Goal: Information Seeking & Learning: Compare options

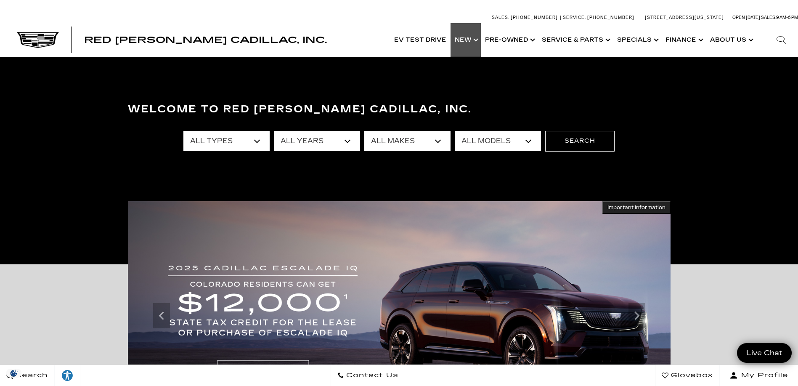
click at [475, 40] on link "Show New" at bounding box center [466, 40] width 30 height 34
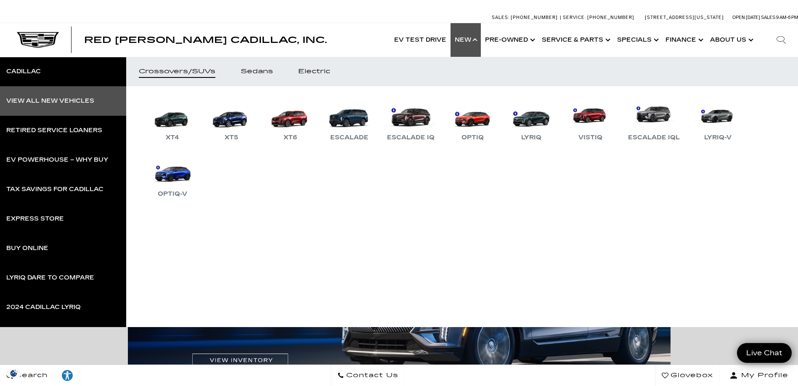
click at [49, 98] on div "View All New Vehicles" at bounding box center [50, 101] width 88 height 6
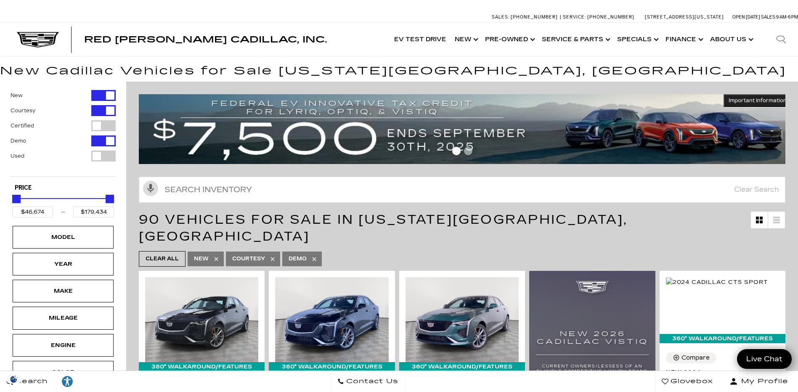
click at [110, 126] on div "Filter by Vehicle Type" at bounding box center [103, 125] width 24 height 11
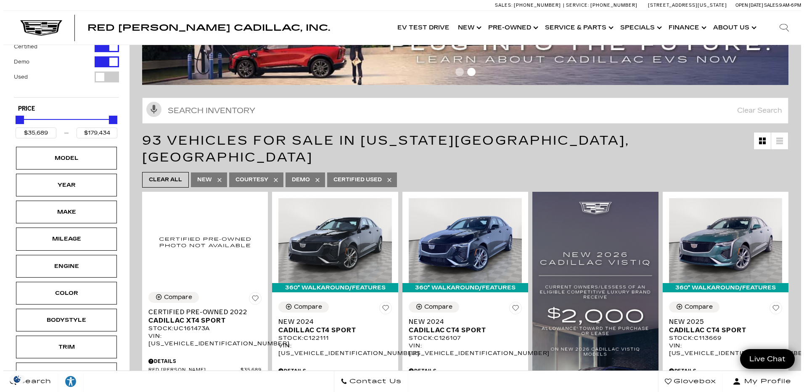
scroll to position [84, 0]
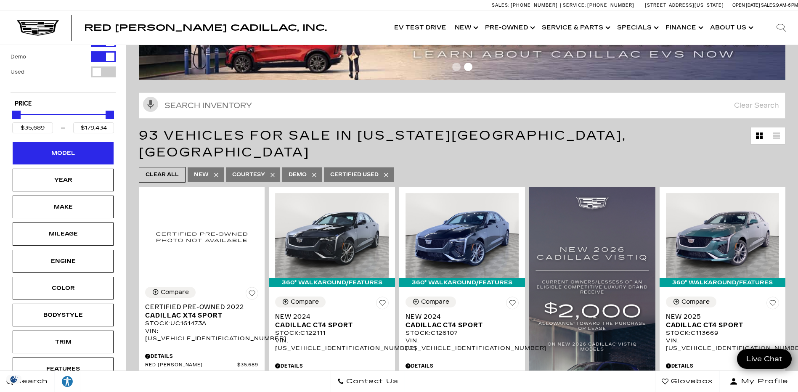
click at [82, 154] on div "Model" at bounding box center [63, 153] width 42 height 9
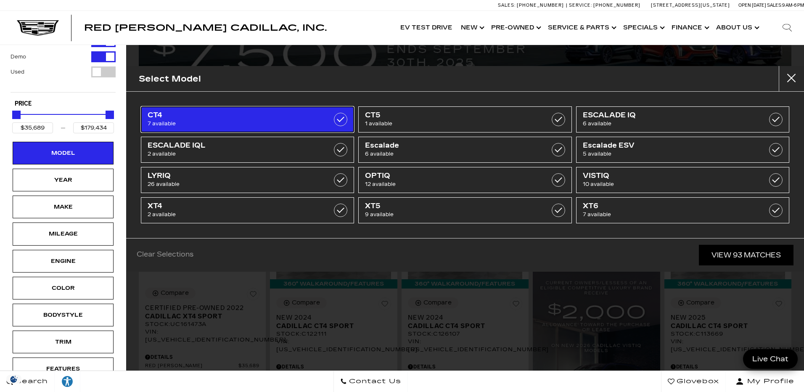
click at [340, 118] on label at bounding box center [340, 119] width 13 height 13
type input "$46,674"
type input "$54,424"
checkbox input "true"
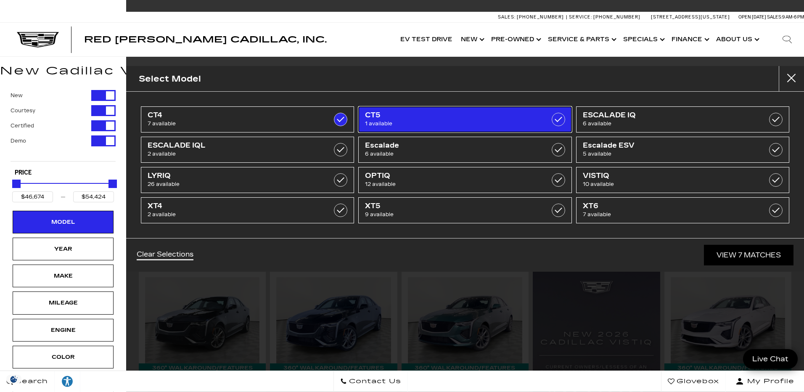
click at [559, 118] on label at bounding box center [558, 119] width 13 height 13
checkbox input "true"
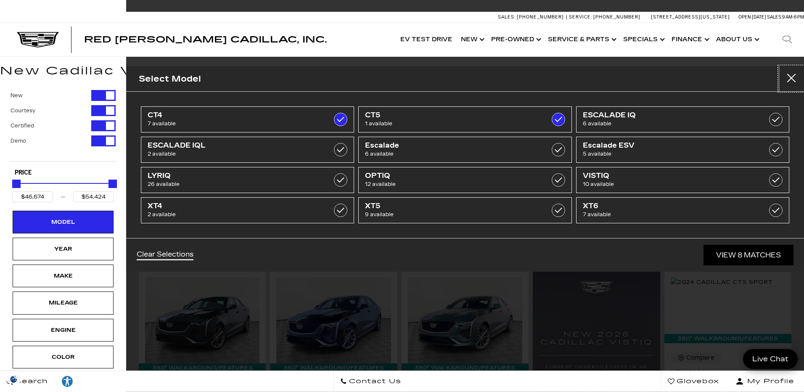
click at [793, 72] on button "Close" at bounding box center [791, 78] width 25 height 25
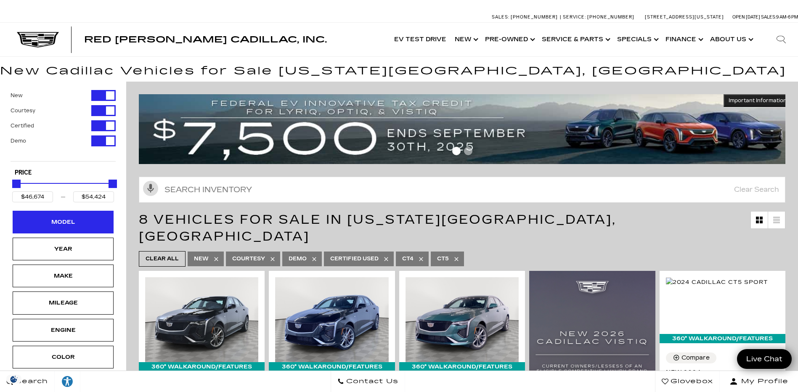
click at [68, 219] on div "Model" at bounding box center [63, 221] width 42 height 9
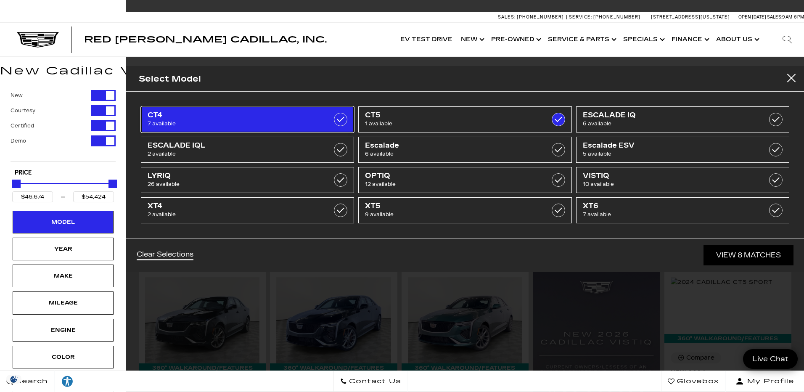
click at [342, 118] on label at bounding box center [340, 119] width 13 height 13
type input "$51,298"
checkbox input "false"
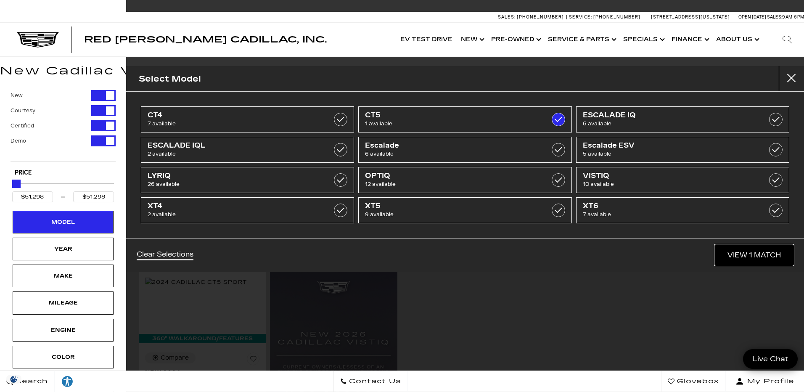
click at [756, 255] on link "View 1 Match" at bounding box center [754, 255] width 79 height 21
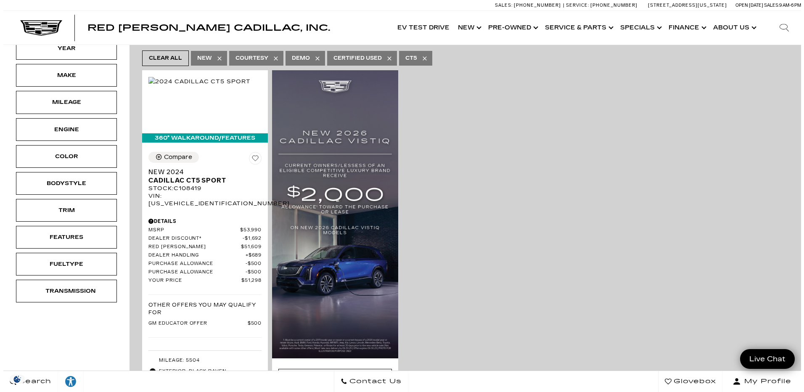
scroll to position [42, 0]
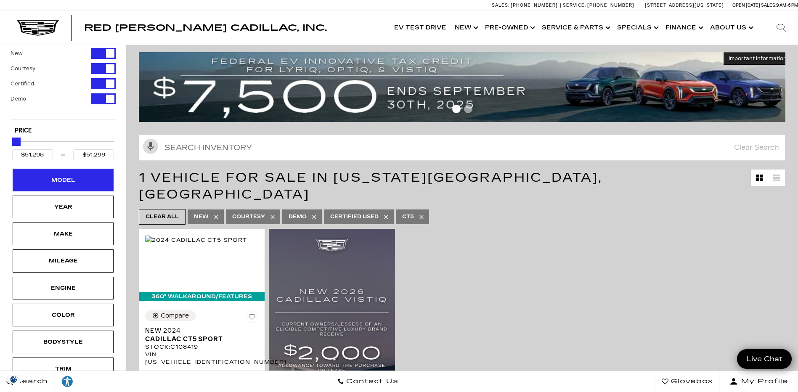
click at [73, 178] on div "Model" at bounding box center [63, 179] width 42 height 9
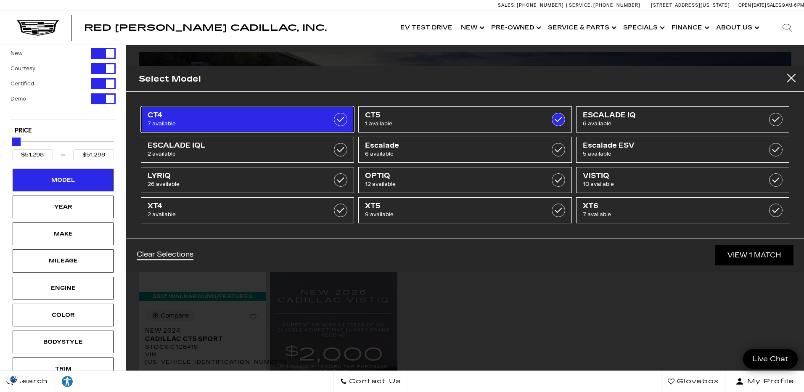
click at [341, 117] on label at bounding box center [340, 119] width 13 height 13
type input "$46,674"
type input "$54,424"
checkbox input "true"
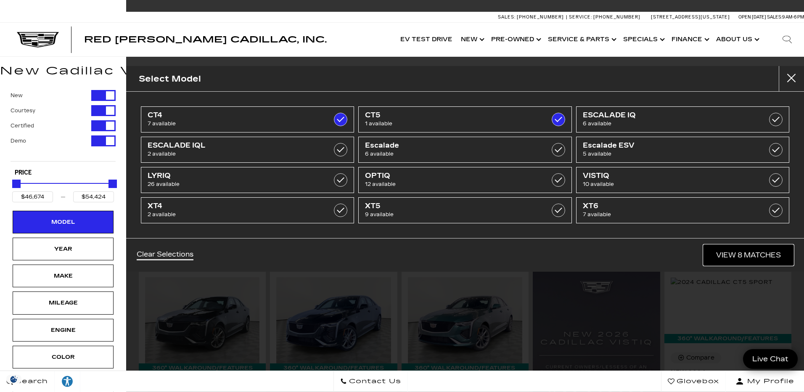
click at [751, 255] on link "View 8 Matches" at bounding box center [749, 255] width 90 height 21
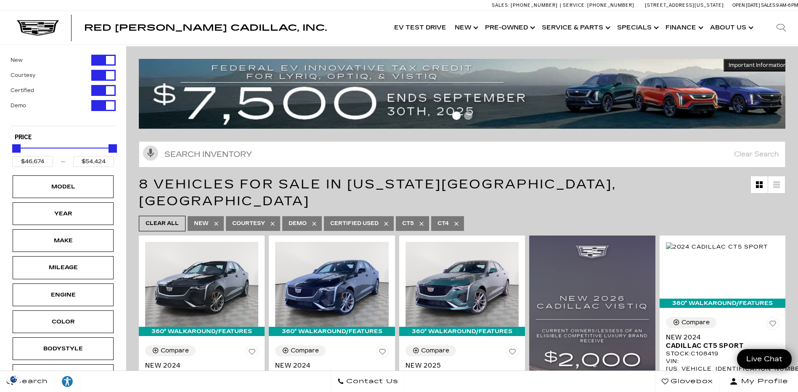
scroll to position [84, 0]
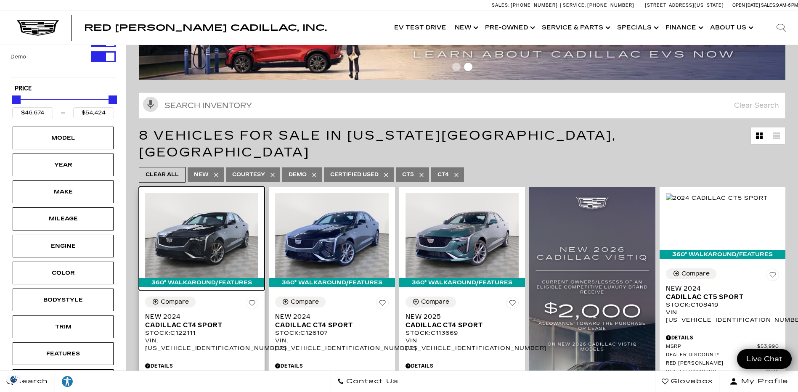
click at [208, 223] on img at bounding box center [201, 235] width 113 height 85
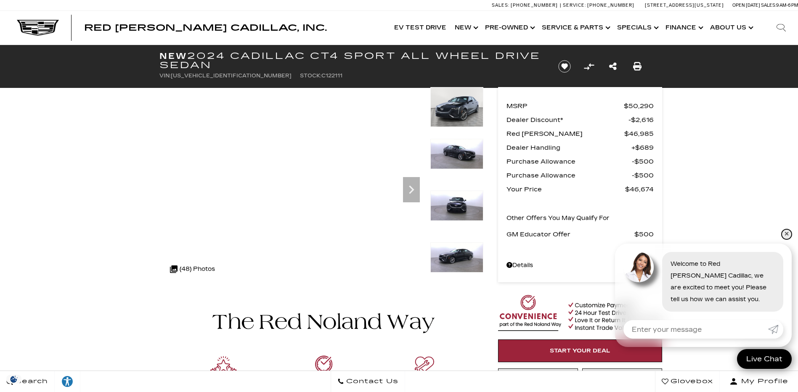
click at [789, 233] on link "✕" at bounding box center [787, 234] width 10 height 10
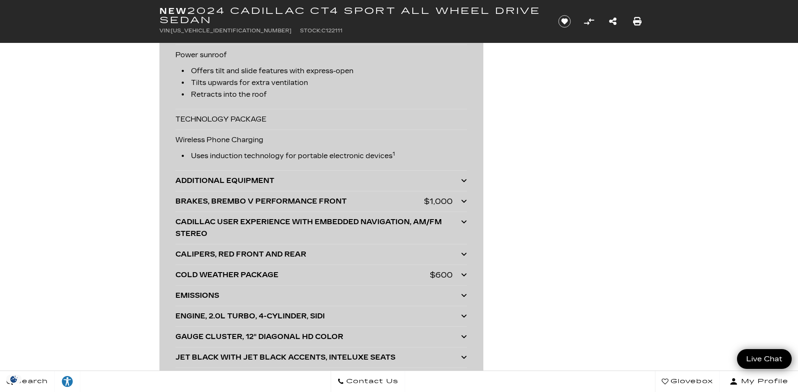
scroll to position [2188, 0]
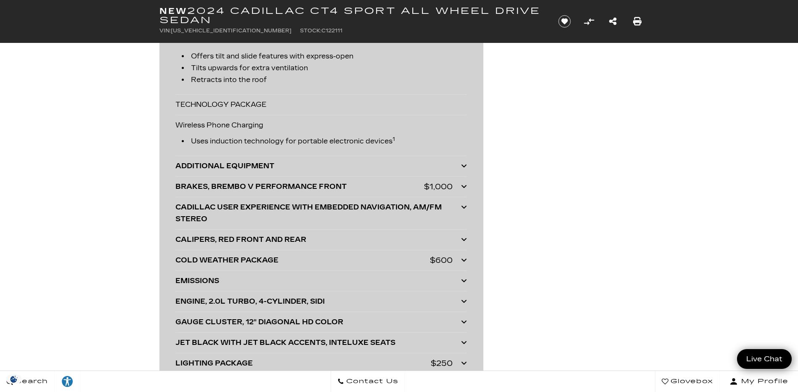
click at [464, 185] on icon at bounding box center [464, 186] width 6 height 7
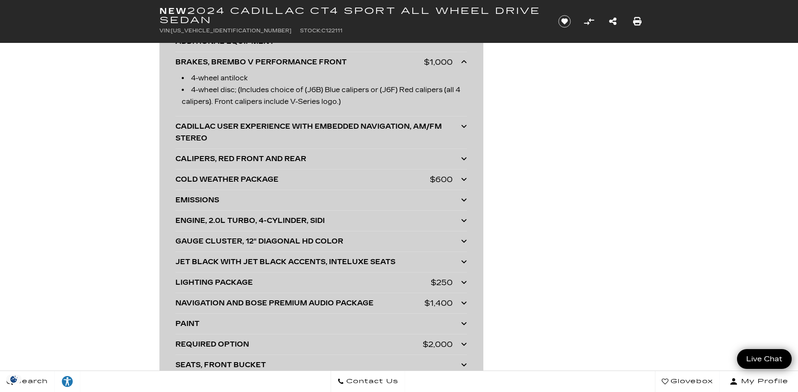
scroll to position [2314, 0]
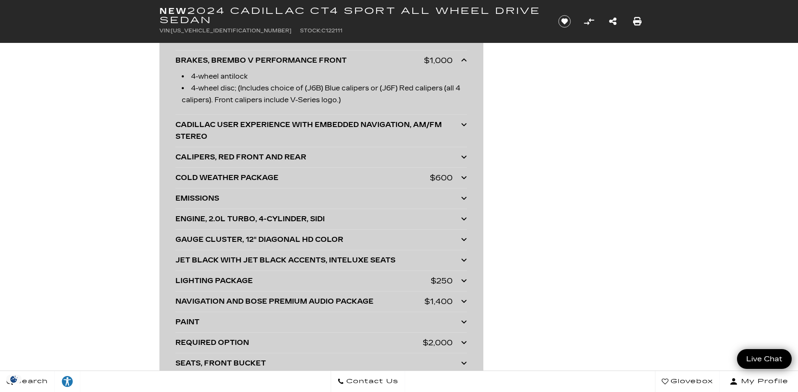
click at [465, 176] on icon at bounding box center [464, 177] width 6 height 7
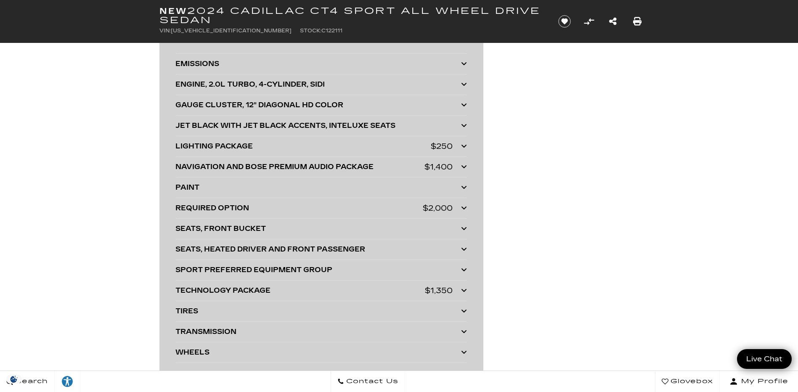
scroll to position [2482, 0]
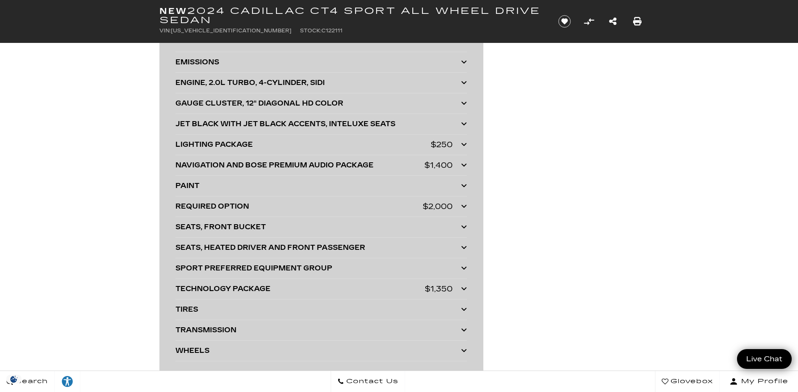
click at [464, 141] on icon at bounding box center [464, 144] width 6 height 7
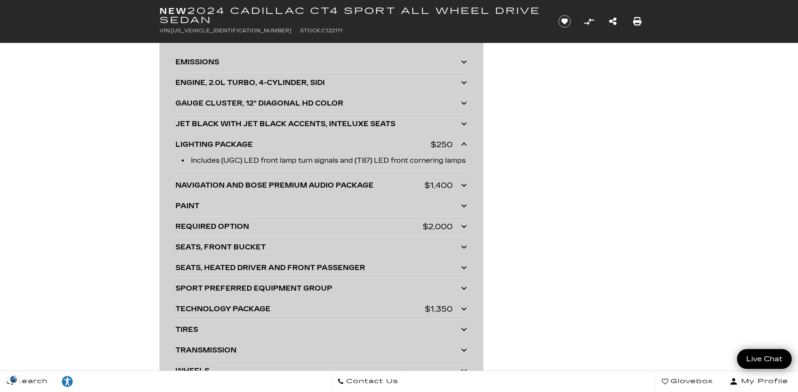
click at [464, 188] on icon at bounding box center [464, 185] width 6 height 7
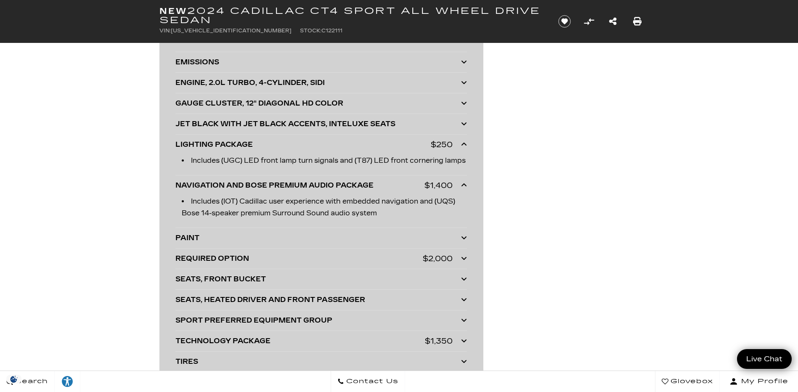
scroll to position [2524, 0]
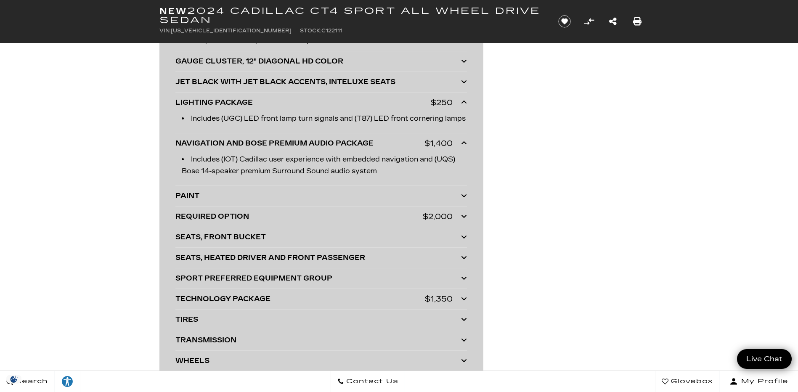
click at [463, 220] on icon at bounding box center [464, 216] width 6 height 7
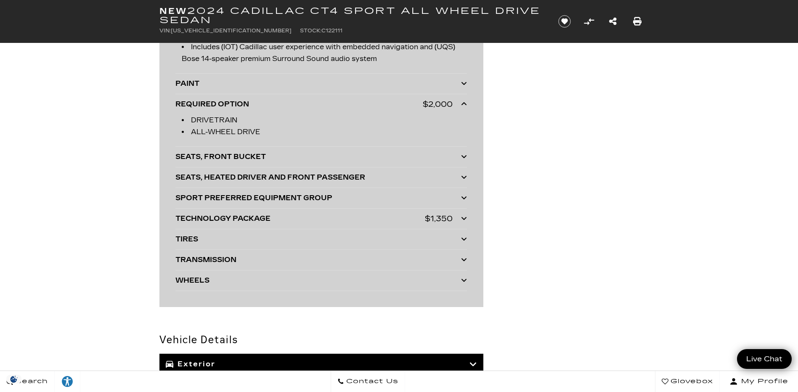
scroll to position [2650, 0]
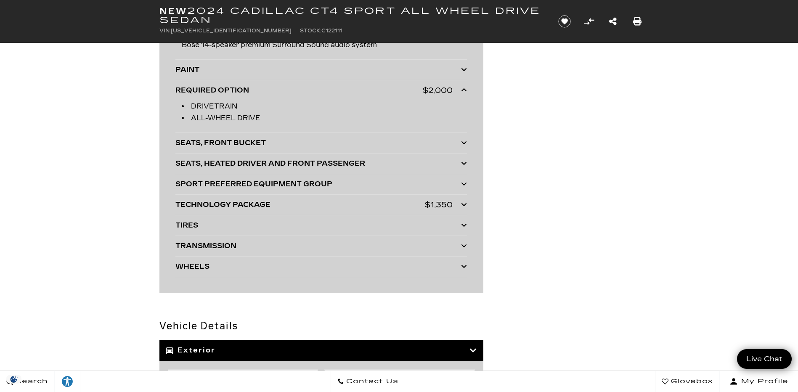
click at [464, 208] on icon at bounding box center [464, 204] width 6 height 7
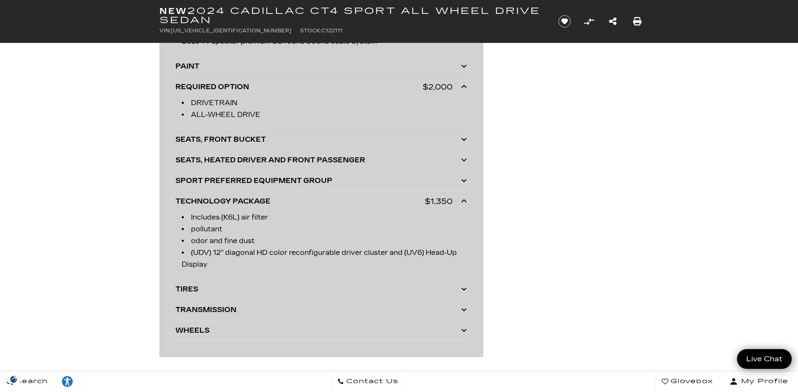
scroll to position [2566, 0]
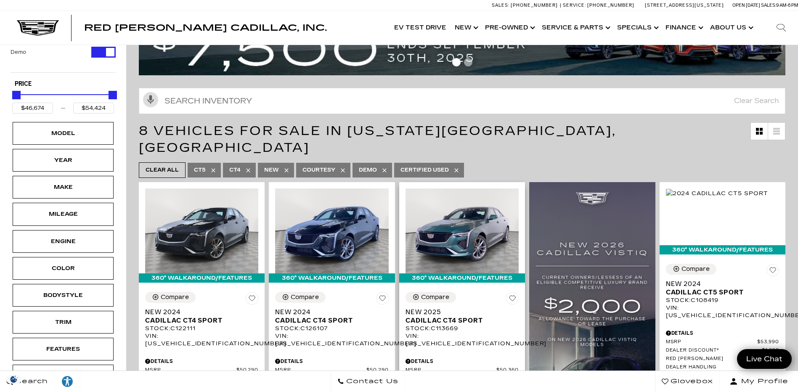
scroll to position [84, 0]
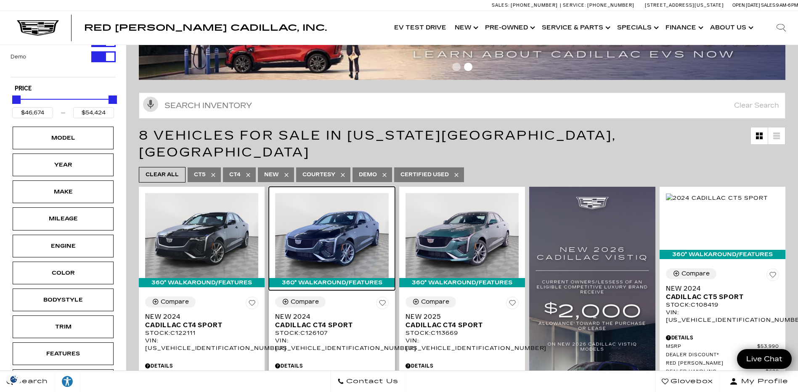
click at [333, 222] on img at bounding box center [331, 235] width 113 height 85
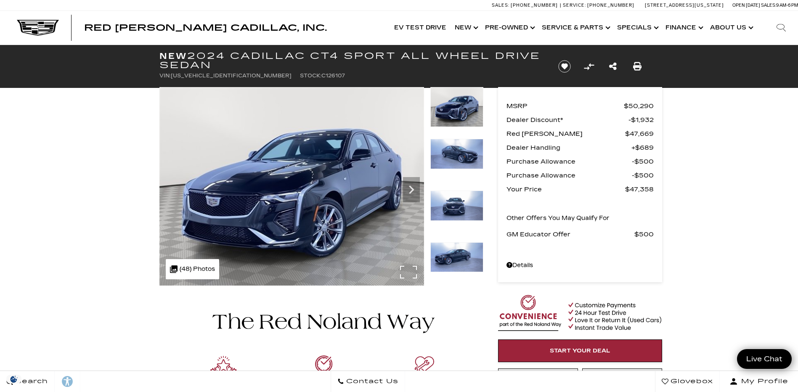
click at [408, 268] on img at bounding box center [291, 186] width 265 height 199
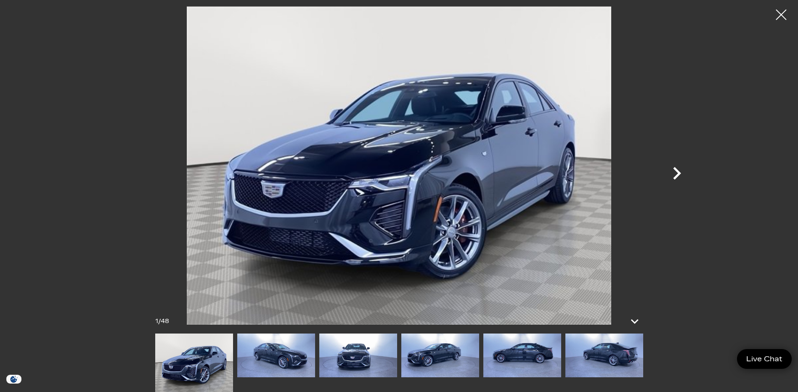
click at [676, 170] on icon "Next" at bounding box center [677, 173] width 8 height 13
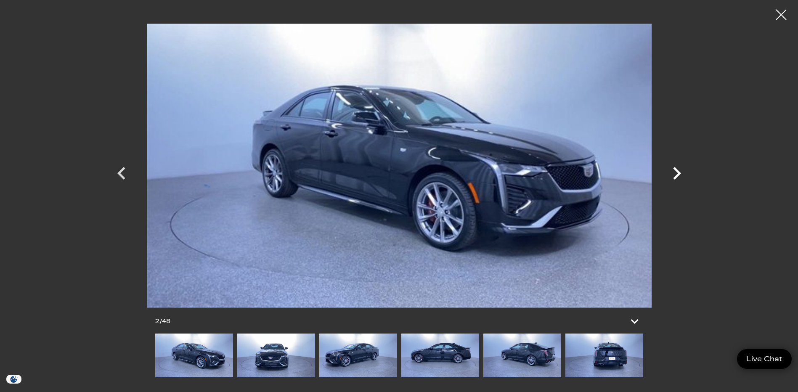
click at [676, 170] on icon "Next" at bounding box center [677, 173] width 8 height 13
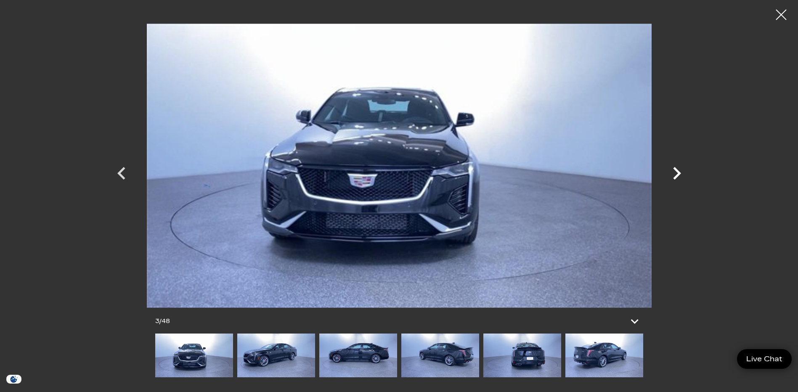
click at [676, 170] on icon "Next" at bounding box center [677, 173] width 8 height 13
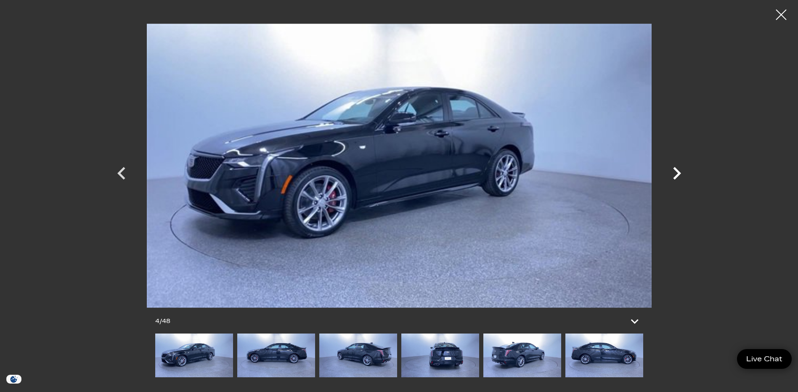
click at [676, 170] on icon "Next" at bounding box center [677, 173] width 8 height 13
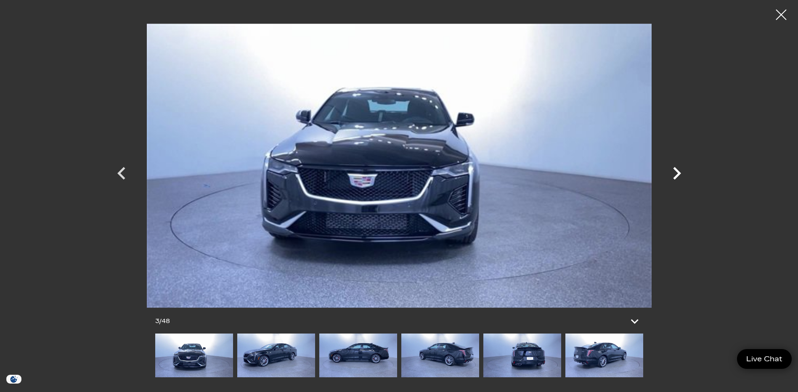
click at [676, 170] on icon "Next" at bounding box center [677, 173] width 8 height 13
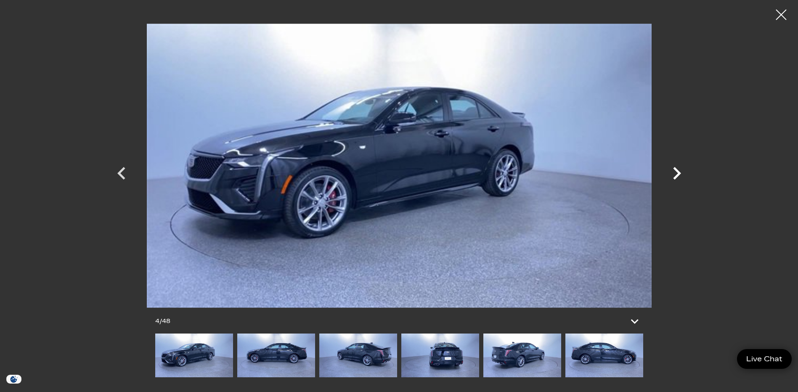
click at [676, 170] on icon "Next" at bounding box center [677, 173] width 8 height 13
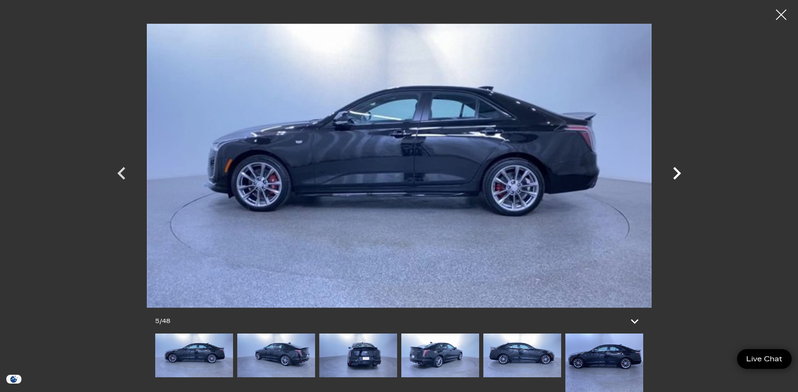
click at [676, 170] on icon "Next" at bounding box center [677, 173] width 8 height 13
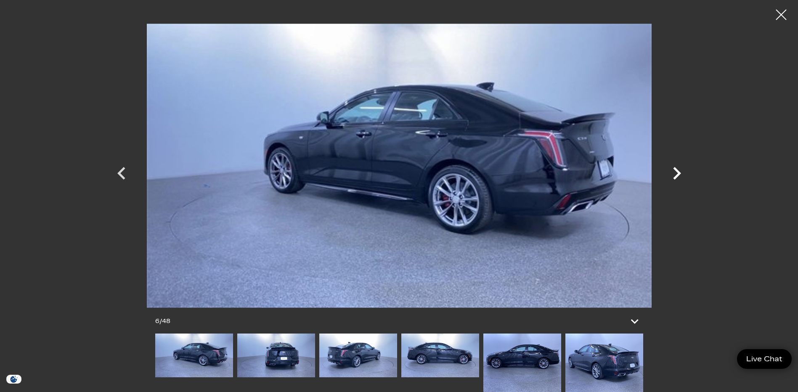
click at [677, 170] on icon "Next" at bounding box center [677, 173] width 8 height 13
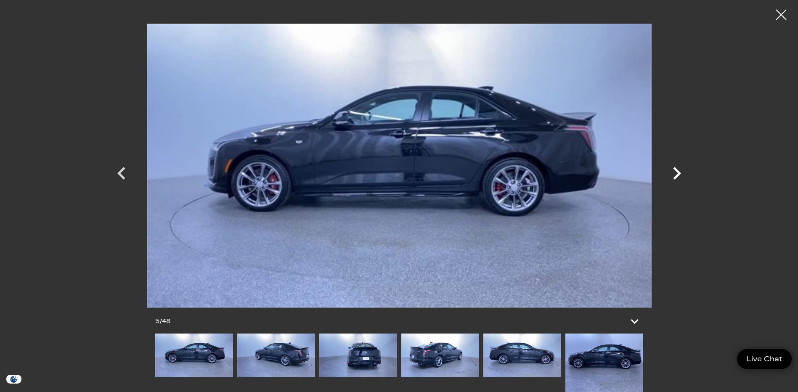
click at [677, 170] on icon "Next" at bounding box center [677, 173] width 8 height 13
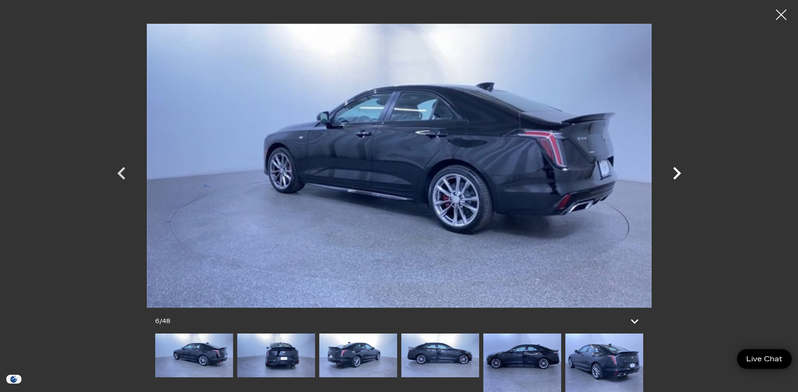
click at [677, 170] on icon "Next" at bounding box center [677, 173] width 8 height 13
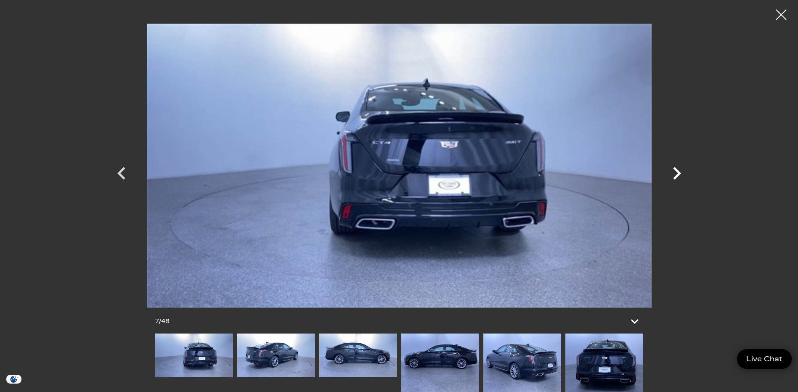
click at [677, 170] on icon "Next" at bounding box center [677, 173] width 8 height 13
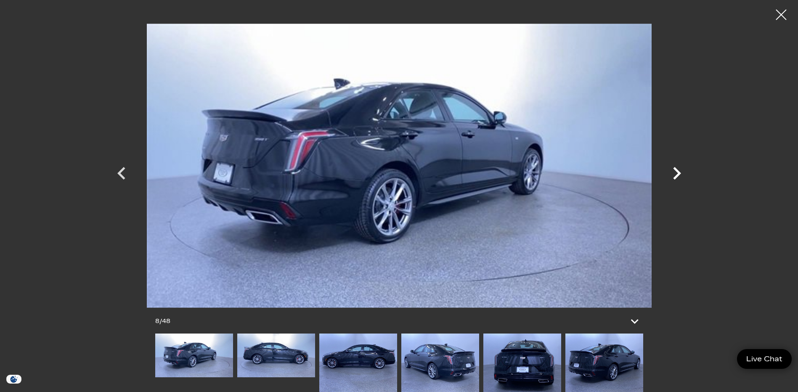
click at [677, 170] on icon "Next" at bounding box center [677, 173] width 8 height 13
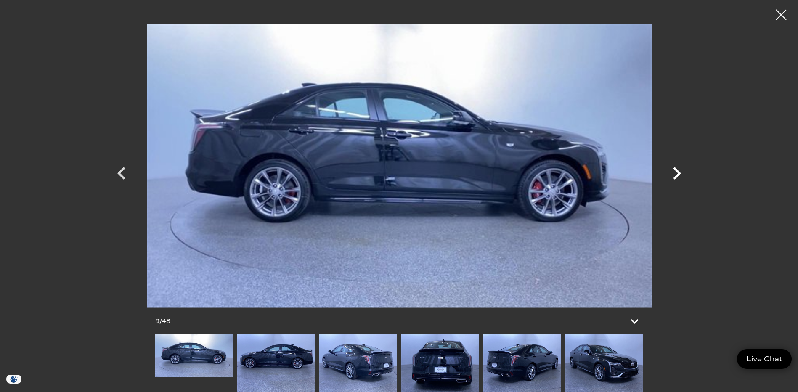
click at [677, 170] on icon "Next" at bounding box center [677, 173] width 8 height 13
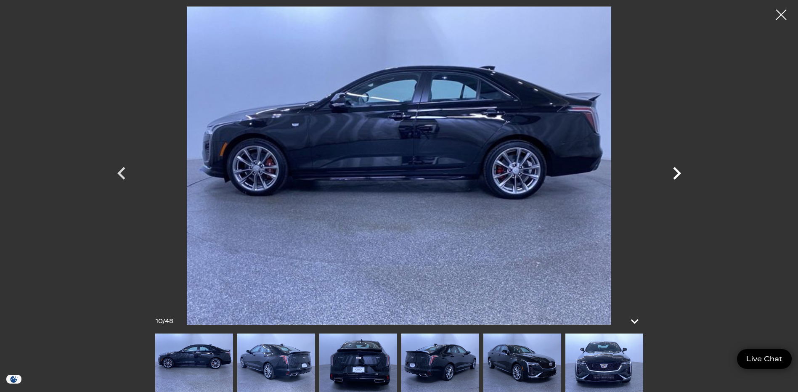
click at [677, 170] on icon "Next" at bounding box center [677, 173] width 8 height 13
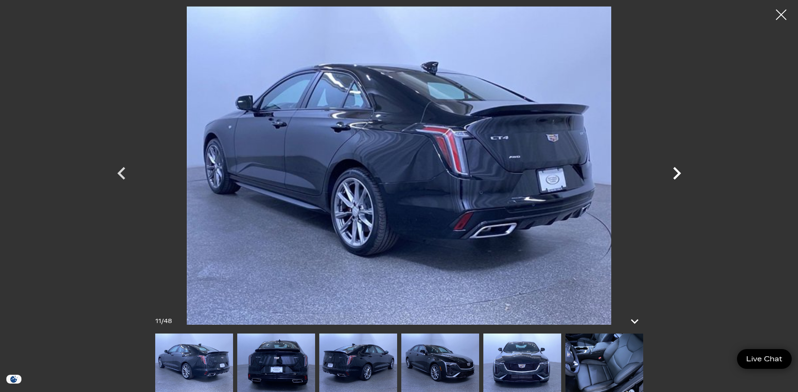
click at [677, 170] on icon "Next" at bounding box center [677, 173] width 8 height 13
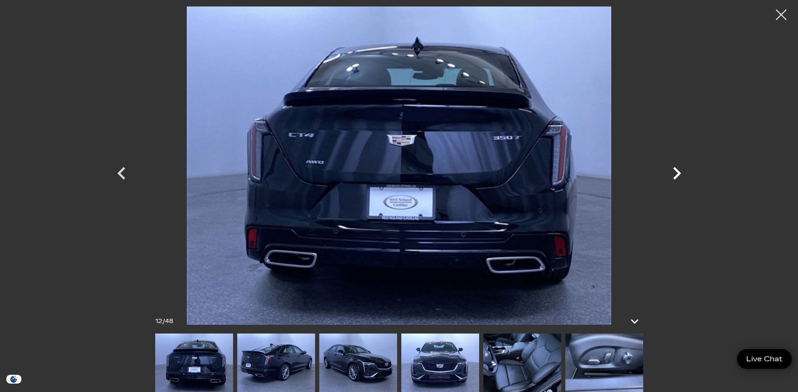
click at [677, 170] on icon "Next" at bounding box center [677, 173] width 8 height 13
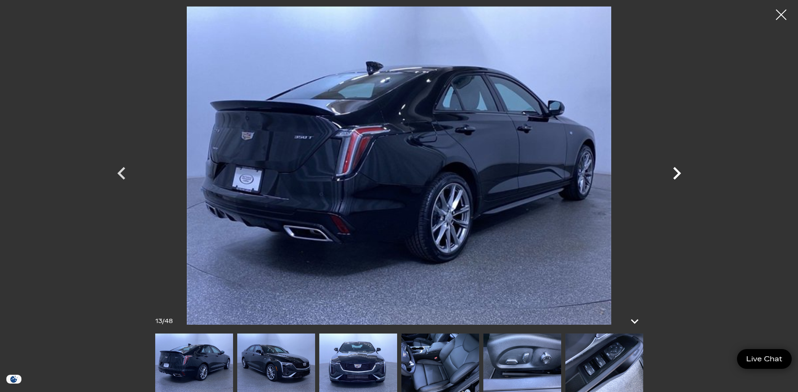
click at [677, 170] on icon "Next" at bounding box center [677, 173] width 8 height 13
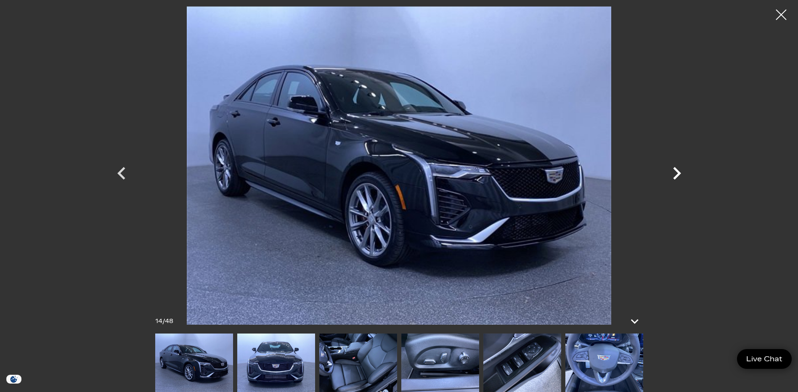
click at [677, 170] on icon "Next" at bounding box center [677, 173] width 8 height 13
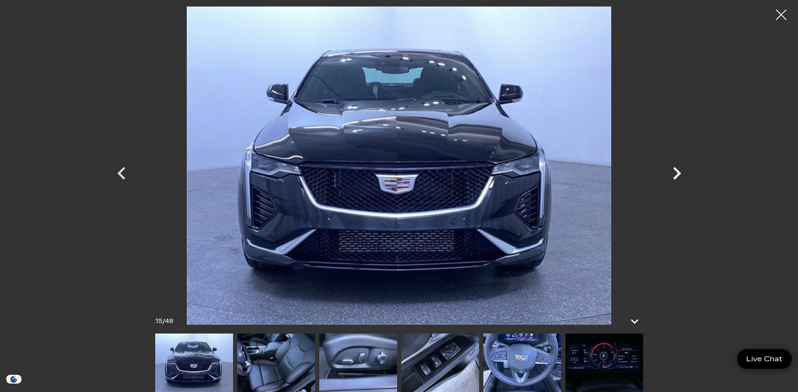
click at [677, 170] on icon "Next" at bounding box center [677, 173] width 8 height 13
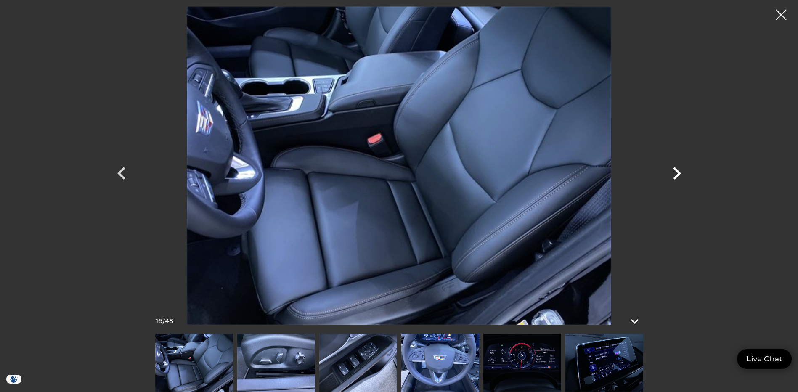
click at [677, 170] on icon "Next" at bounding box center [677, 173] width 8 height 13
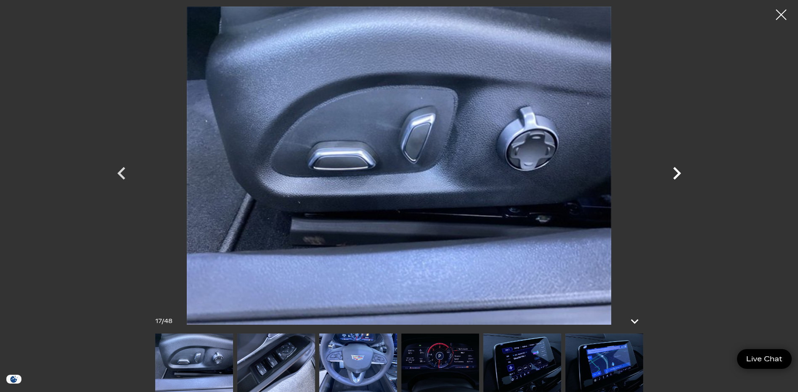
click at [677, 170] on icon "Next" at bounding box center [677, 173] width 8 height 13
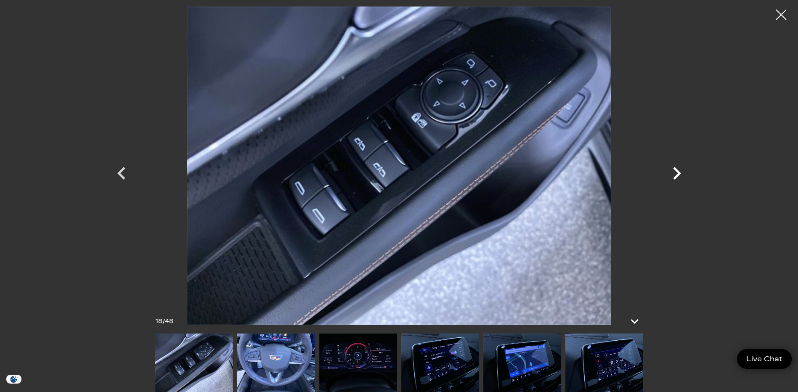
click at [677, 170] on icon "Next" at bounding box center [677, 173] width 8 height 13
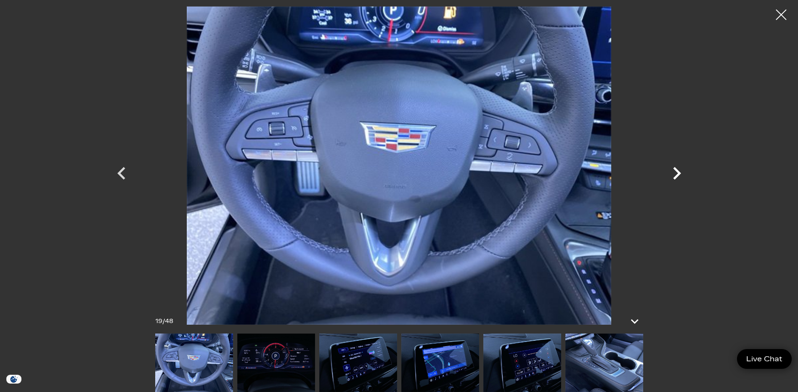
click at [677, 170] on icon "Next" at bounding box center [677, 173] width 8 height 13
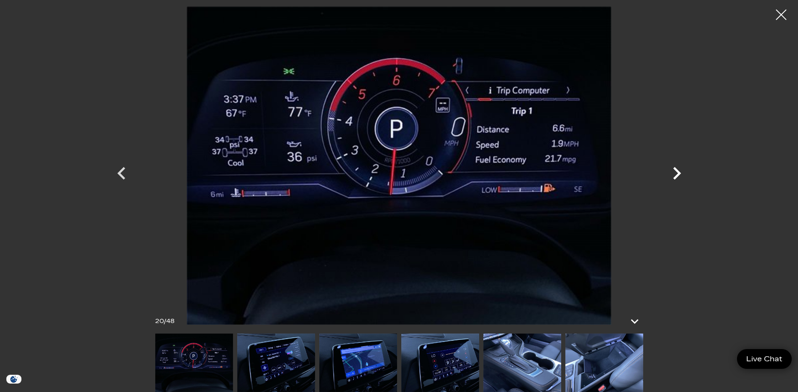
click at [677, 170] on icon "Next" at bounding box center [677, 173] width 8 height 13
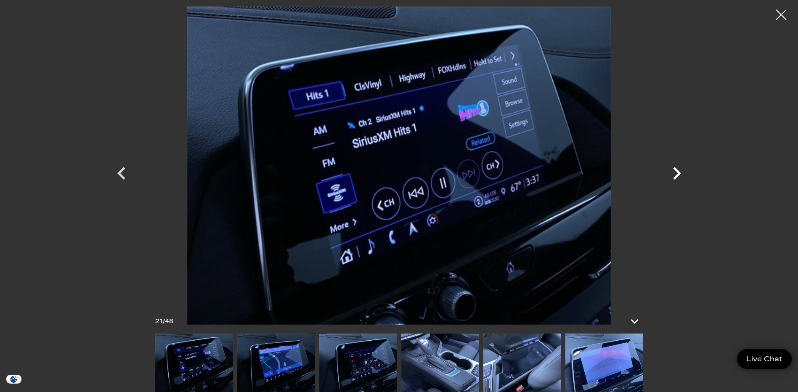
click at [677, 170] on icon "Next" at bounding box center [677, 173] width 8 height 13
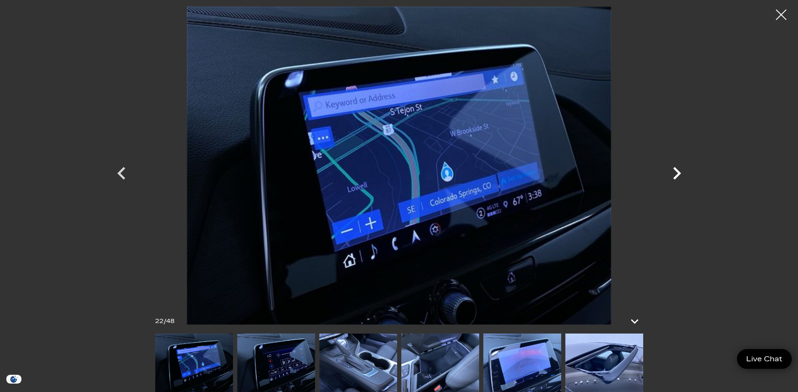
click at [677, 170] on icon "Next" at bounding box center [677, 173] width 8 height 13
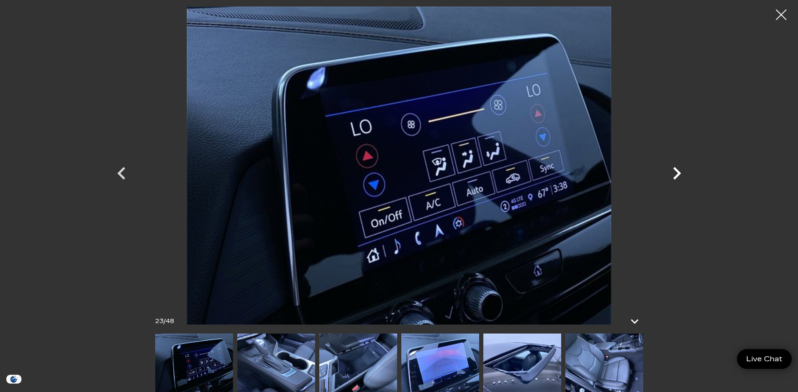
click at [677, 170] on icon "Next" at bounding box center [677, 173] width 8 height 13
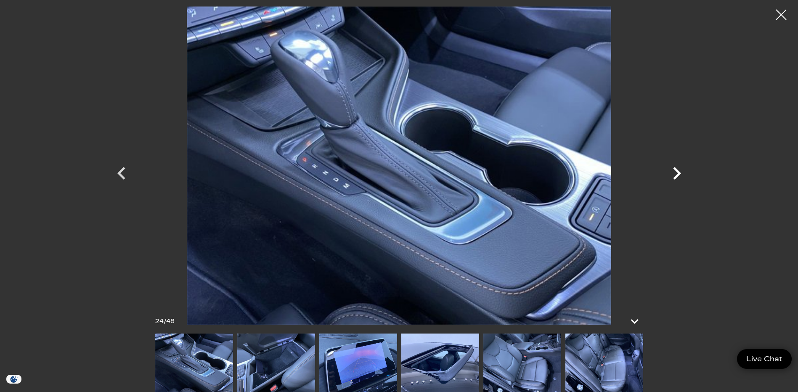
click at [677, 170] on icon "Next" at bounding box center [677, 173] width 8 height 13
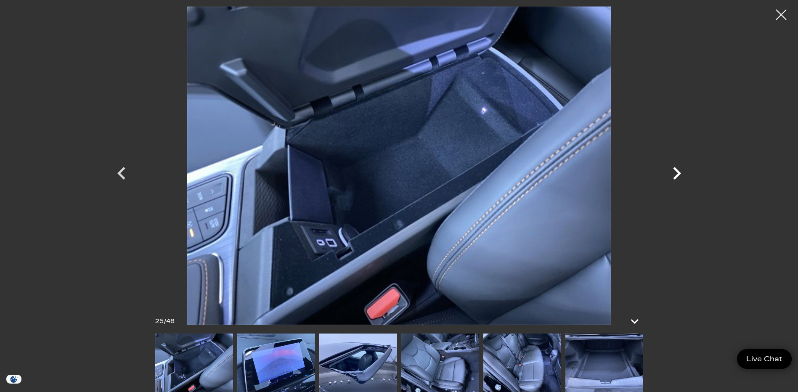
click at [677, 170] on icon "Next" at bounding box center [677, 173] width 8 height 13
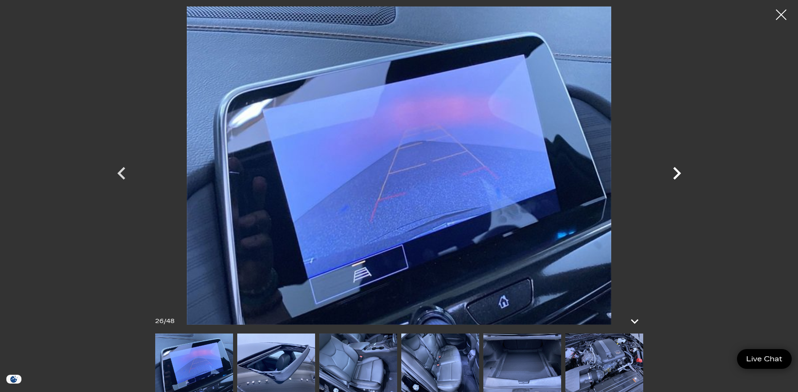
click at [677, 170] on icon "Next" at bounding box center [677, 173] width 8 height 13
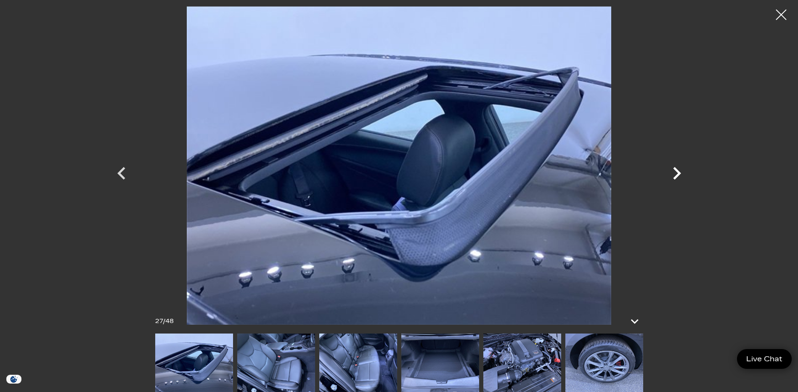
click at [677, 170] on icon "Next" at bounding box center [677, 173] width 8 height 13
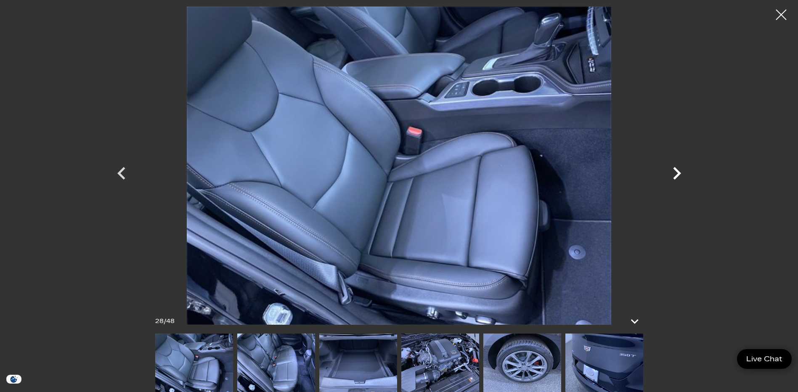
click at [677, 170] on icon "Next" at bounding box center [677, 173] width 8 height 13
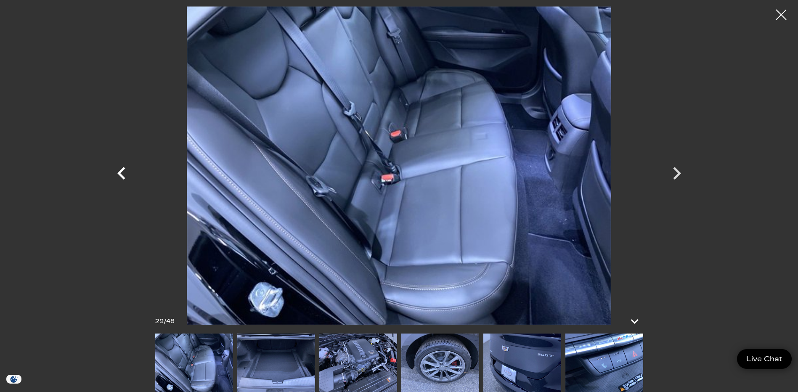
click at [120, 172] on icon "Previous" at bounding box center [121, 173] width 8 height 13
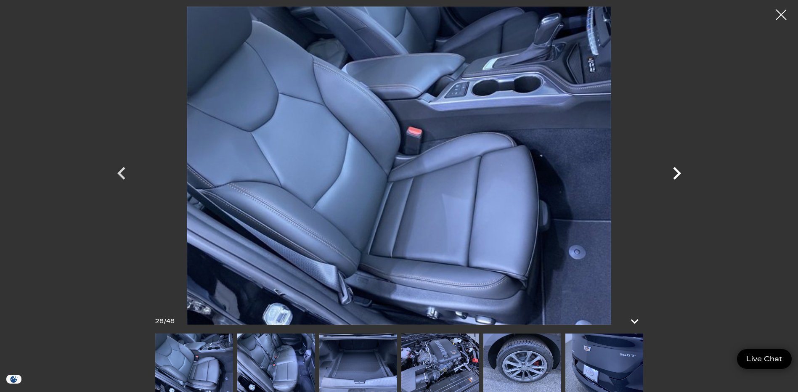
click at [675, 173] on icon "Next" at bounding box center [676, 173] width 25 height 25
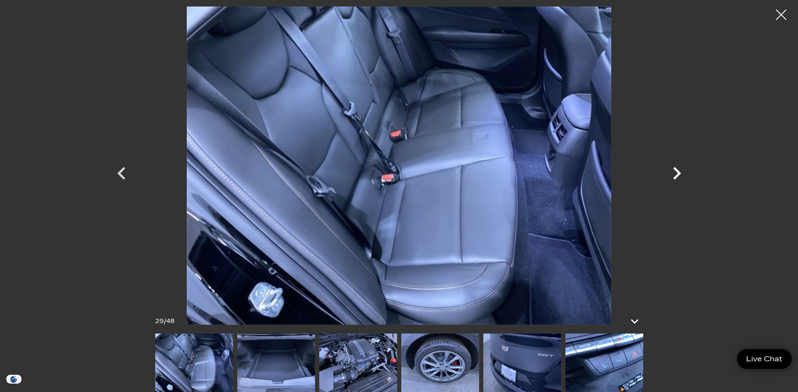
click at [675, 173] on icon "Next" at bounding box center [676, 173] width 25 height 25
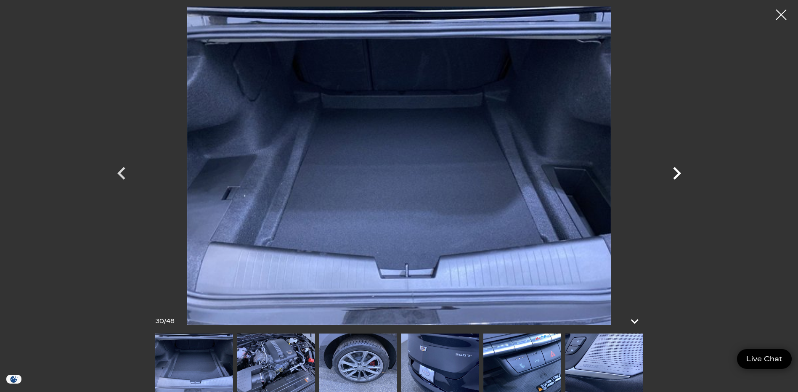
click at [675, 173] on icon "Next" at bounding box center [676, 173] width 25 height 25
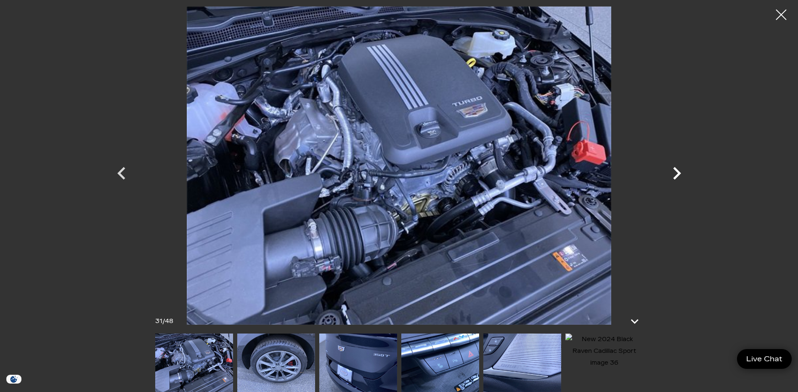
click at [676, 169] on icon "Next" at bounding box center [677, 173] width 8 height 13
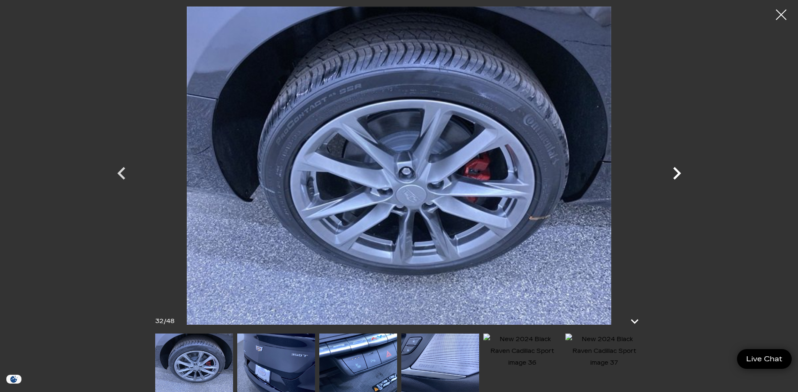
click at [676, 169] on icon "Next" at bounding box center [677, 173] width 8 height 13
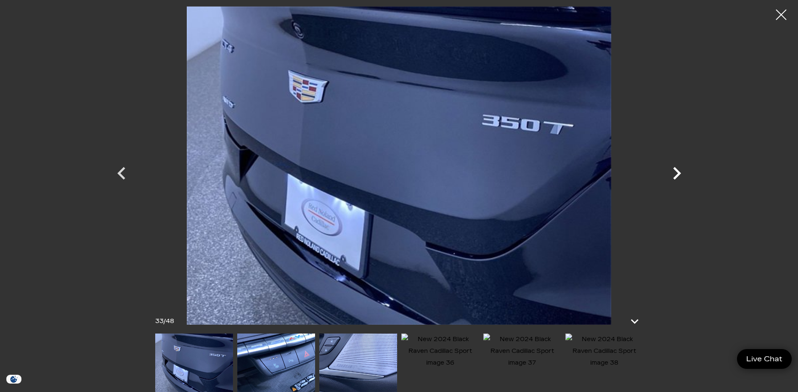
click at [676, 169] on icon "Next" at bounding box center [677, 173] width 8 height 13
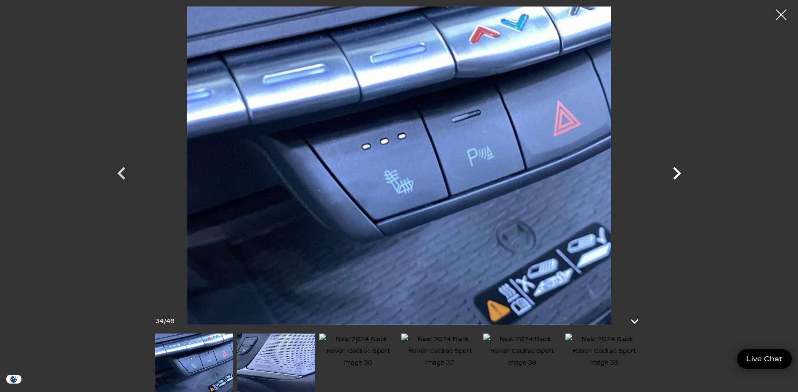
click at [676, 169] on icon "Next" at bounding box center [677, 173] width 8 height 13
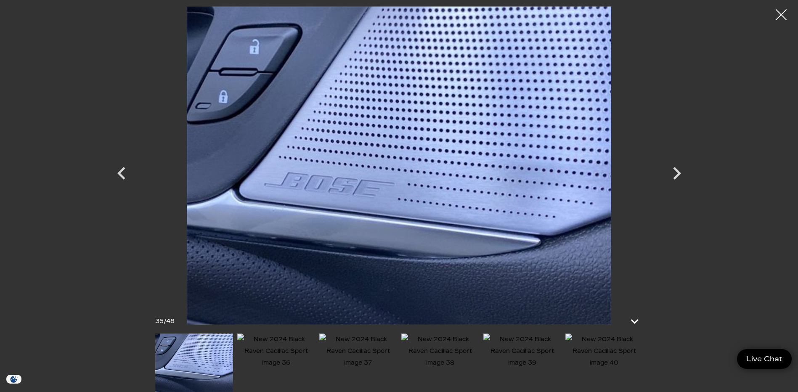
click at [784, 15] on div at bounding box center [781, 15] width 22 height 22
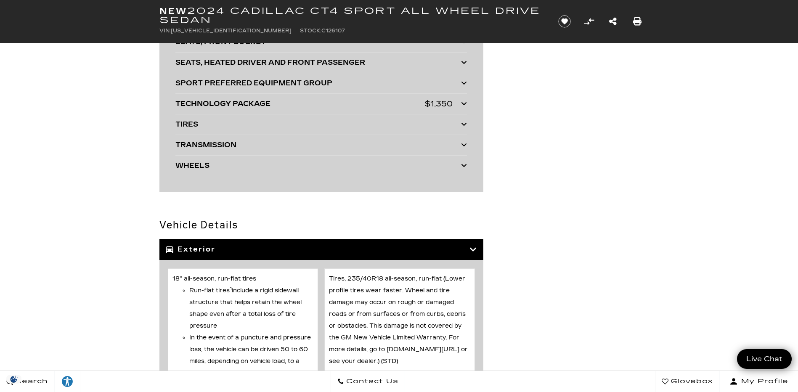
scroll to position [2314, 0]
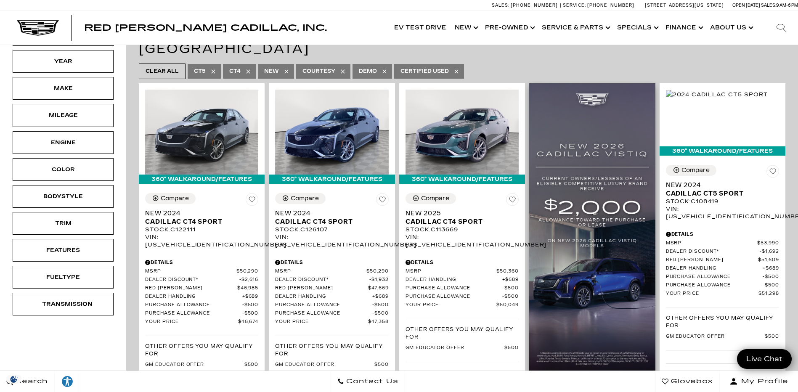
scroll to position [168, 0]
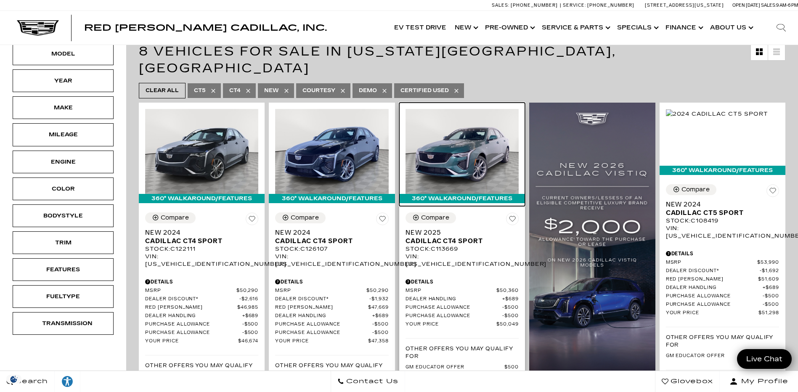
click at [464, 142] on img at bounding box center [462, 151] width 113 height 85
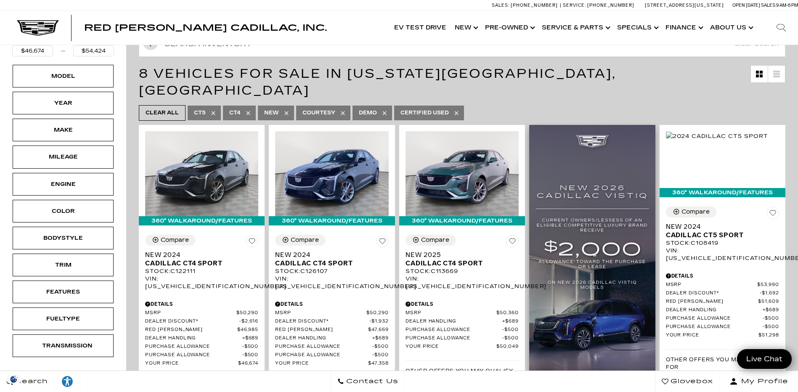
scroll to position [168, 0]
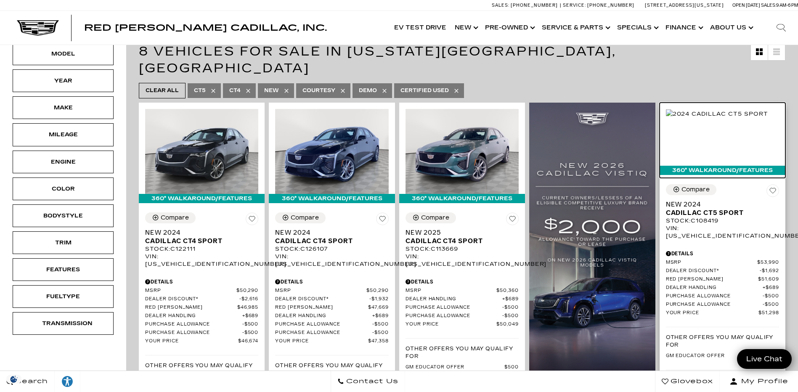
click at [724, 119] on img at bounding box center [717, 113] width 102 height 9
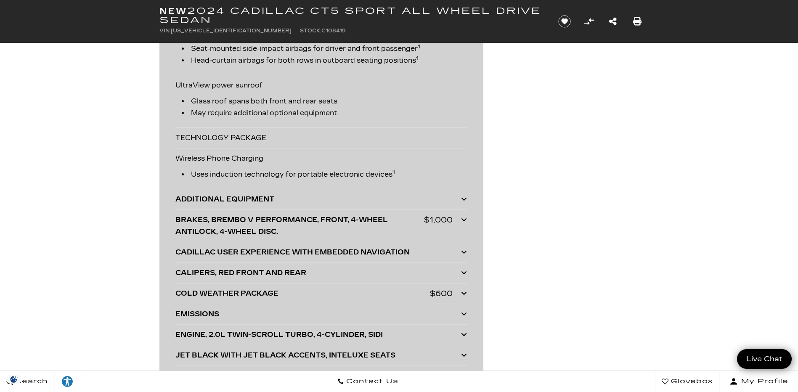
scroll to position [1725, 0]
click at [464, 218] on icon at bounding box center [464, 218] width 6 height 7
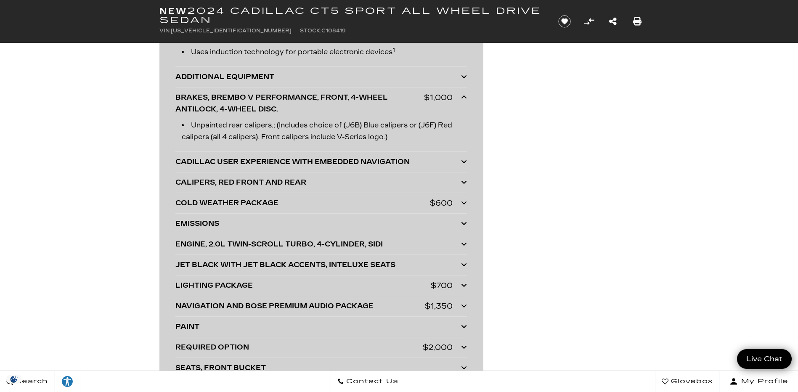
scroll to position [1851, 0]
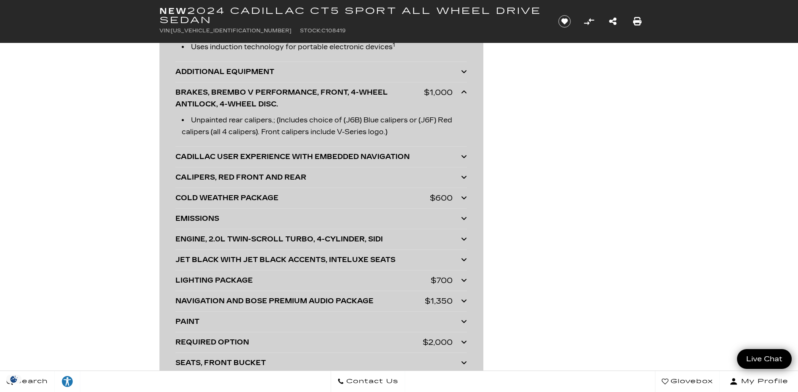
click at [464, 195] on icon at bounding box center [464, 197] width 6 height 7
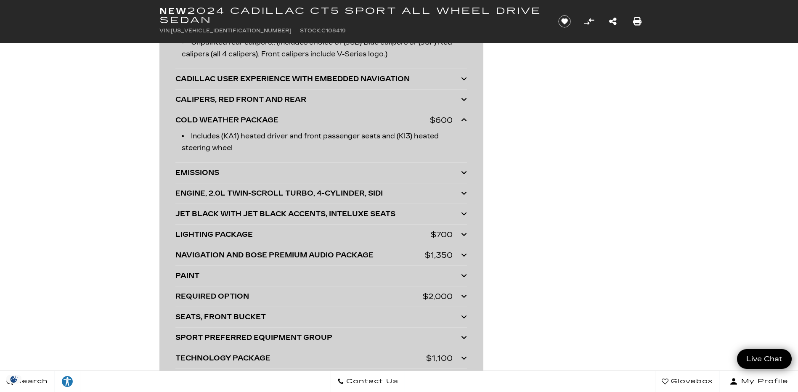
scroll to position [1935, 0]
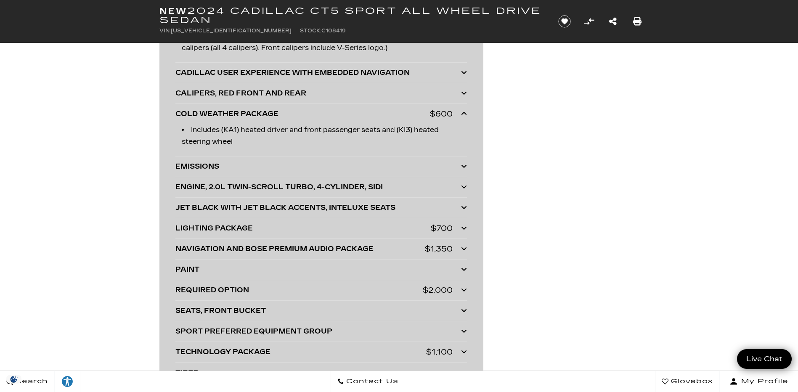
click at [463, 226] on icon at bounding box center [464, 228] width 6 height 7
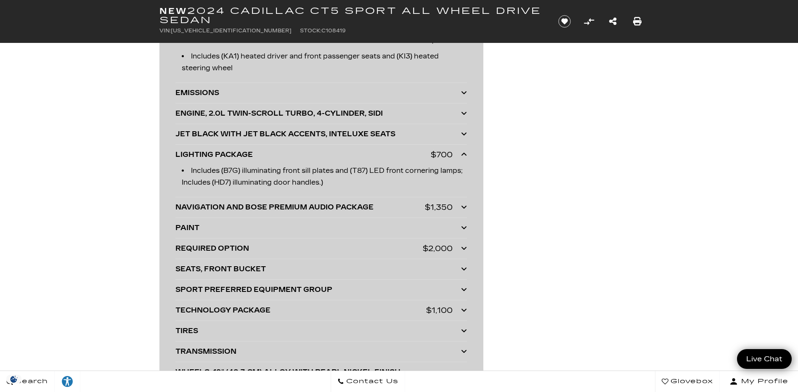
scroll to position [2019, 0]
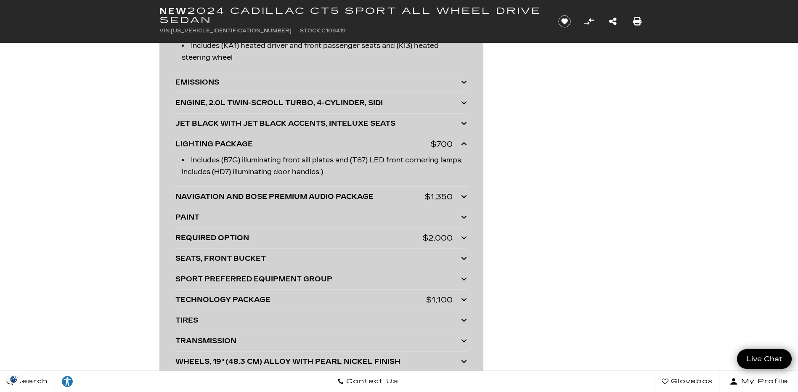
click at [463, 195] on icon at bounding box center [464, 196] width 6 height 7
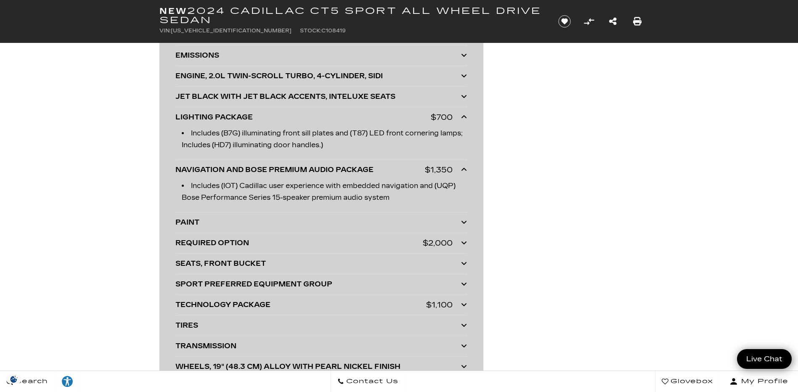
scroll to position [2103, 0]
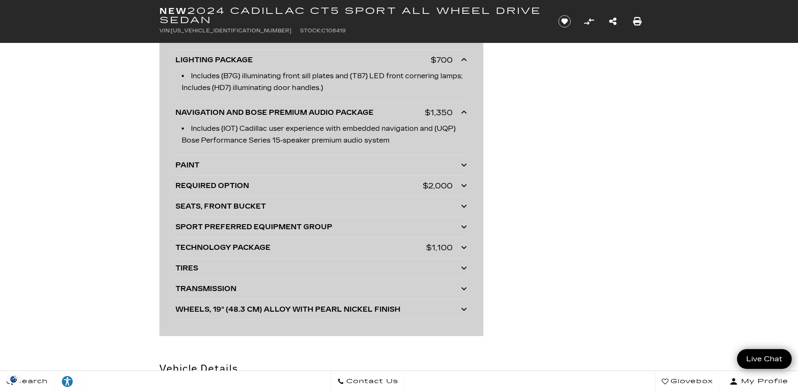
click at [464, 185] on icon at bounding box center [464, 185] width 6 height 7
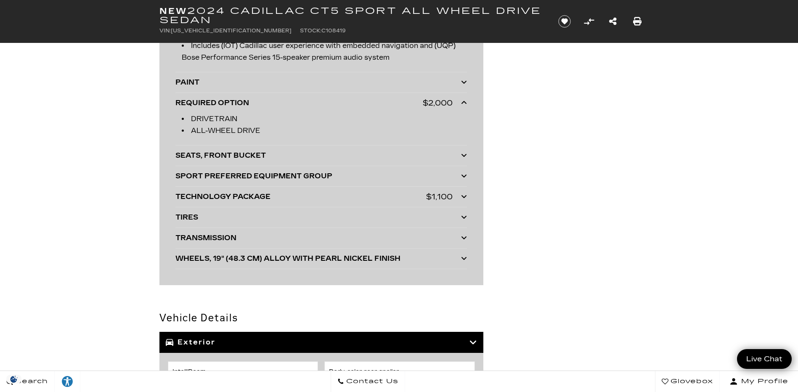
scroll to position [2188, 0]
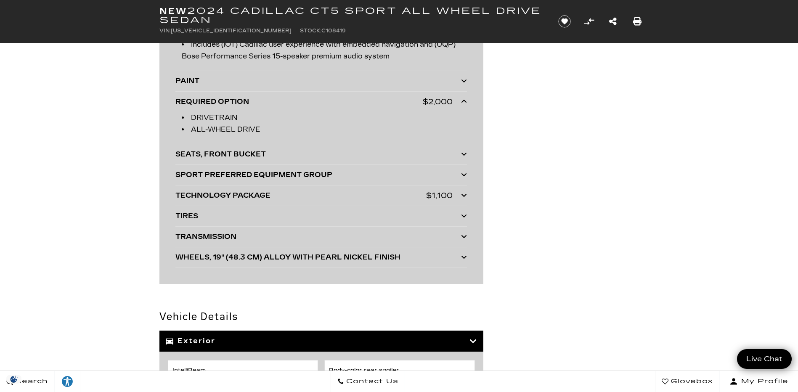
click at [464, 194] on icon at bounding box center [464, 195] width 6 height 7
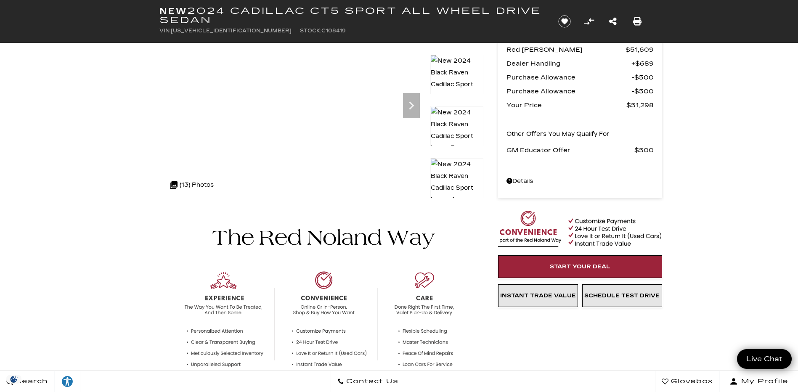
scroll to position [0, 0]
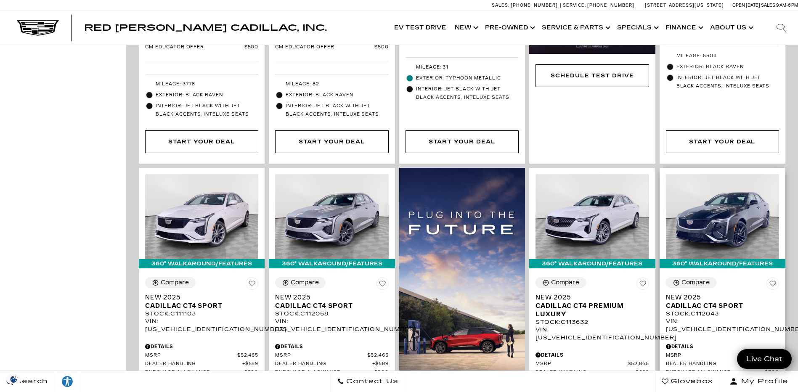
scroll to position [505, 0]
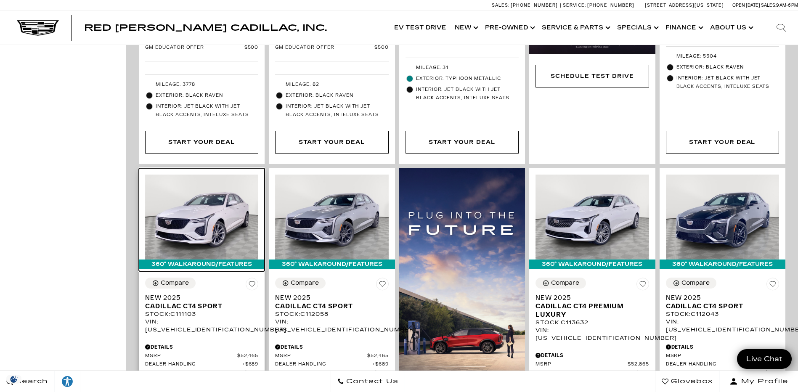
click at [204, 199] on img at bounding box center [201, 217] width 113 height 85
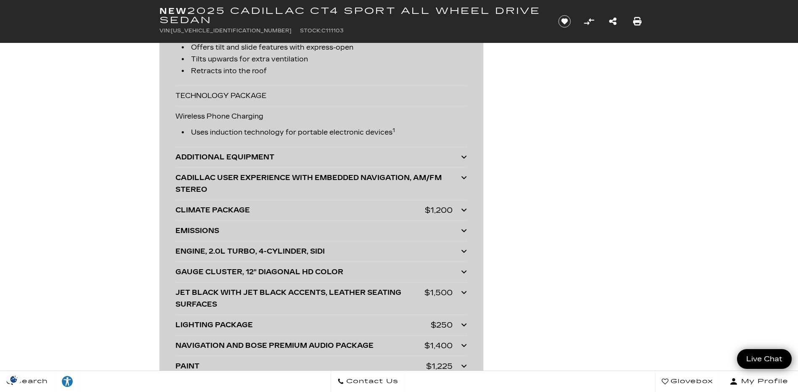
scroll to position [1935, 0]
click at [463, 206] on icon at bounding box center [464, 209] width 6 height 7
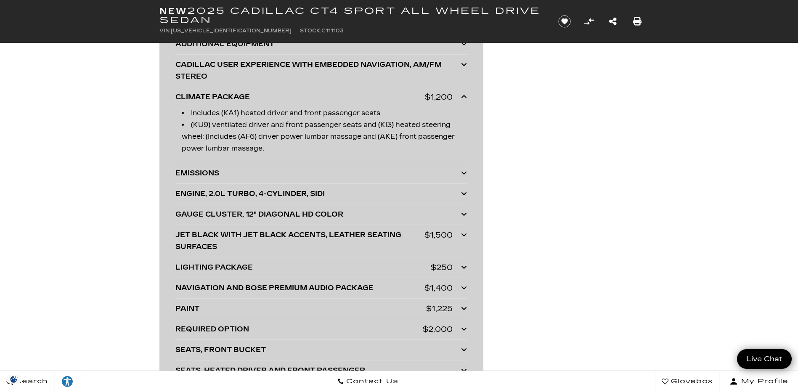
scroll to position [2061, 0]
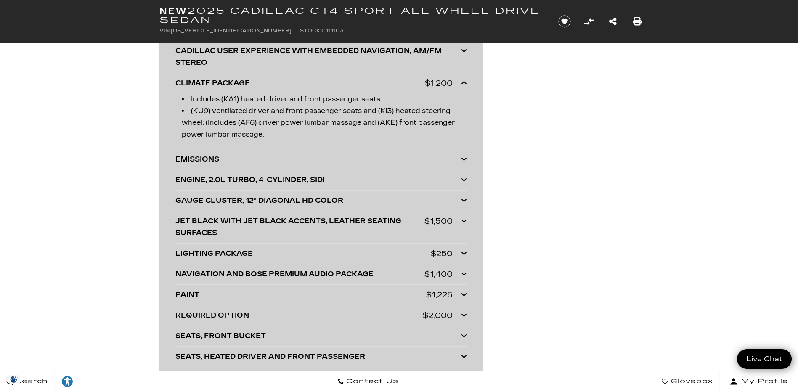
click at [463, 219] on icon at bounding box center [464, 220] width 6 height 7
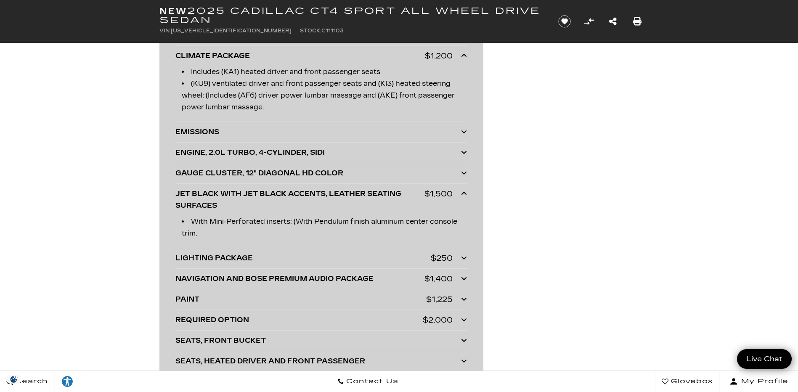
scroll to position [2103, 0]
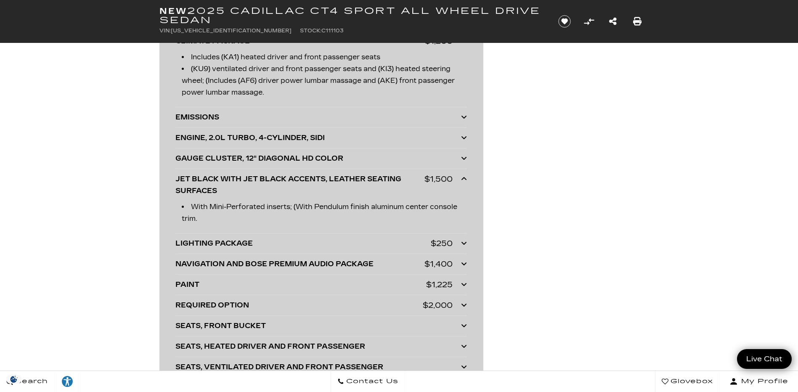
click at [465, 241] on icon at bounding box center [464, 243] width 6 height 7
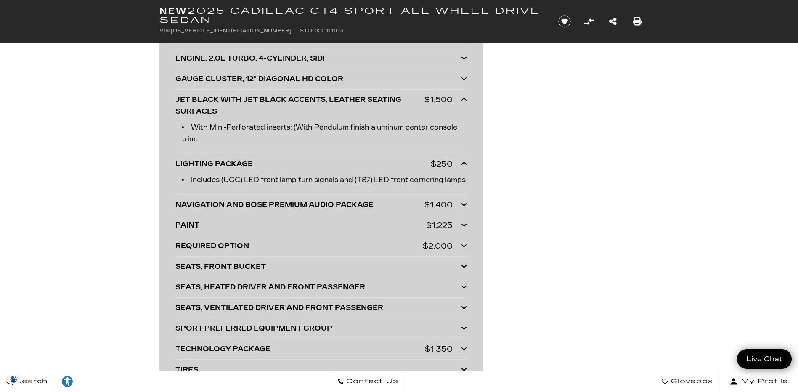
scroll to position [2188, 0]
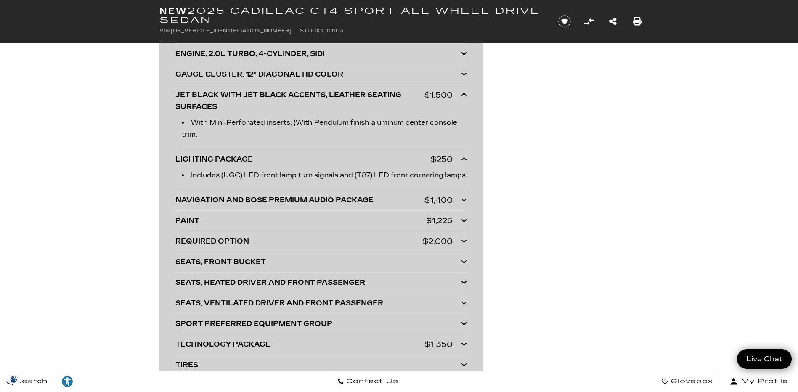
click at [462, 203] on icon at bounding box center [464, 199] width 6 height 7
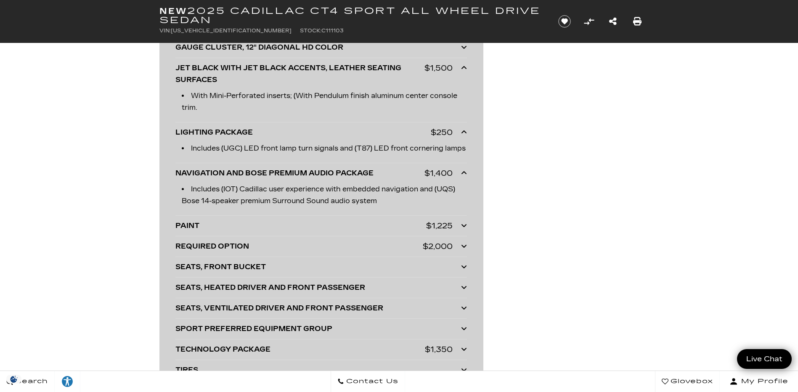
scroll to position [2230, 0]
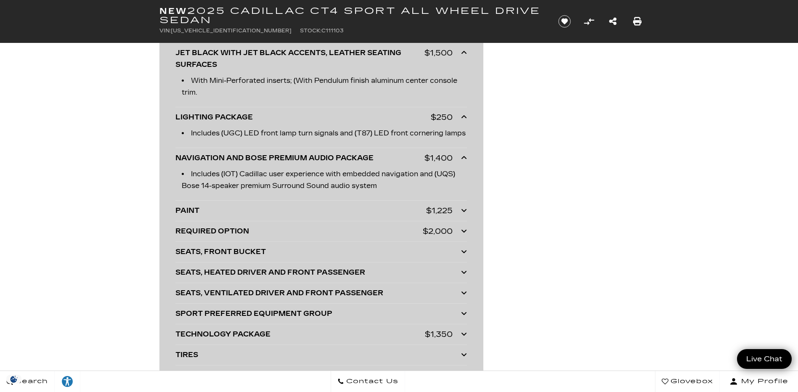
click at [464, 214] on icon at bounding box center [464, 210] width 6 height 7
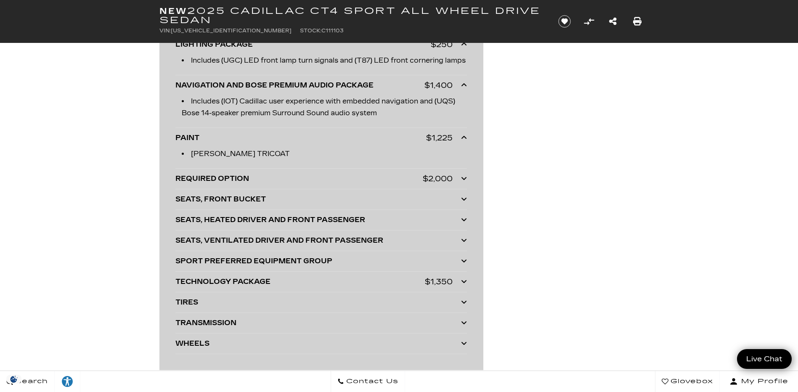
scroll to position [2314, 0]
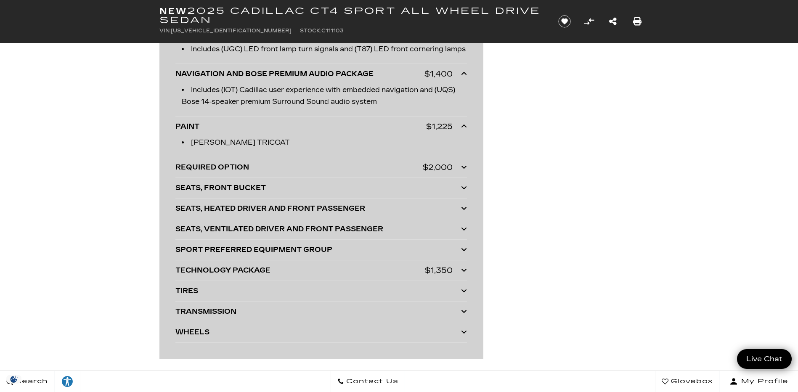
click at [464, 170] on icon at bounding box center [464, 167] width 6 height 7
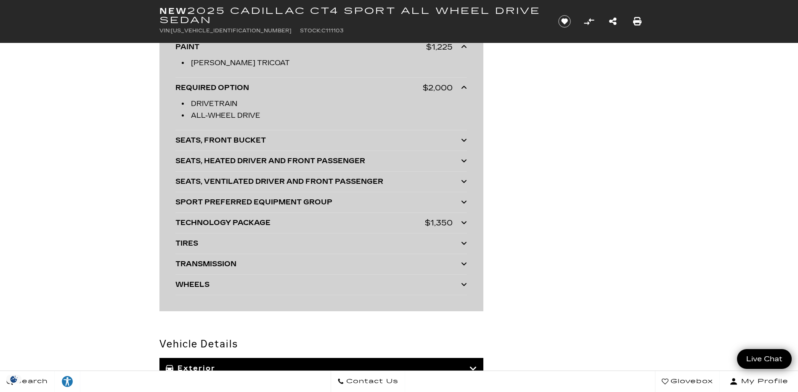
scroll to position [2398, 0]
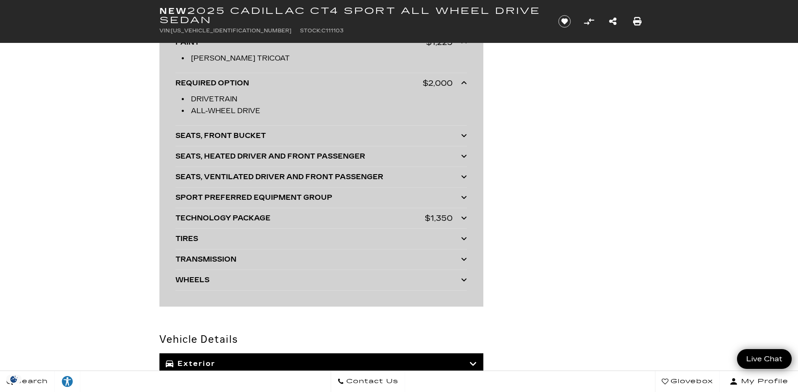
click at [464, 221] on icon at bounding box center [464, 218] width 6 height 7
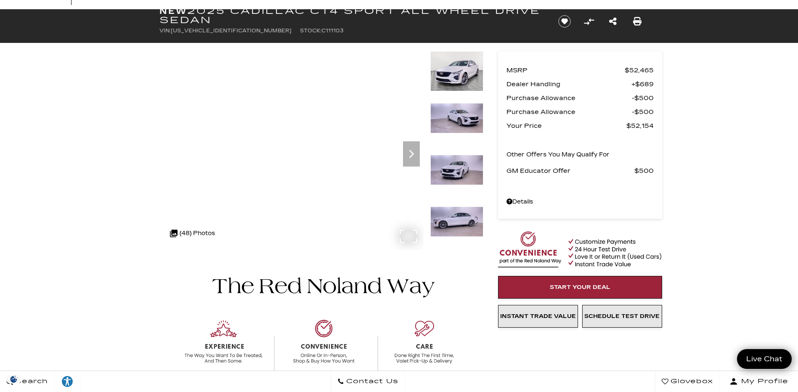
scroll to position [0, 0]
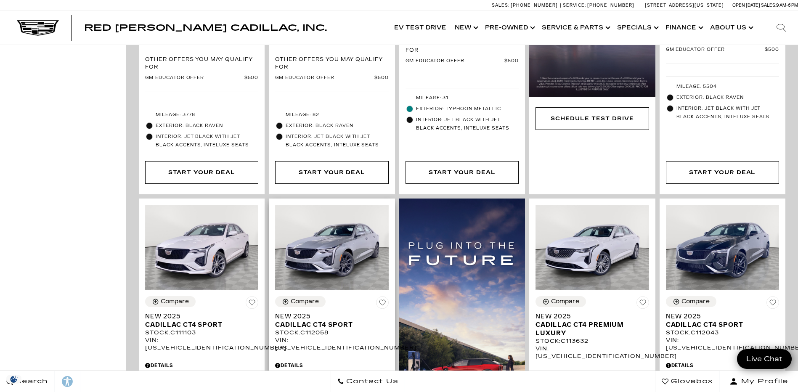
scroll to position [463, 0]
click at [329, 229] on img at bounding box center [331, 246] width 113 height 85
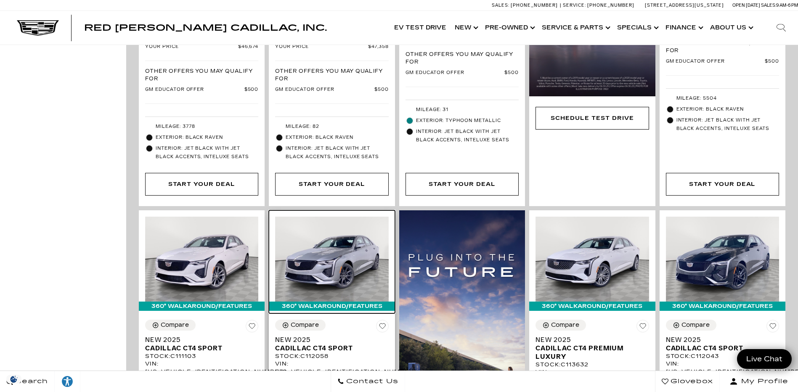
scroll to position [0, 0]
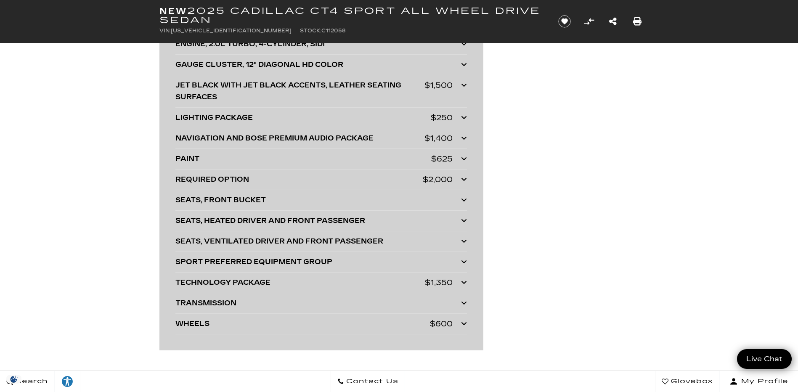
scroll to position [2188, 0]
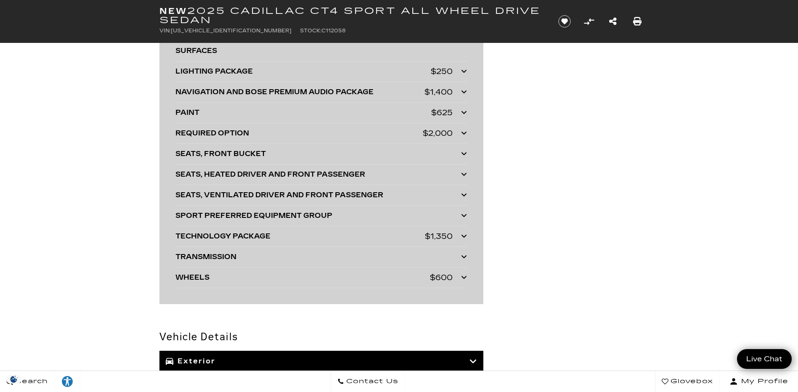
click at [464, 277] on icon at bounding box center [464, 277] width 6 height 7
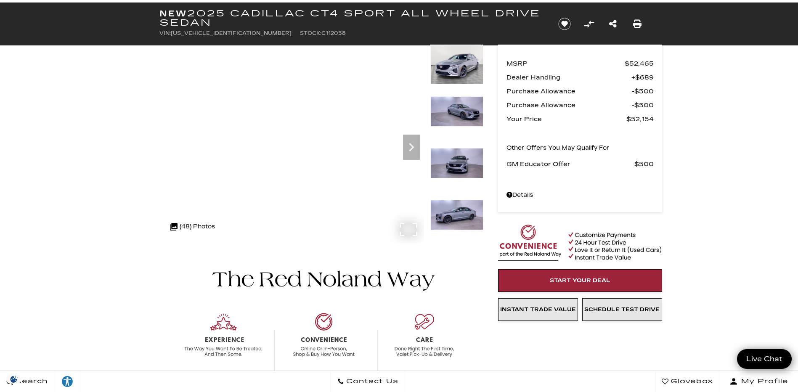
scroll to position [0, 0]
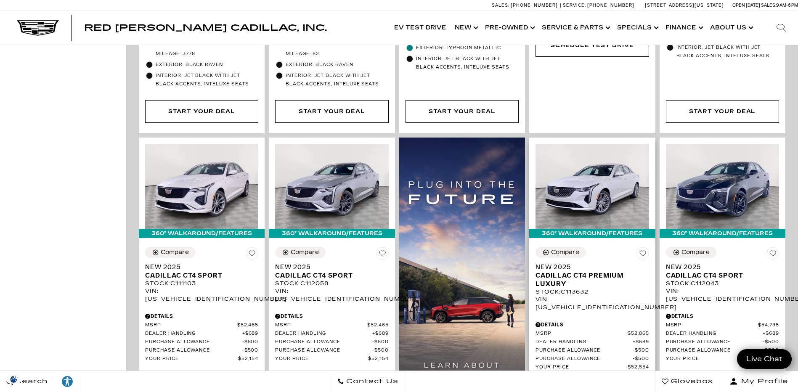
scroll to position [547, 0]
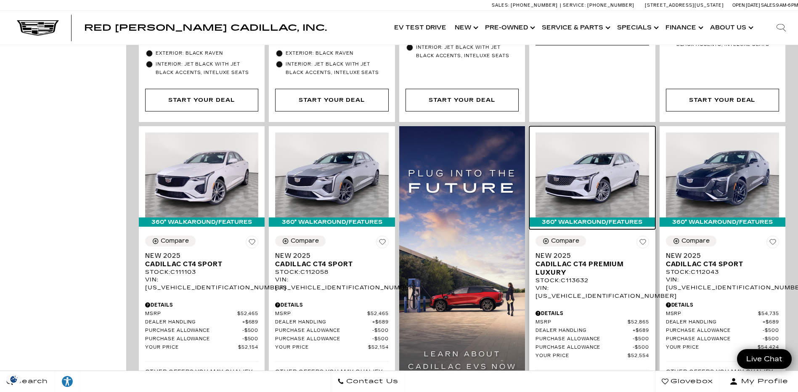
click at [594, 165] on img at bounding box center [592, 175] width 113 height 85
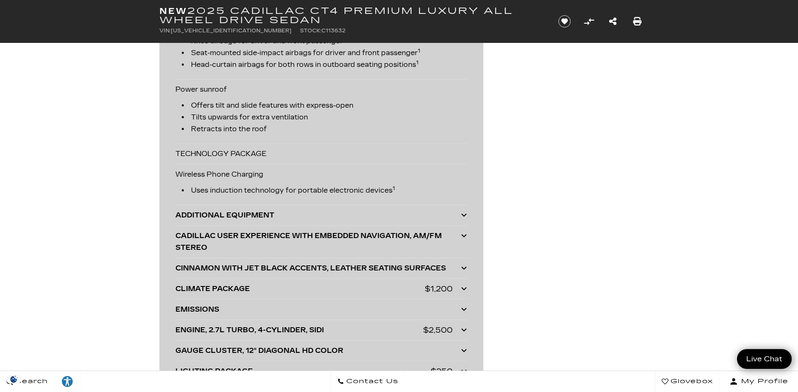
scroll to position [1893, 0]
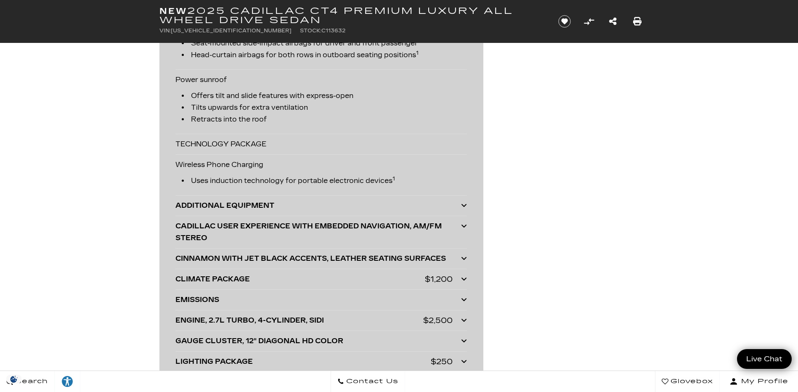
click at [462, 275] on div at bounding box center [464, 279] width 6 height 12
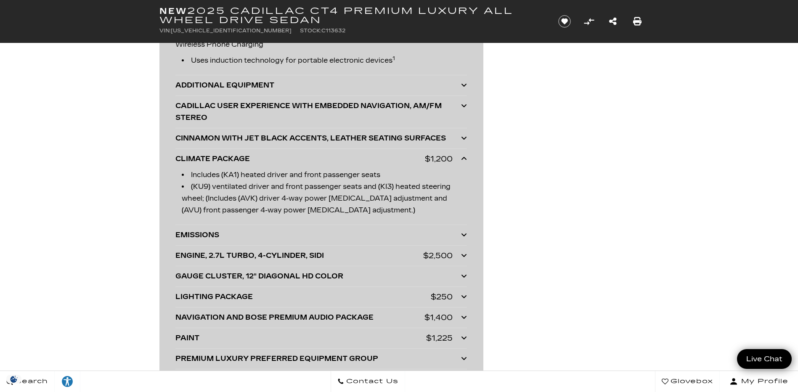
scroll to position [2061, 0]
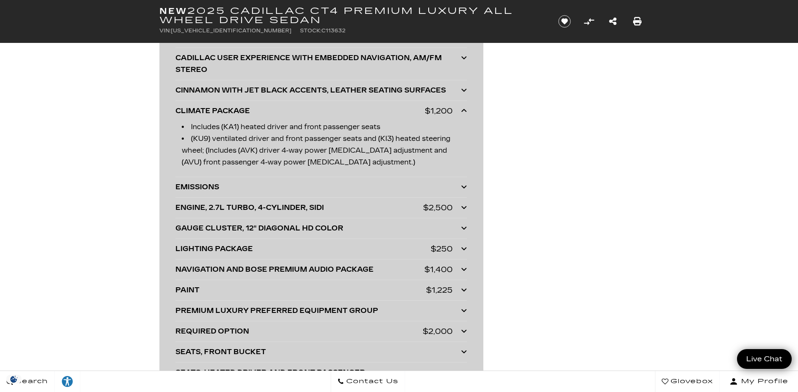
click at [464, 205] on icon at bounding box center [464, 207] width 6 height 7
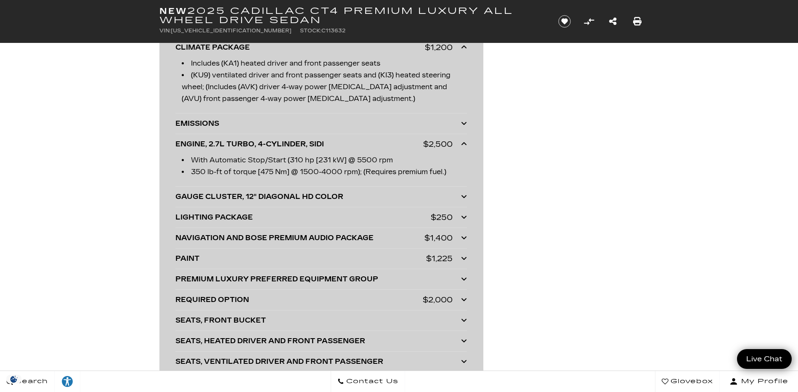
scroll to position [2146, 0]
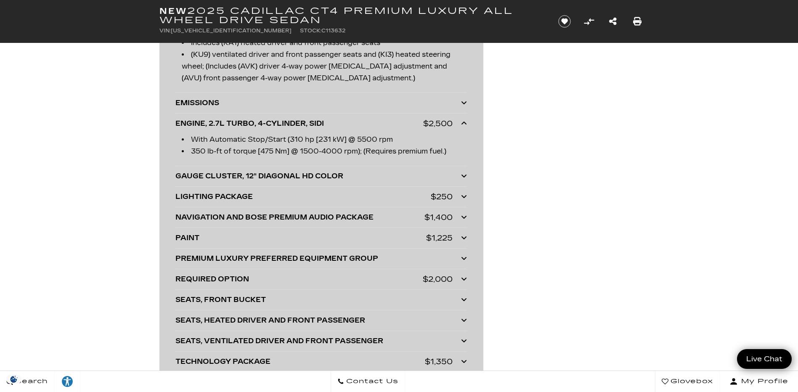
click at [464, 195] on icon at bounding box center [464, 196] width 6 height 7
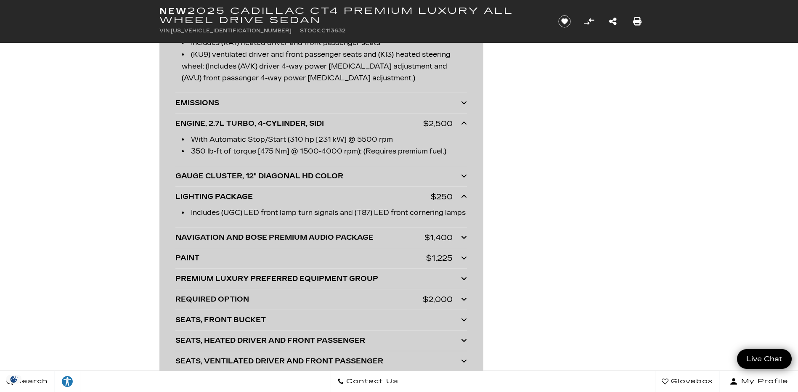
click at [462, 241] on icon at bounding box center [464, 237] width 6 height 7
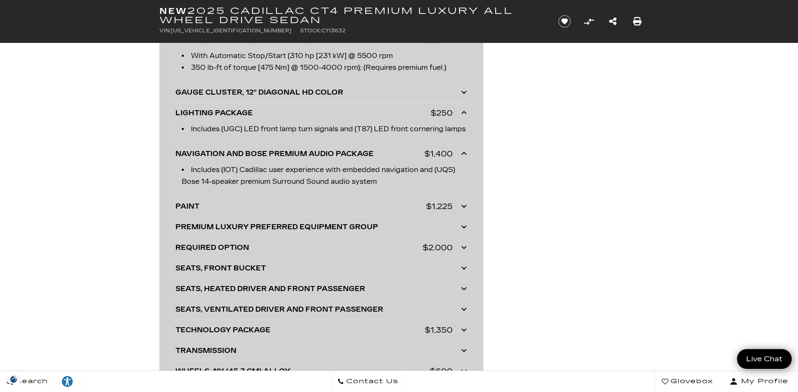
scroll to position [2230, 0]
click at [465, 209] on icon at bounding box center [464, 205] width 6 height 7
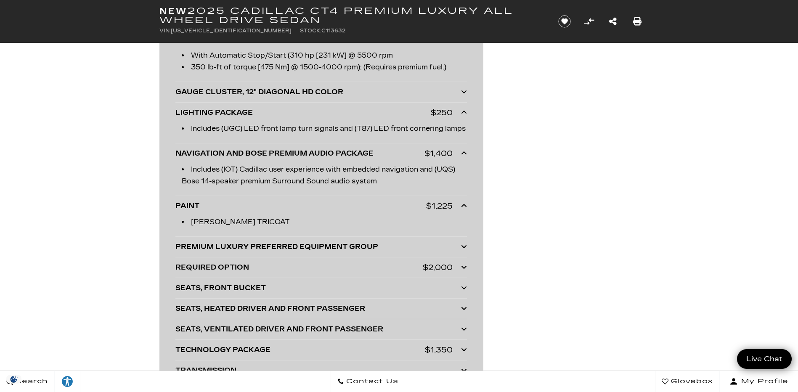
click at [464, 273] on div at bounding box center [464, 268] width 6 height 12
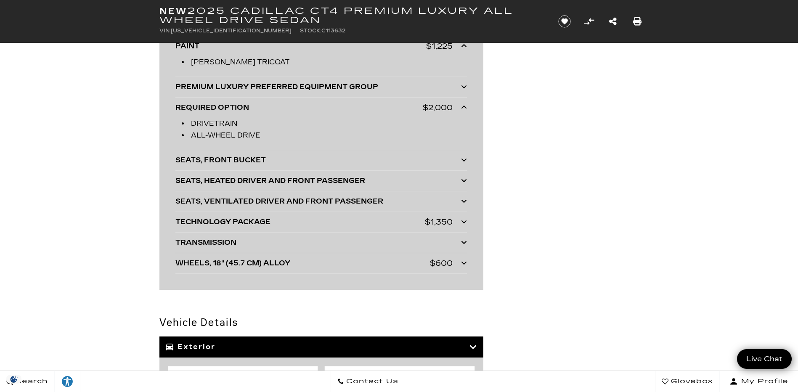
scroll to position [2398, 0]
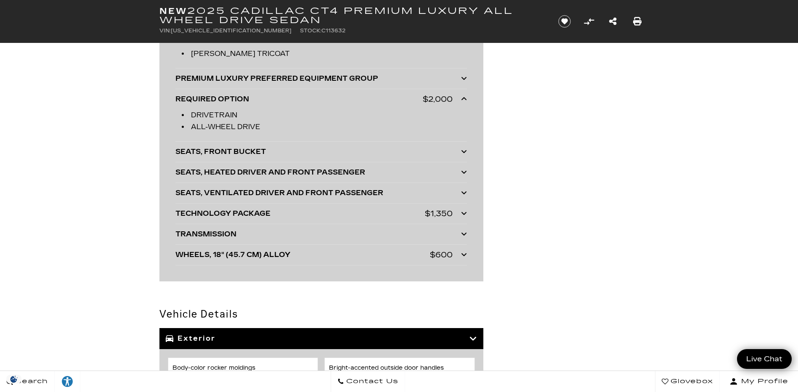
click at [464, 217] on icon at bounding box center [464, 213] width 6 height 7
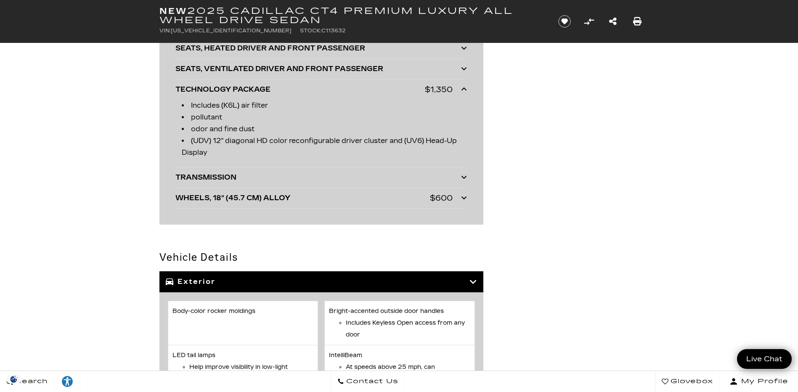
scroll to position [2524, 0]
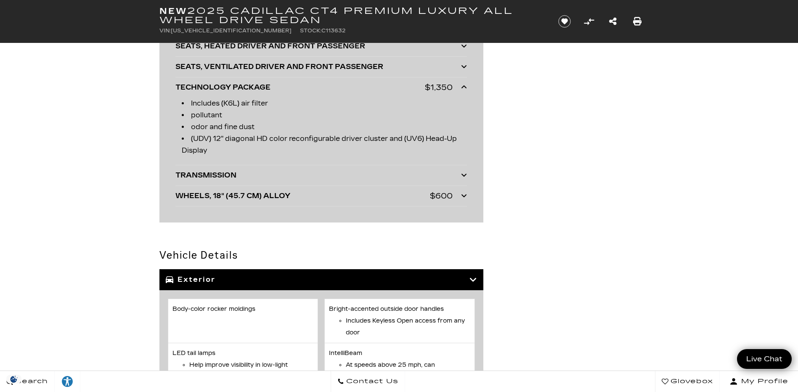
click at [466, 199] on icon at bounding box center [464, 195] width 6 height 7
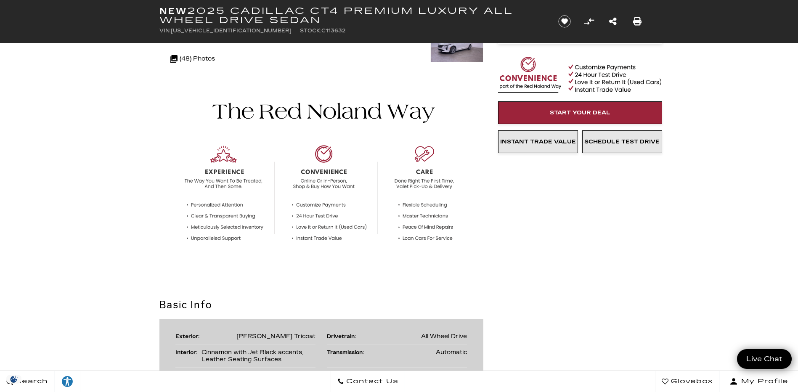
scroll to position [0, 0]
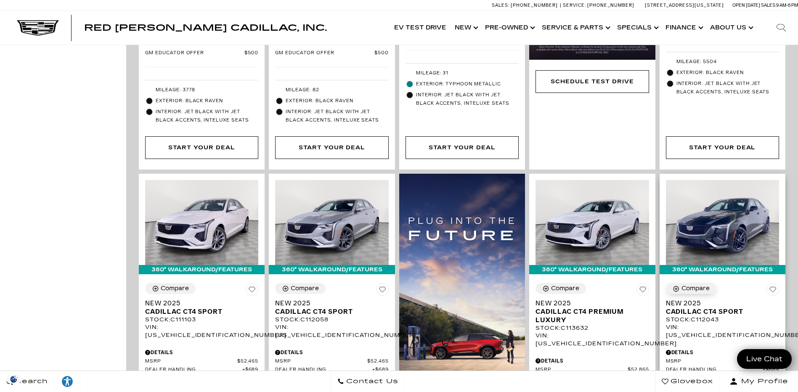
scroll to position [547, 0]
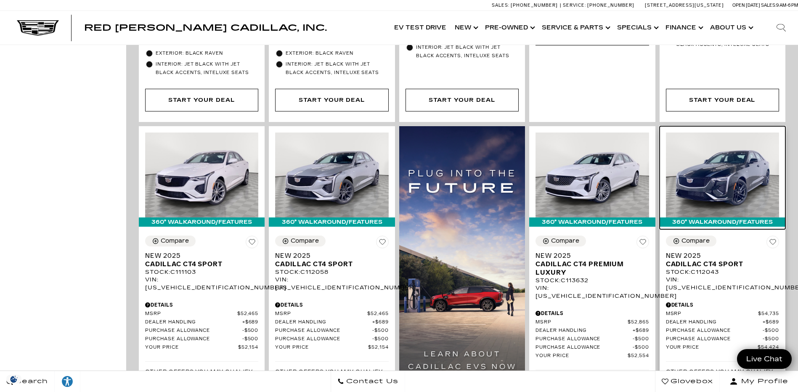
click at [717, 162] on img at bounding box center [722, 175] width 113 height 85
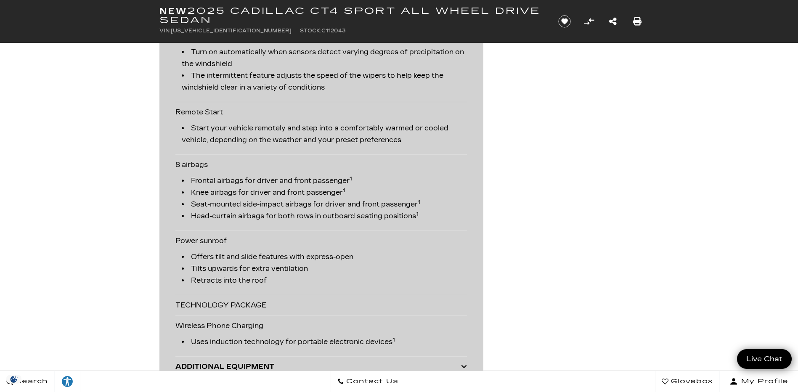
scroll to position [1935, 0]
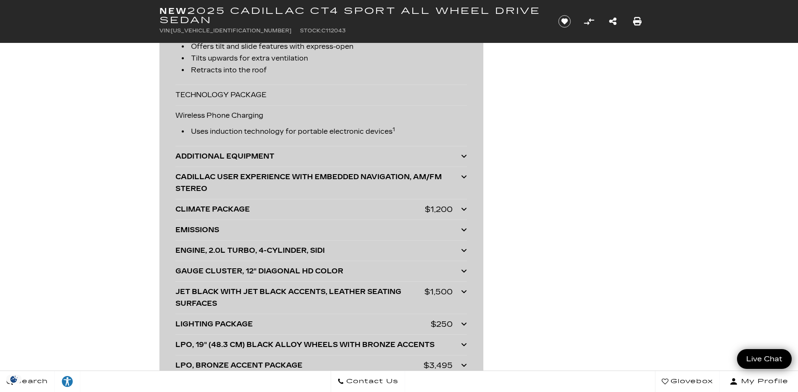
click at [463, 206] on icon at bounding box center [464, 209] width 6 height 7
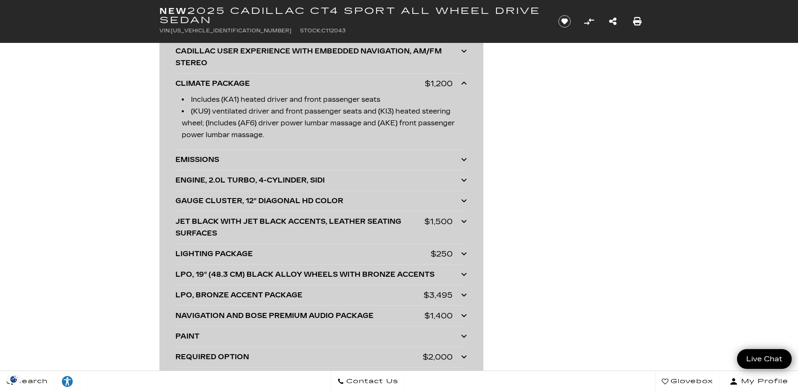
scroll to position [2061, 0]
click at [464, 220] on icon at bounding box center [464, 220] width 6 height 7
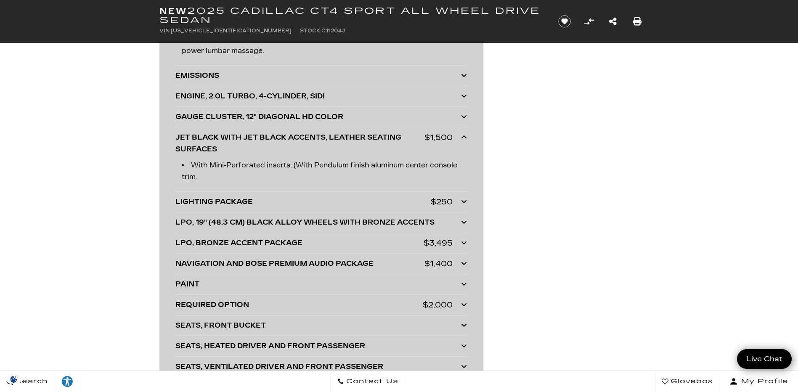
scroll to position [2146, 0]
click at [464, 199] on icon at bounding box center [464, 201] width 6 height 7
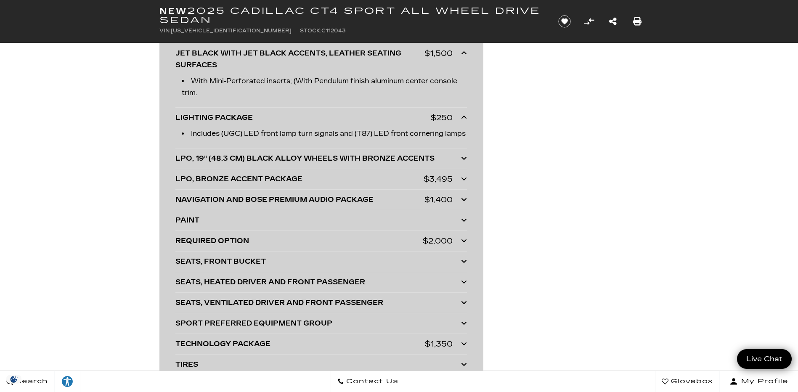
scroll to position [2230, 0]
click at [464, 182] on icon at bounding box center [464, 178] width 6 height 7
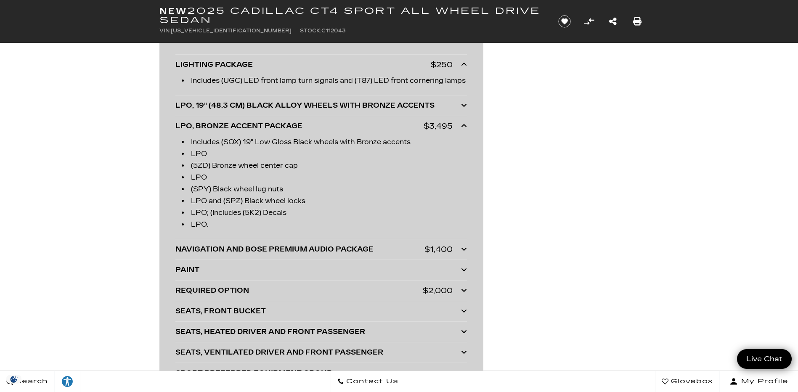
scroll to position [2356, 0]
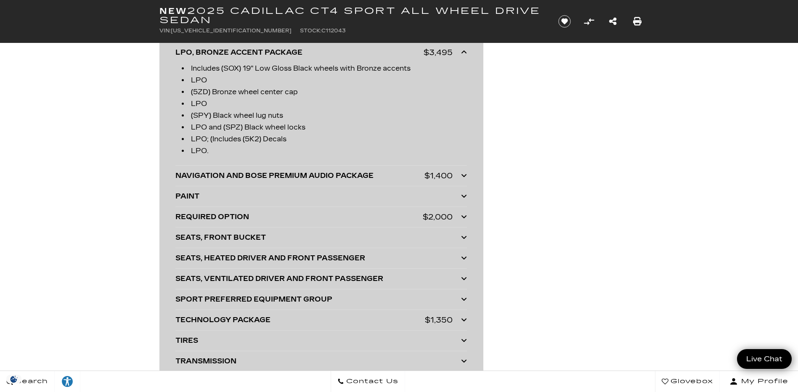
click at [461, 179] on icon at bounding box center [464, 175] width 6 height 7
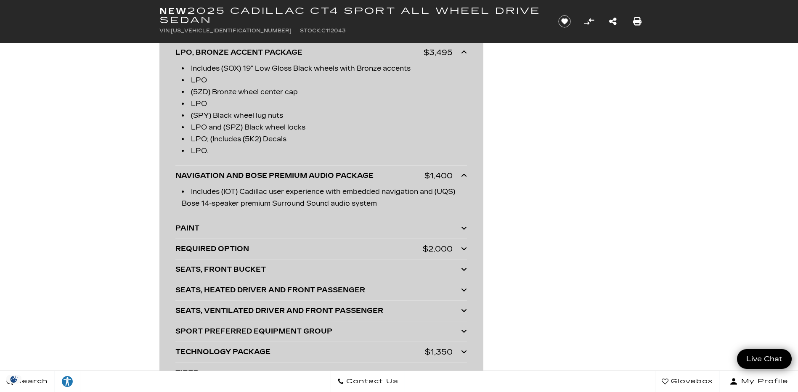
click at [463, 252] on icon at bounding box center [464, 248] width 6 height 7
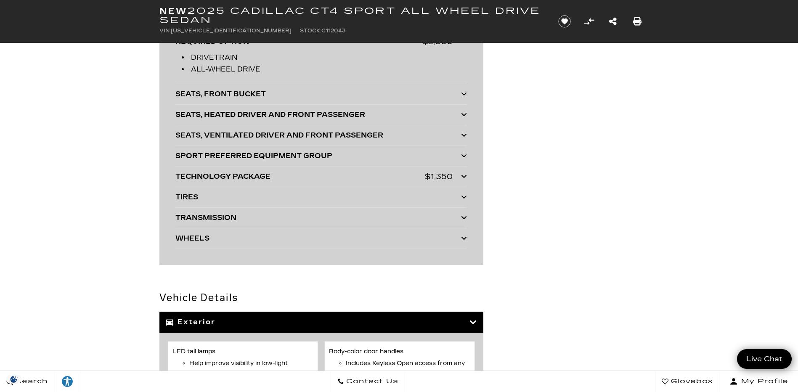
scroll to position [2566, 0]
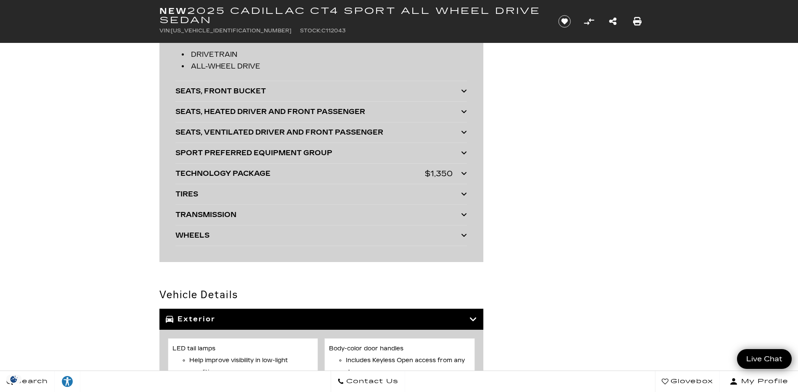
click at [463, 177] on icon at bounding box center [464, 173] width 6 height 7
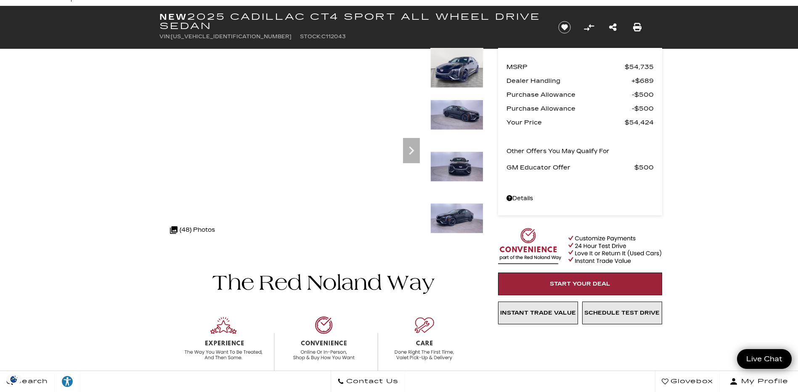
scroll to position [0, 0]
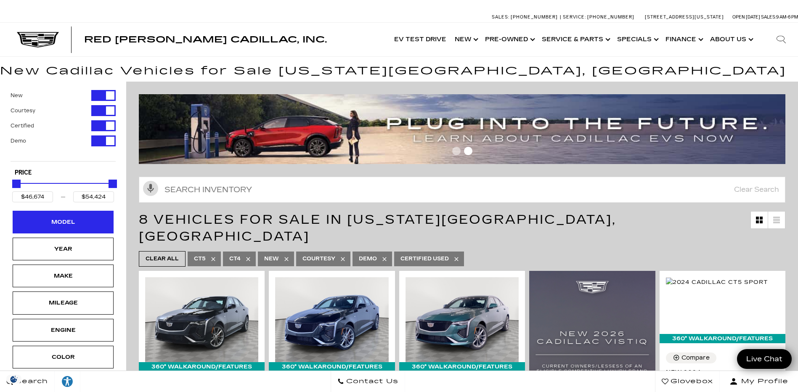
click at [75, 216] on div "Model" at bounding box center [63, 222] width 101 height 23
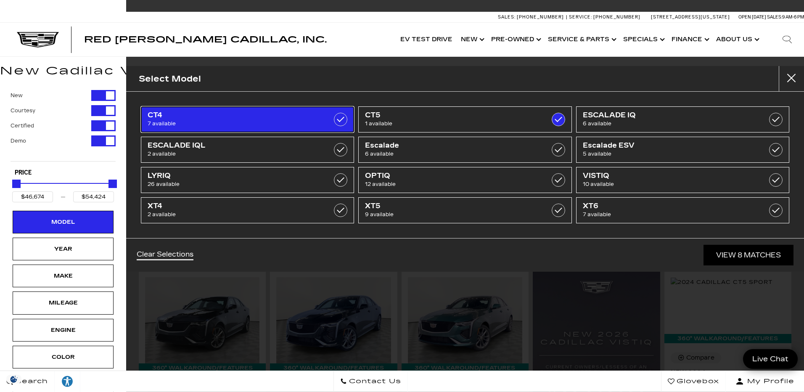
click at [342, 118] on label at bounding box center [340, 119] width 13 height 13
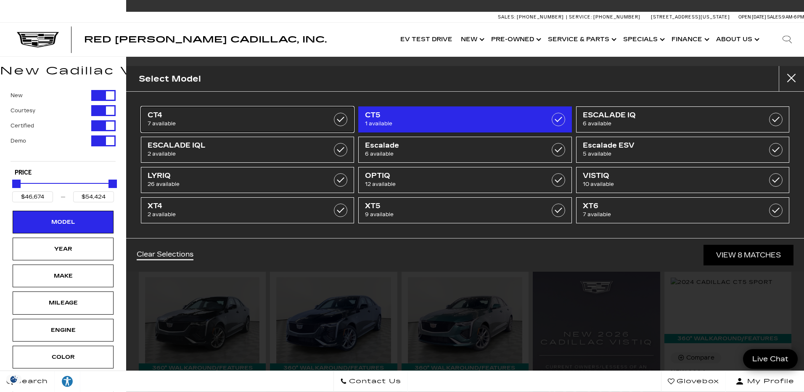
type input "$51,298"
checkbox input "false"
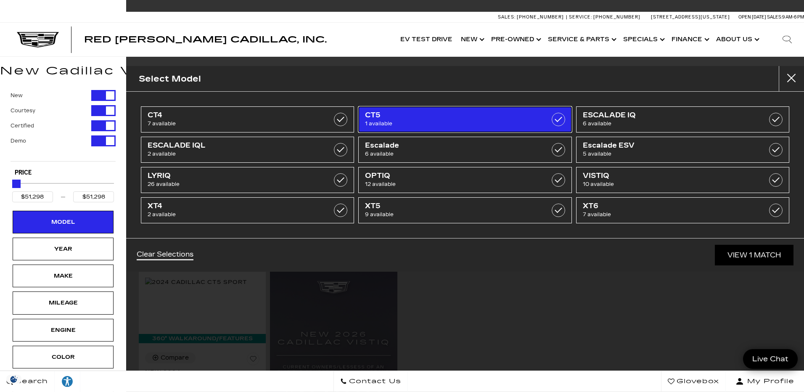
click at [562, 119] on label at bounding box center [558, 119] width 13 height 13
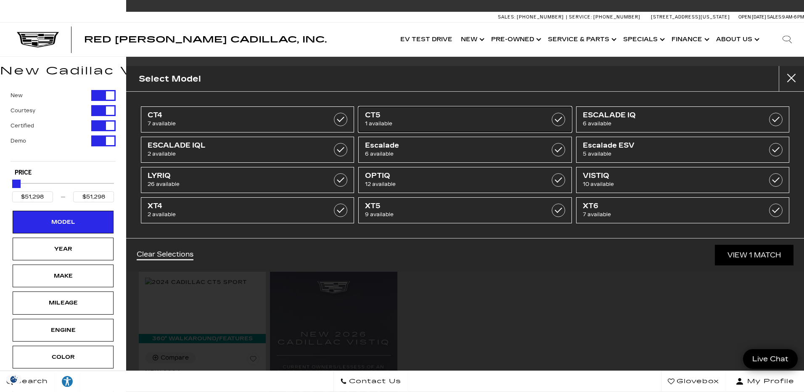
type input "$35,689"
type input "$179,434"
checkbox input "false"
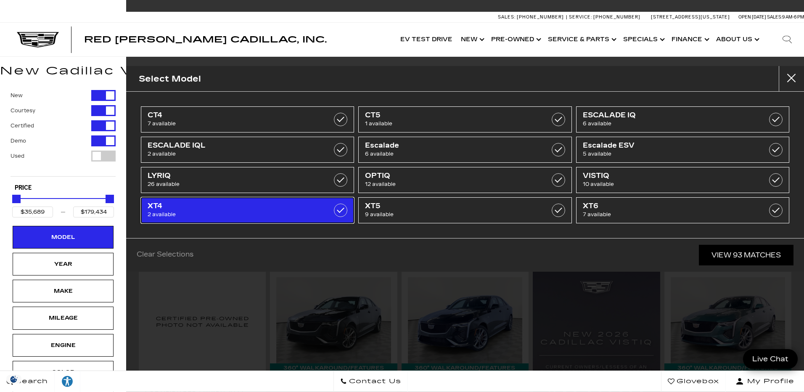
click at [339, 208] on label at bounding box center [340, 210] width 13 height 13
type input "$54,845"
checkbox input "true"
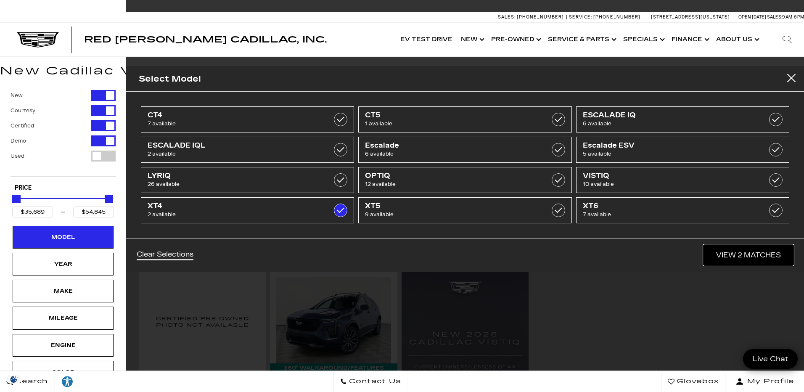
click at [741, 252] on link "View 2 Matches" at bounding box center [749, 255] width 90 height 21
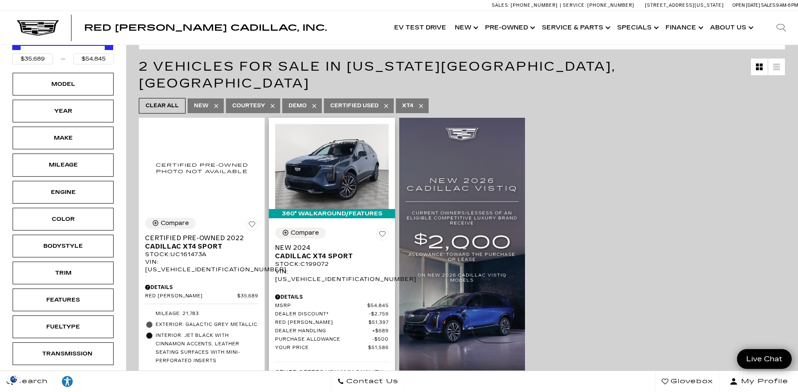
scroll to position [168, 0]
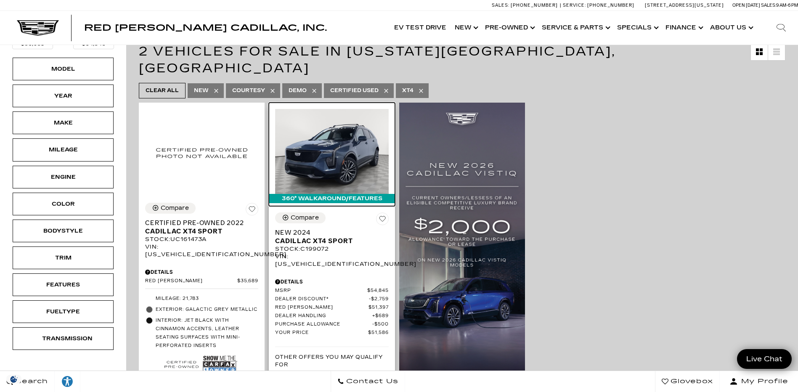
click at [332, 141] on img at bounding box center [331, 151] width 113 height 85
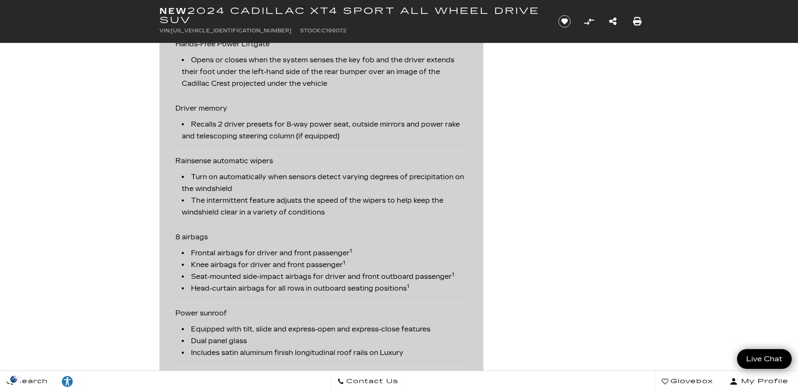
scroll to position [2146, 0]
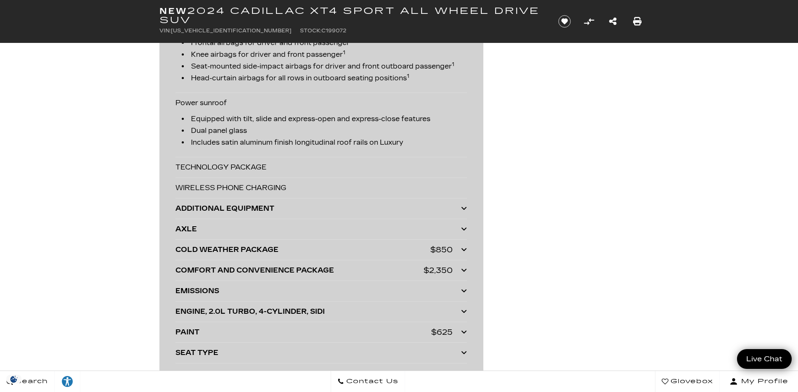
click at [464, 253] on icon at bounding box center [464, 249] width 6 height 7
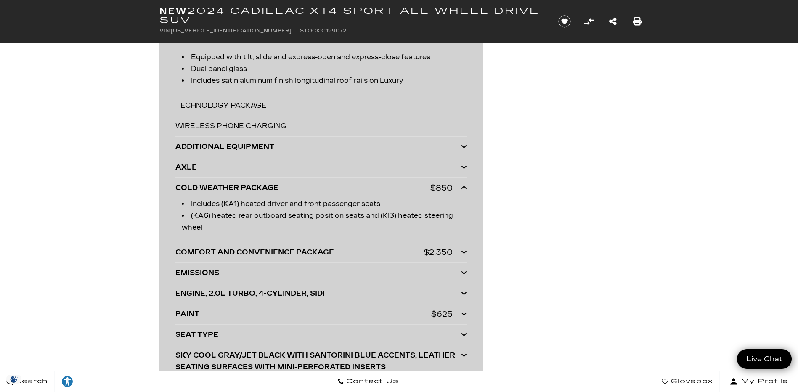
scroll to position [2230, 0]
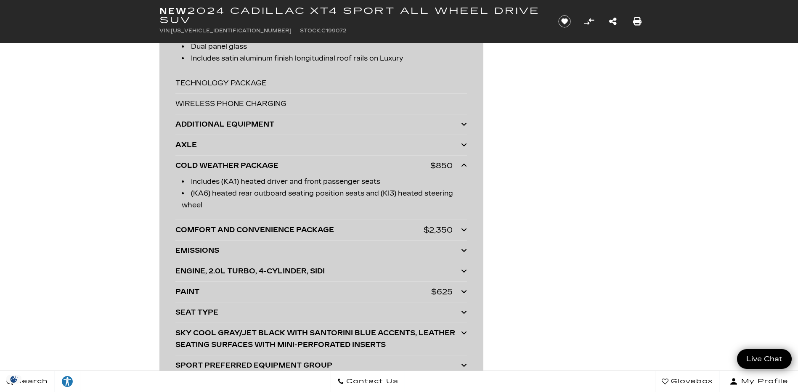
click at [465, 233] on icon at bounding box center [464, 229] width 6 height 7
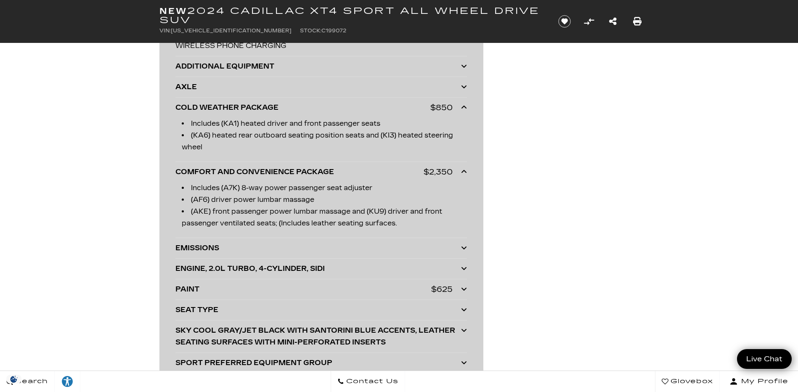
scroll to position [2314, 0]
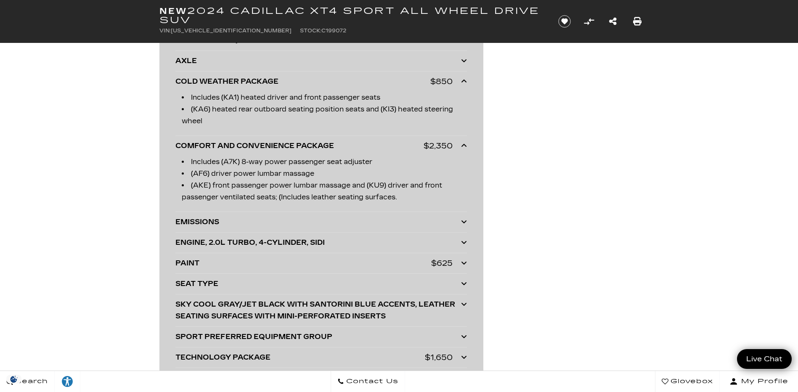
click at [464, 266] on icon at bounding box center [464, 263] width 6 height 7
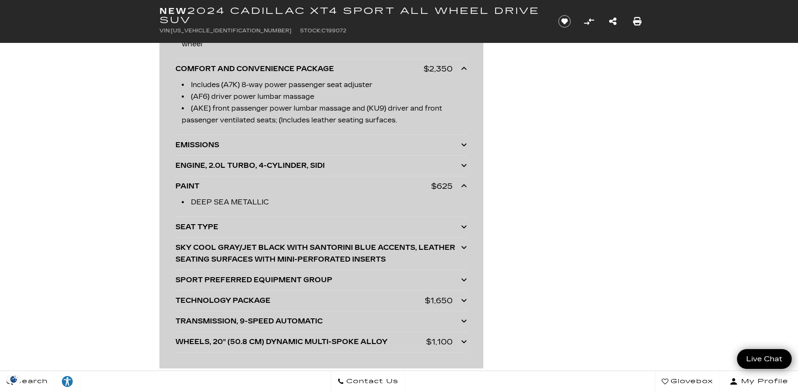
scroll to position [2398, 0]
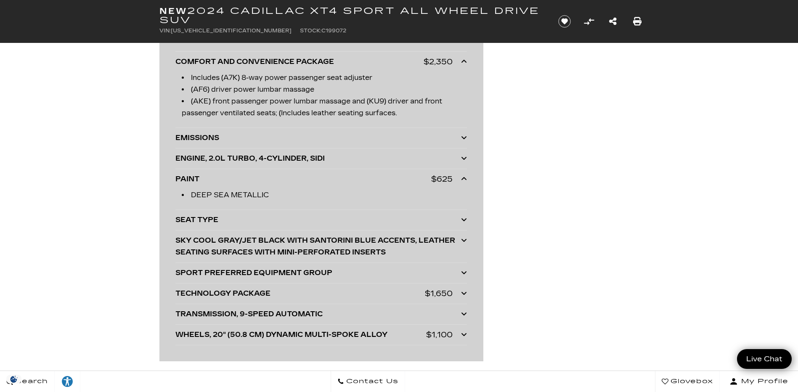
click at [464, 297] on icon at bounding box center [464, 293] width 6 height 7
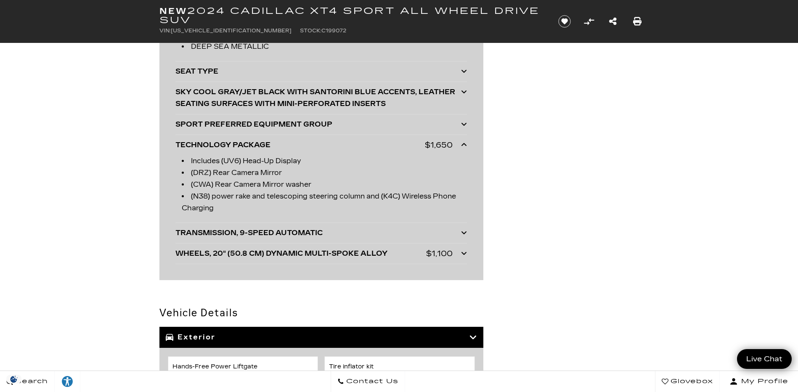
scroll to position [2566, 0]
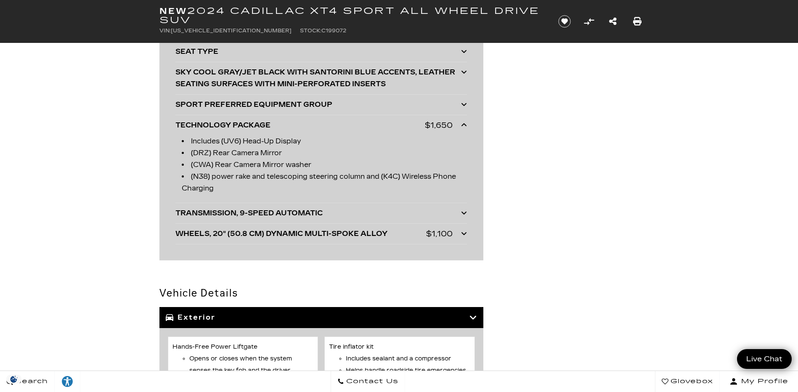
click at [462, 237] on icon at bounding box center [464, 233] width 6 height 7
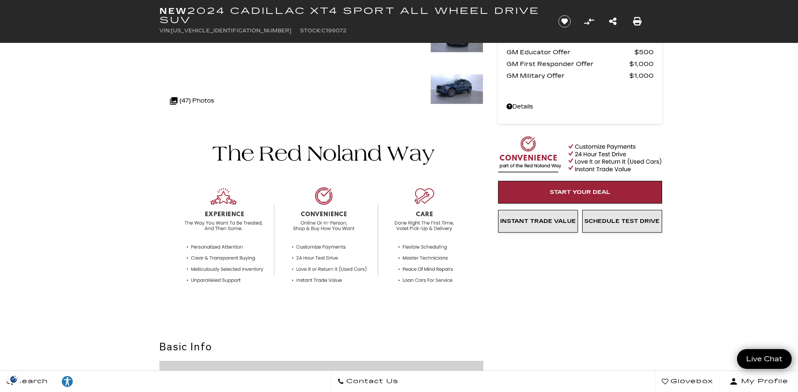
scroll to position [0, 0]
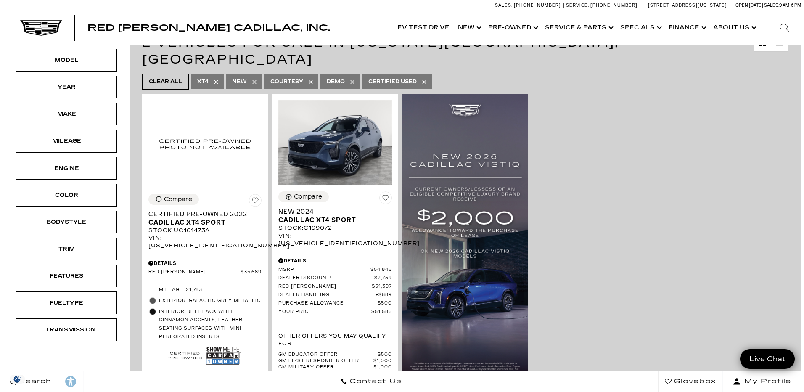
scroll to position [126, 0]
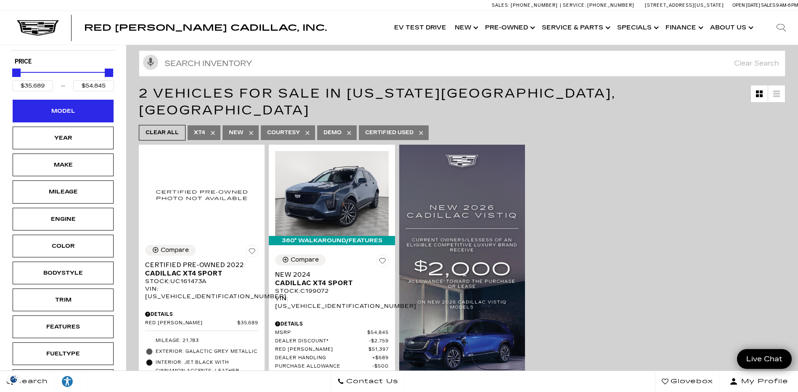
click at [78, 110] on div "Model" at bounding box center [63, 110] width 42 height 9
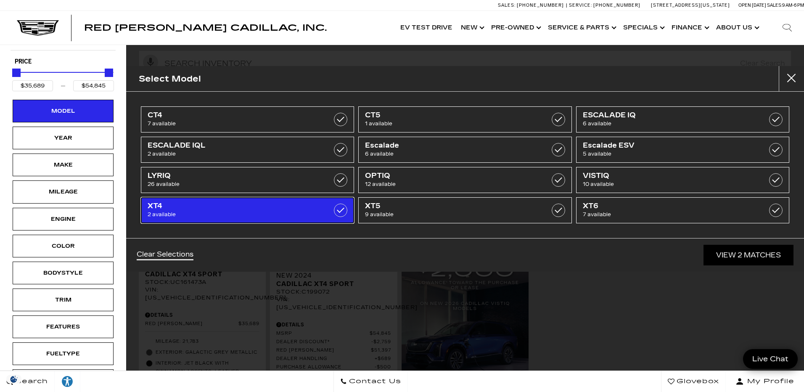
click at [342, 210] on label at bounding box center [340, 210] width 13 height 13
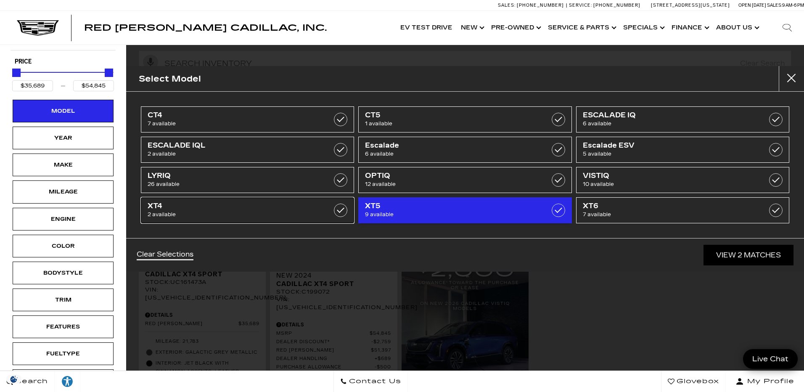
type input "$179,434"
checkbox input "false"
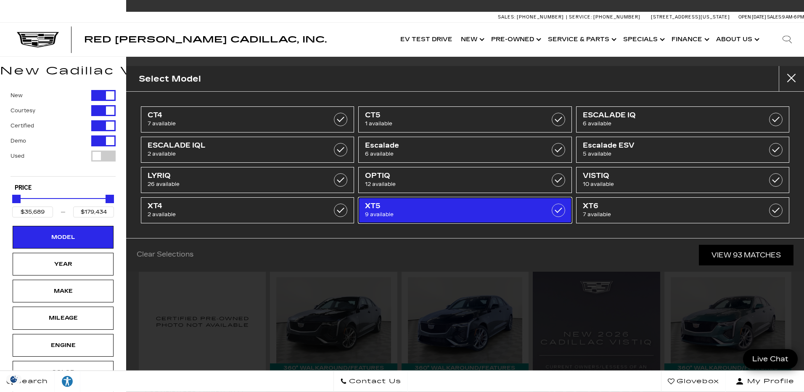
click at [559, 211] on label at bounding box center [558, 210] width 13 height 13
type input "$56,631"
type input "$65,169"
checkbox input "true"
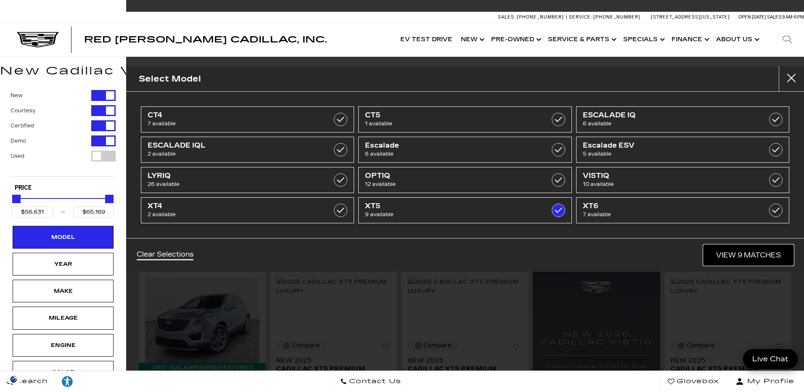
click at [751, 253] on link "View 9 Matches" at bounding box center [749, 255] width 90 height 21
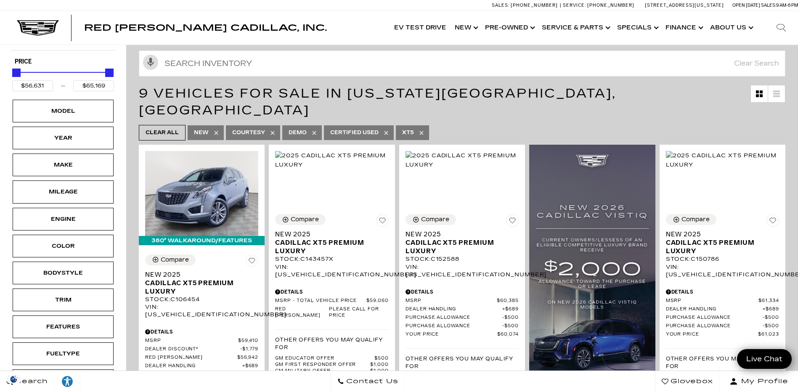
scroll to position [210, 0]
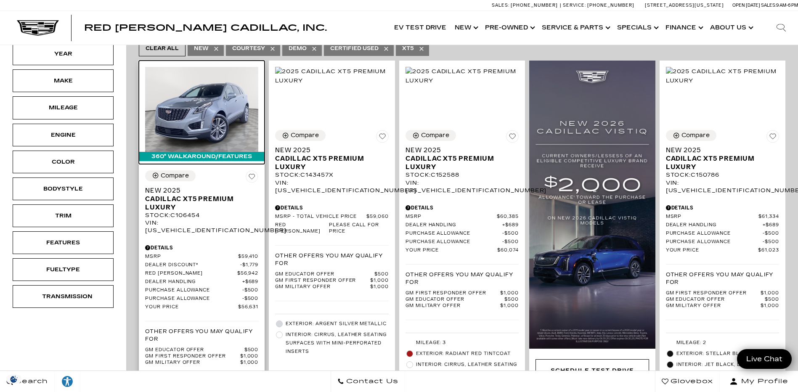
click at [173, 93] on img at bounding box center [201, 109] width 113 height 85
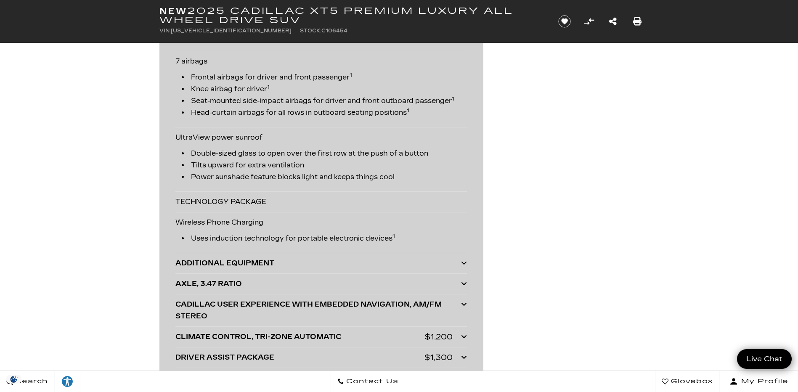
scroll to position [1936, 0]
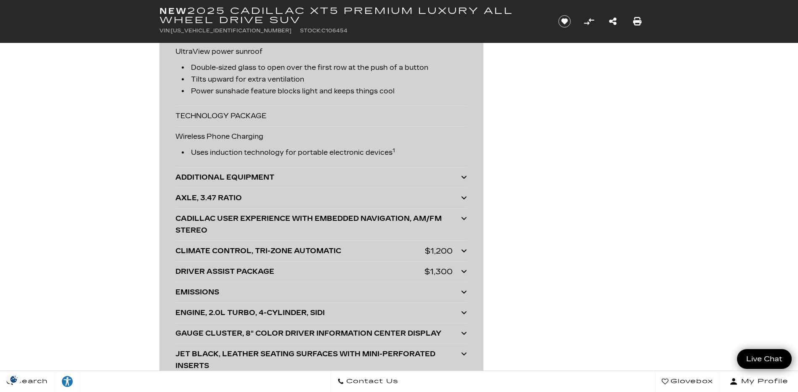
click at [463, 254] on icon at bounding box center [464, 250] width 6 height 7
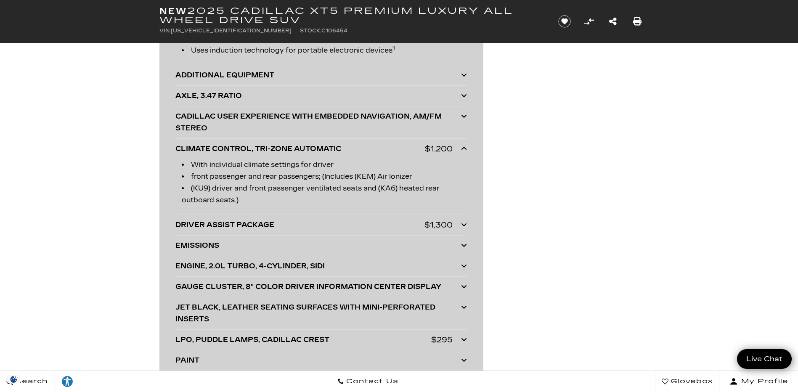
scroll to position [2062, 0]
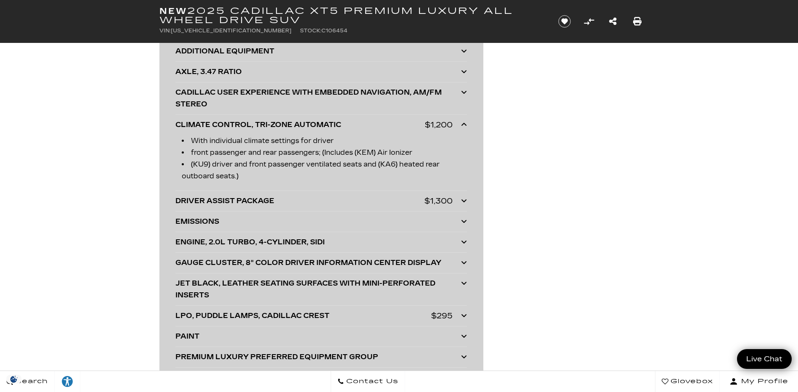
click at [461, 204] on icon at bounding box center [464, 200] width 6 height 7
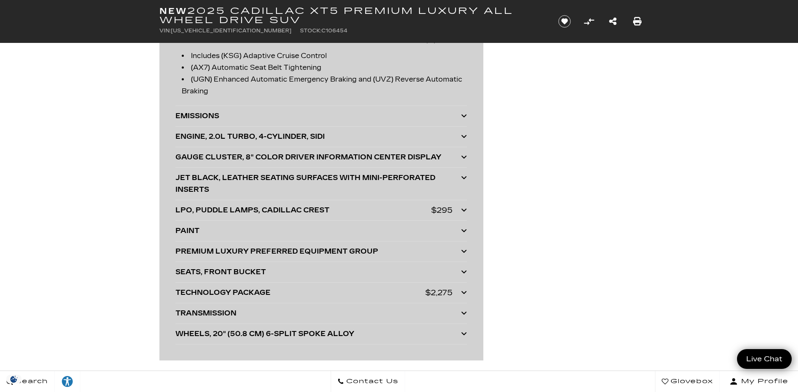
scroll to position [2230, 0]
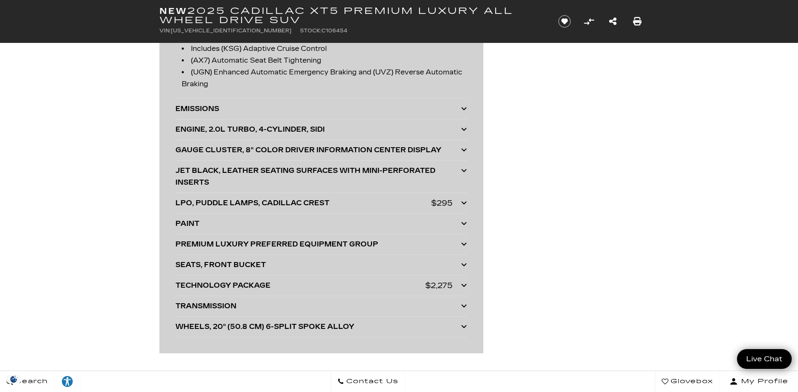
click at [463, 206] on icon at bounding box center [464, 202] width 6 height 7
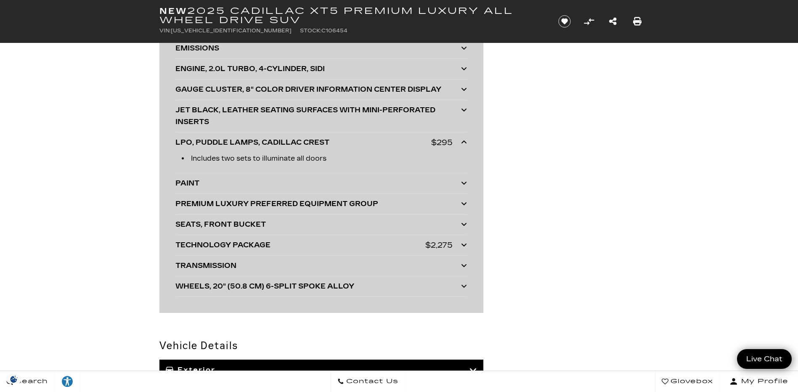
scroll to position [2356, 0]
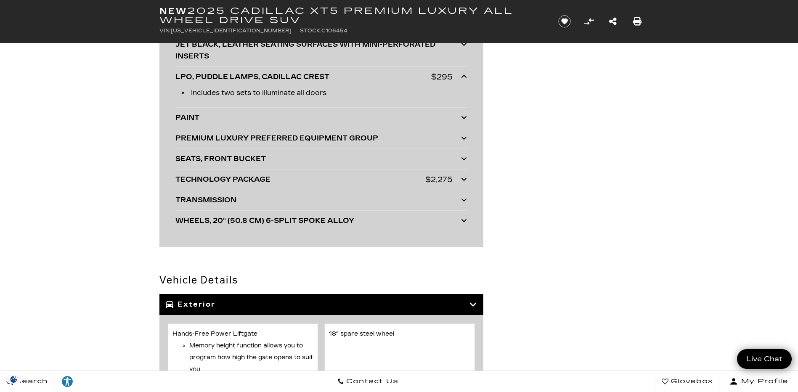
click at [463, 183] on icon at bounding box center [464, 179] width 6 height 7
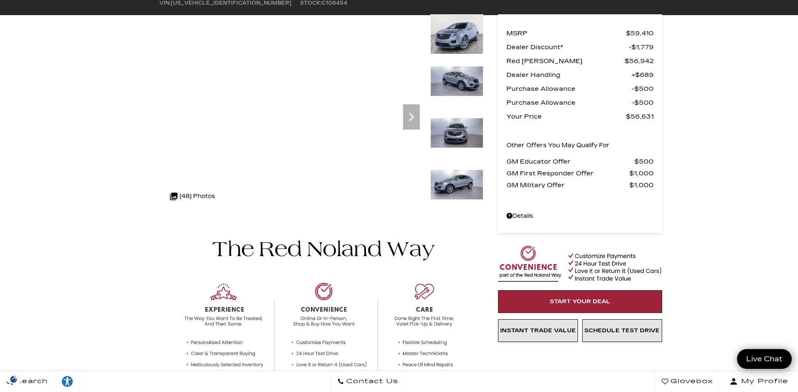
scroll to position [0, 0]
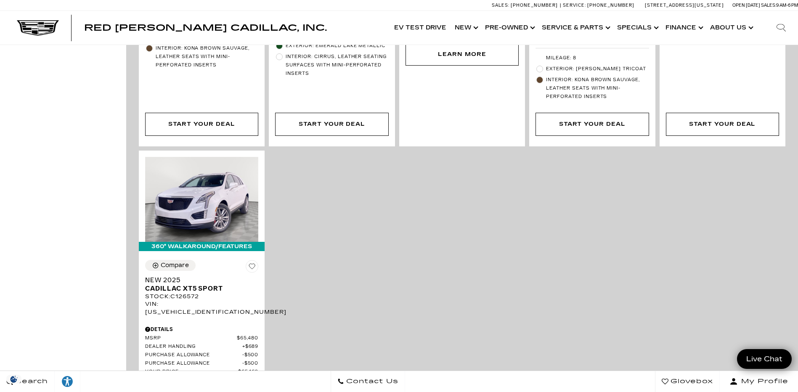
scroll to position [1010, 0]
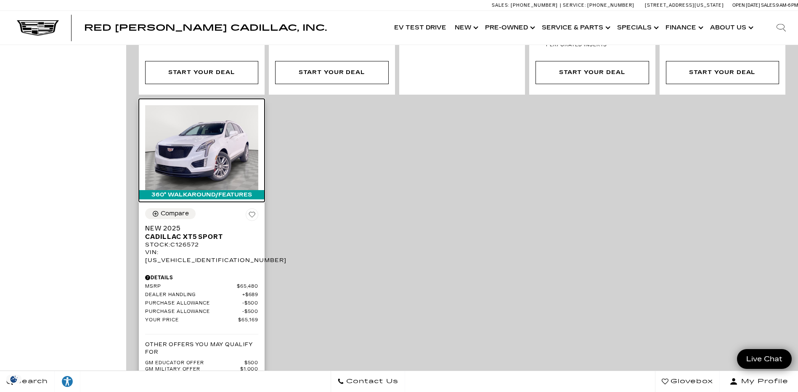
click at [215, 117] on img at bounding box center [201, 147] width 113 height 85
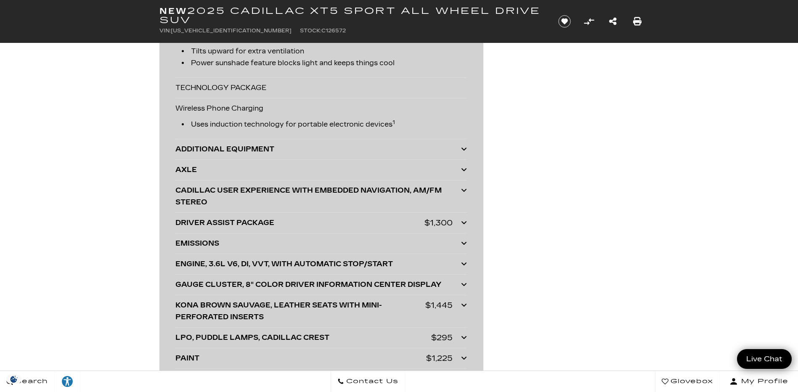
scroll to position [1935, 0]
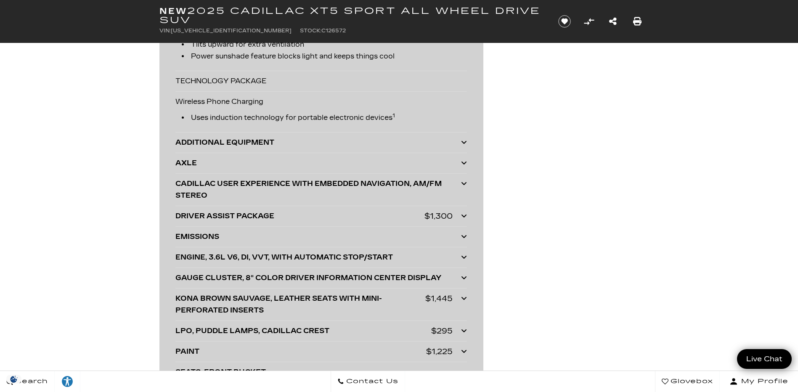
click at [463, 219] on icon at bounding box center [464, 215] width 6 height 7
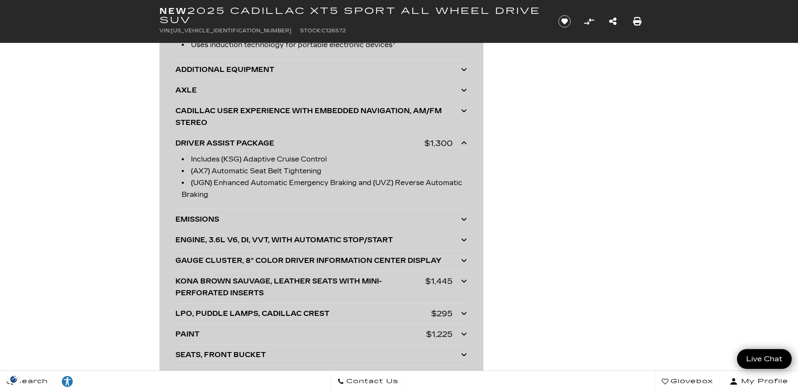
scroll to position [2019, 0]
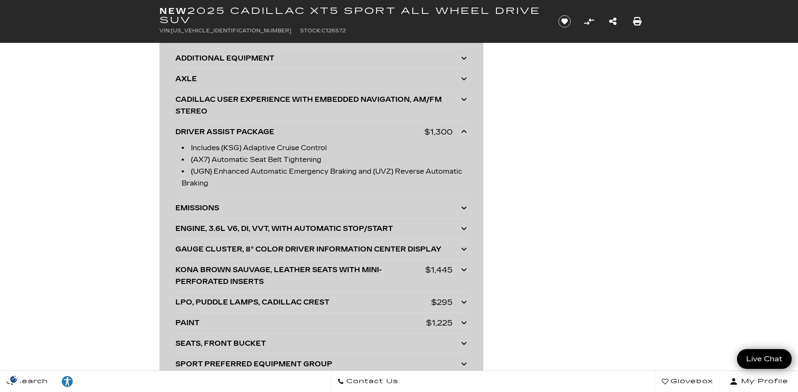
click at [463, 273] on icon at bounding box center [464, 269] width 6 height 7
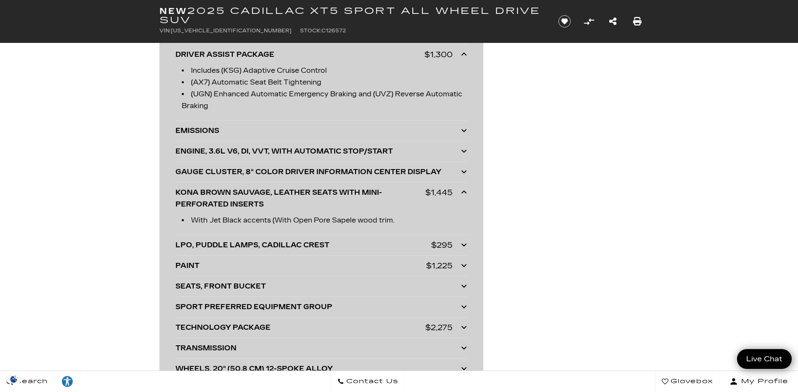
scroll to position [2146, 0]
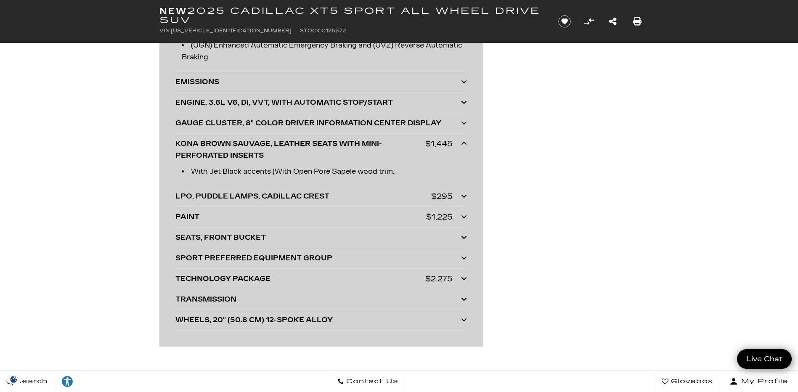
click at [461, 199] on icon at bounding box center [464, 196] width 6 height 7
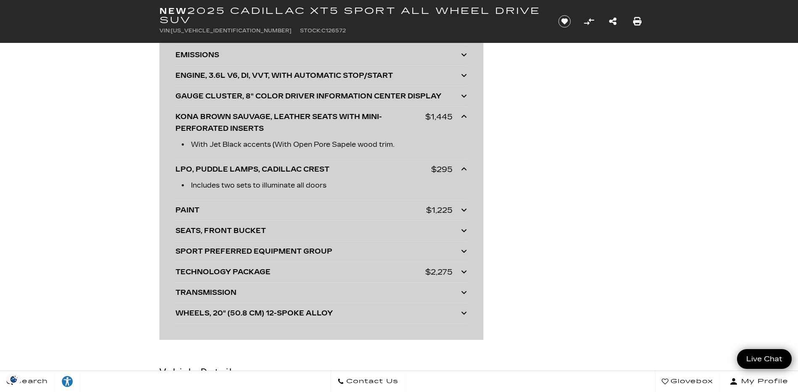
scroll to position [2188, 0]
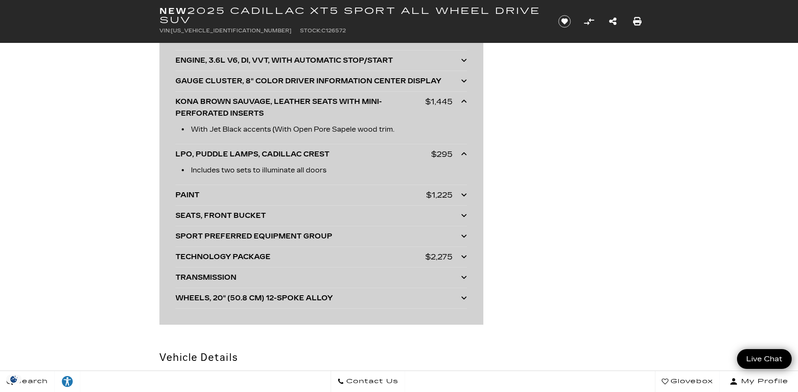
click at [461, 198] on icon at bounding box center [464, 194] width 6 height 7
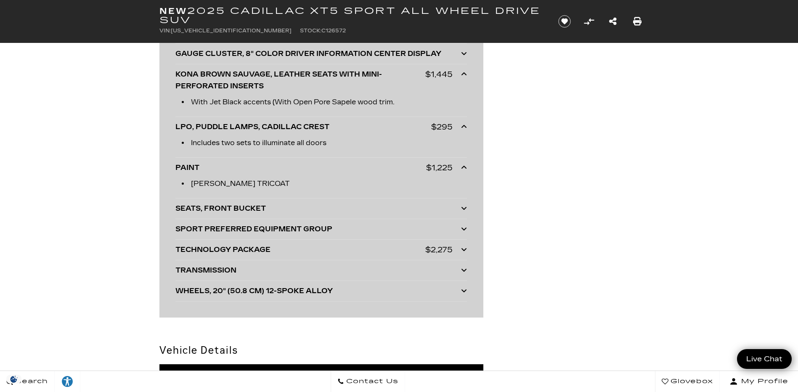
scroll to position [2230, 0]
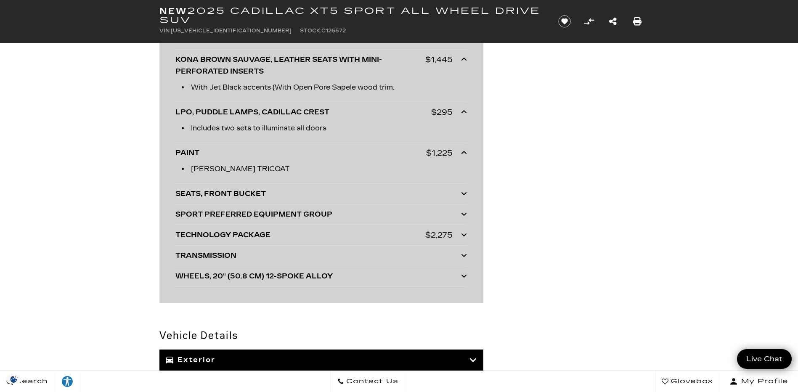
click at [463, 238] on icon at bounding box center [464, 234] width 6 height 7
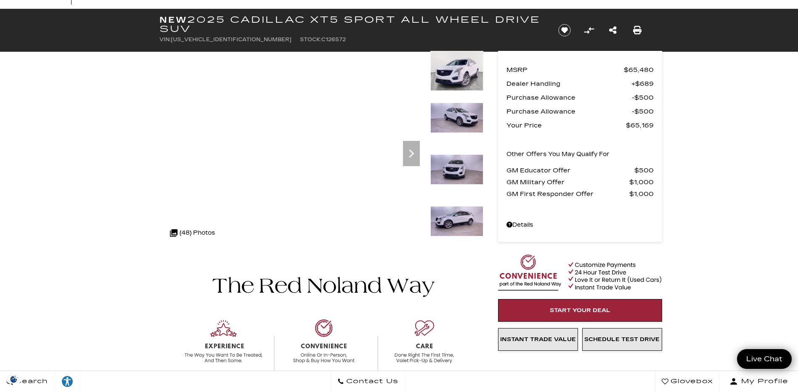
scroll to position [0, 0]
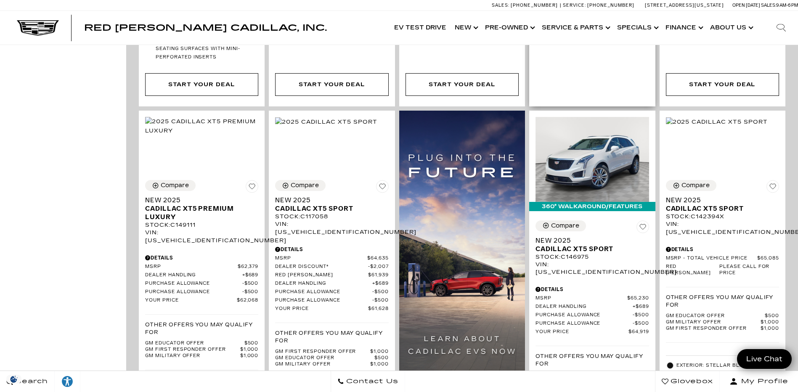
scroll to position [589, 0]
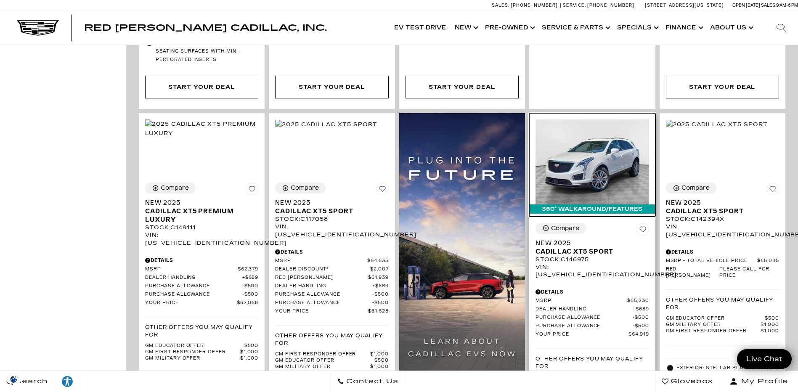
click at [605, 151] on img at bounding box center [592, 161] width 113 height 85
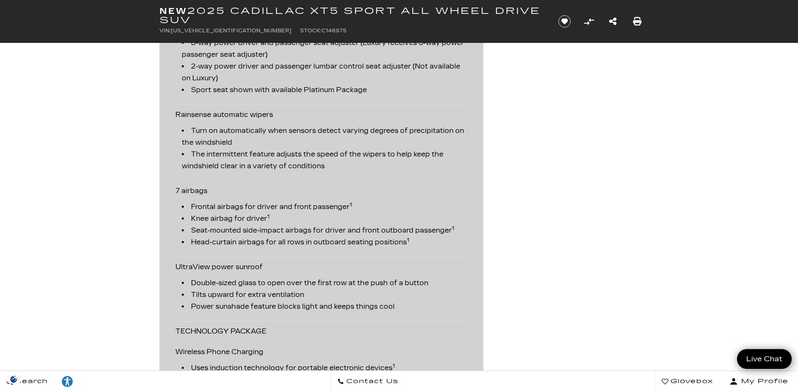
scroll to position [1473, 0]
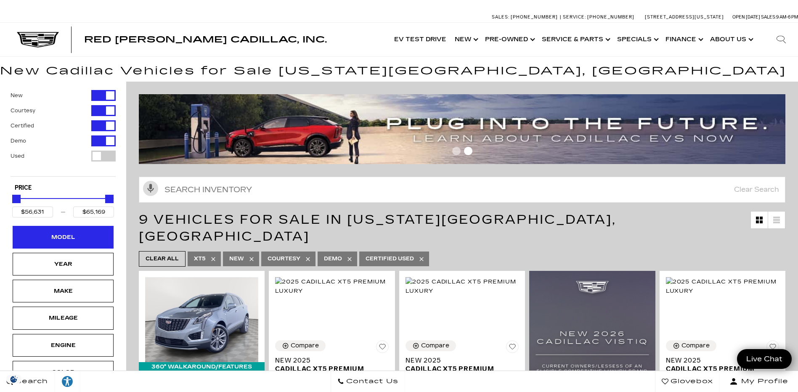
click at [64, 231] on div "Model" at bounding box center [63, 237] width 101 height 23
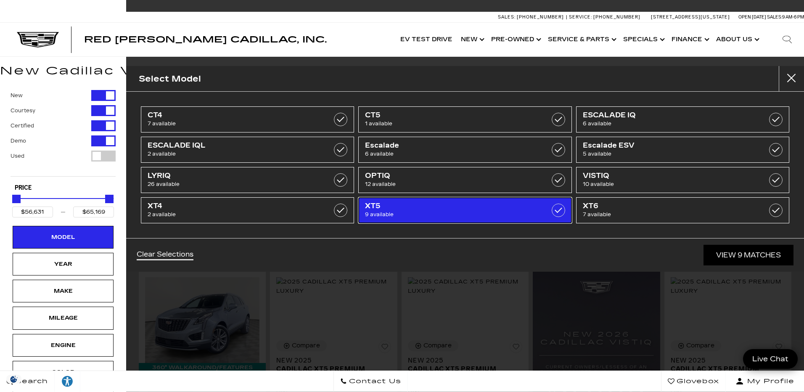
click at [562, 210] on label at bounding box center [558, 210] width 13 height 13
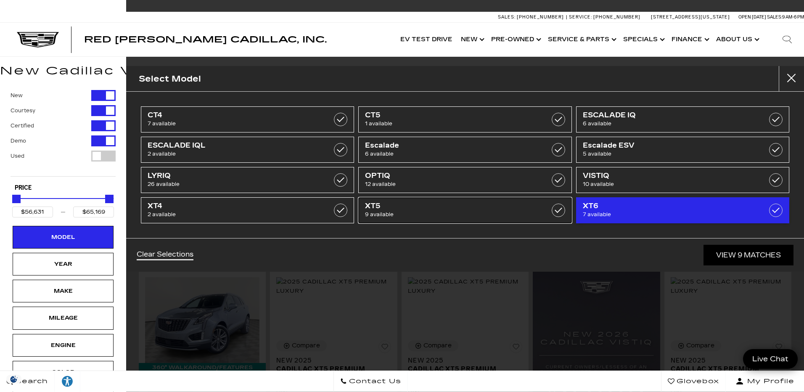
type input "$35,689"
type input "$179,434"
checkbox input "false"
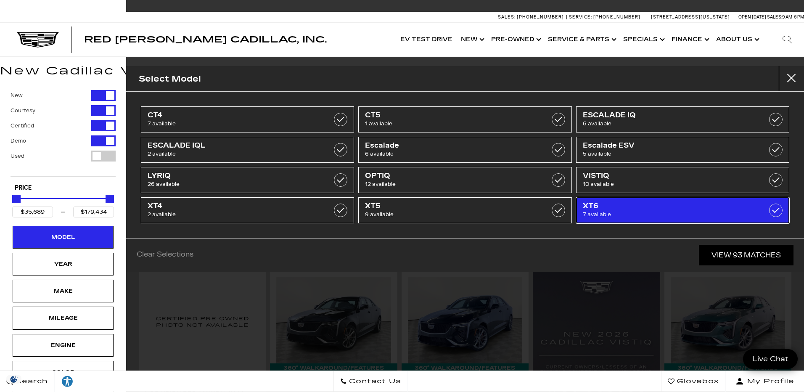
click at [777, 209] on label at bounding box center [775, 210] width 13 height 13
type input "$64,174"
type input "$76,249"
checkbox input "true"
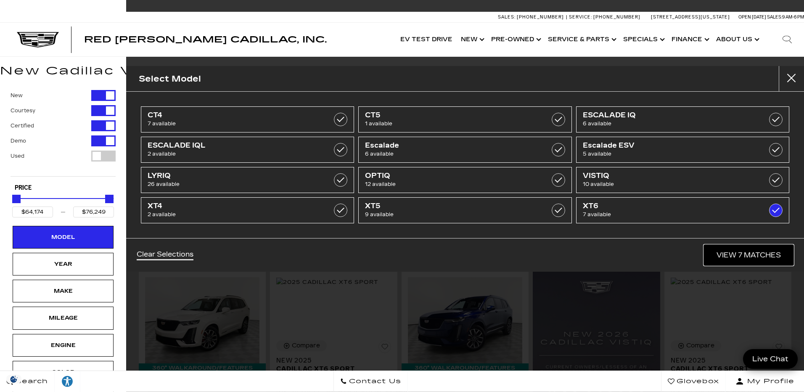
click at [760, 252] on link "View 7 Matches" at bounding box center [749, 255] width 90 height 21
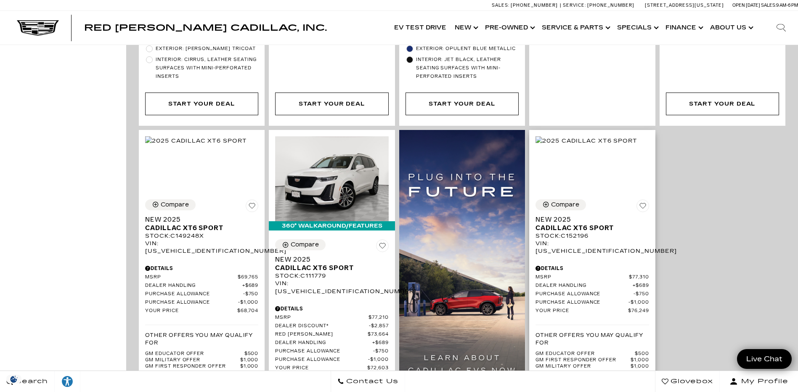
scroll to position [547, 0]
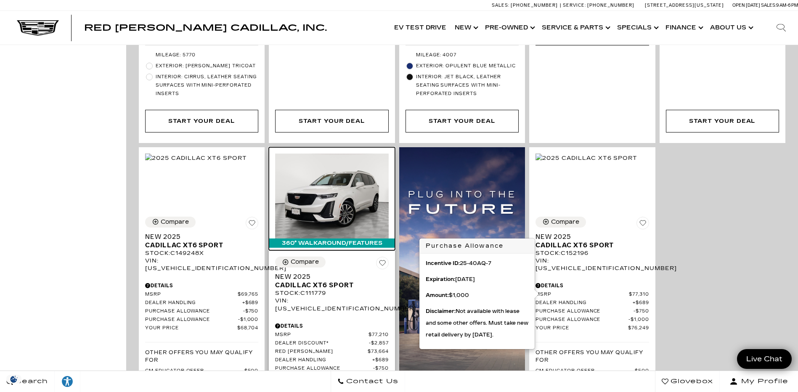
click at [325, 172] on img at bounding box center [331, 196] width 113 height 85
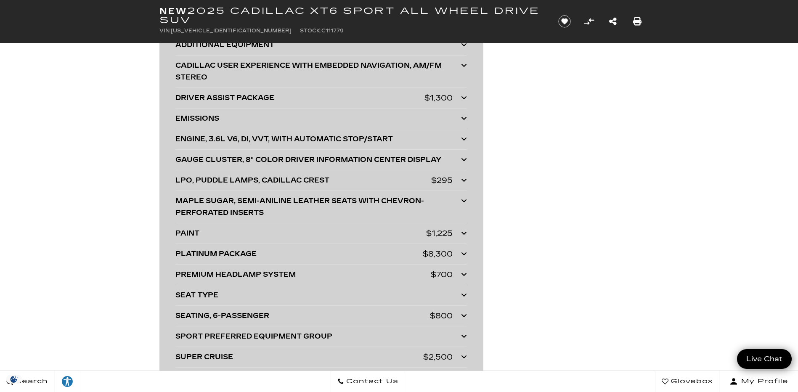
scroll to position [2019, 0]
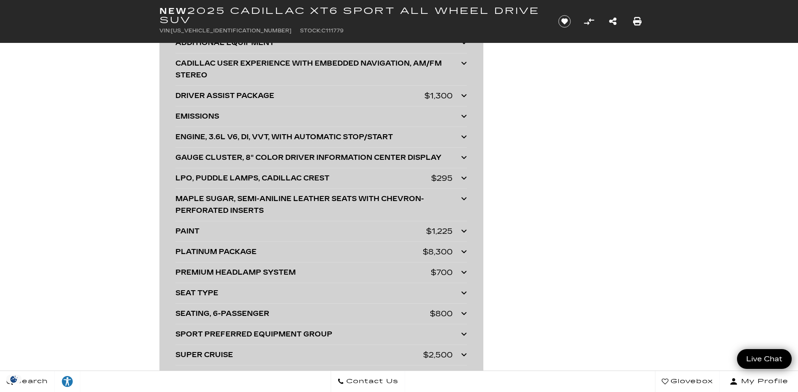
click at [465, 255] on icon at bounding box center [464, 251] width 6 height 7
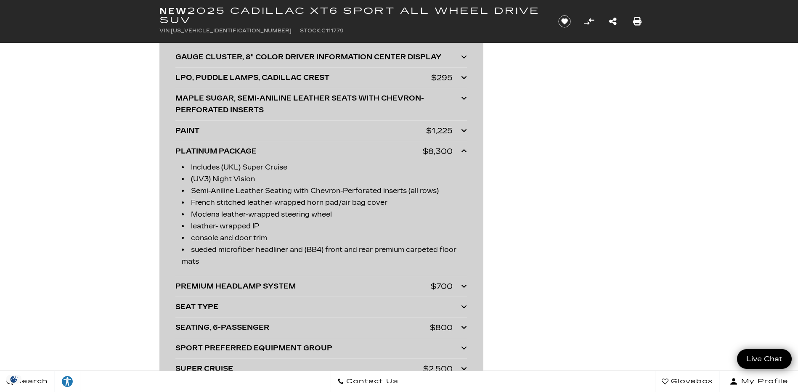
scroll to position [2145, 0]
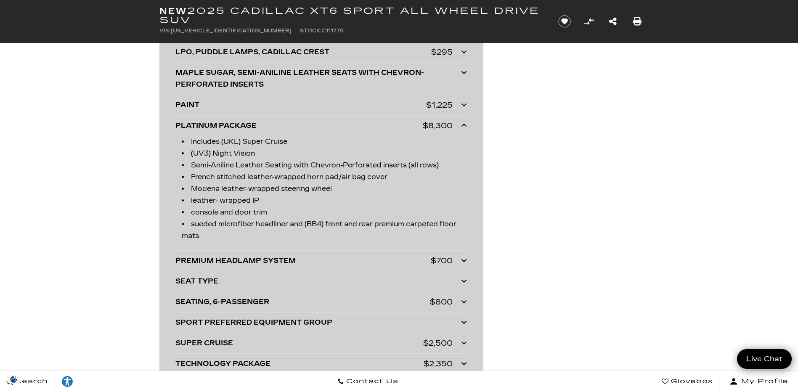
click at [463, 264] on icon at bounding box center [464, 260] width 6 height 7
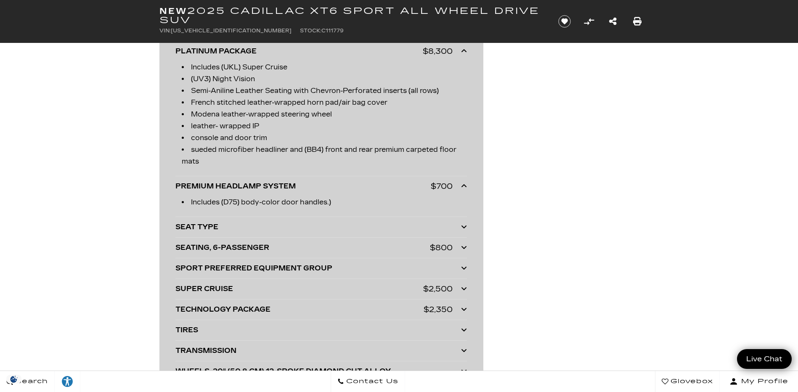
scroll to position [2229, 0]
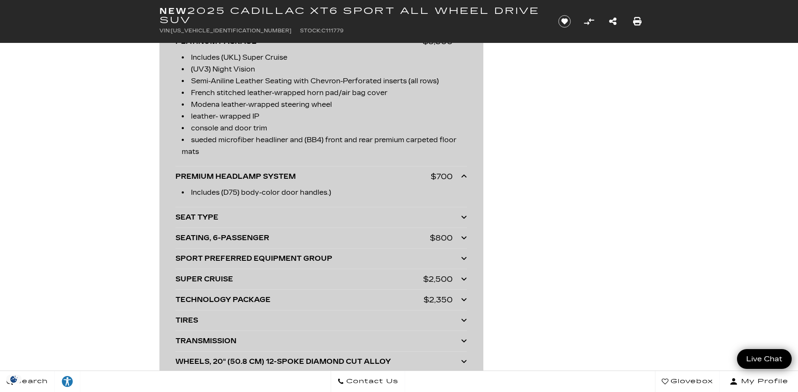
click at [465, 241] on icon at bounding box center [464, 237] width 6 height 7
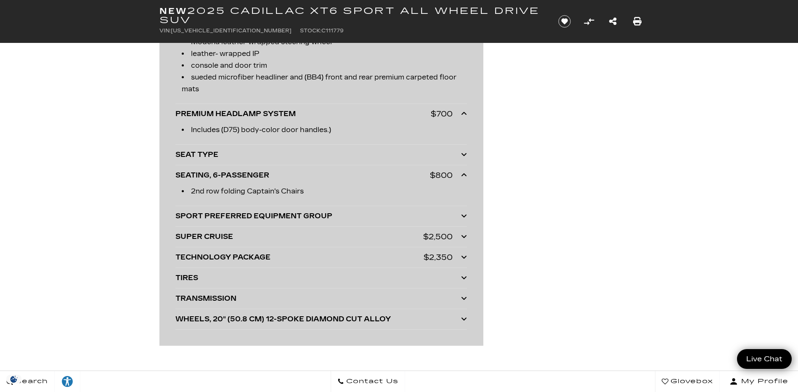
scroll to position [2313, 0]
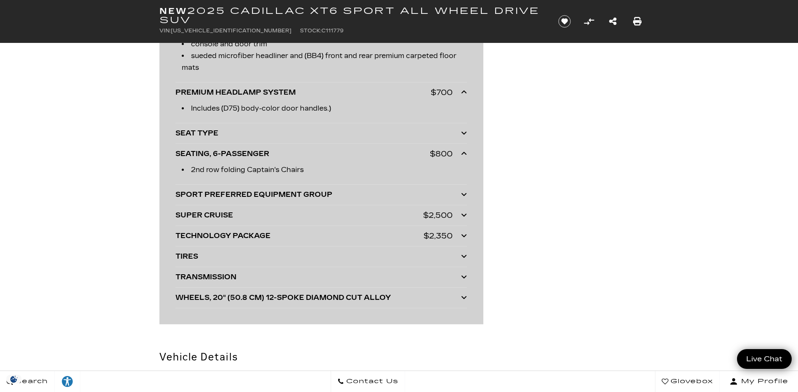
click at [464, 218] on icon at bounding box center [464, 215] width 6 height 7
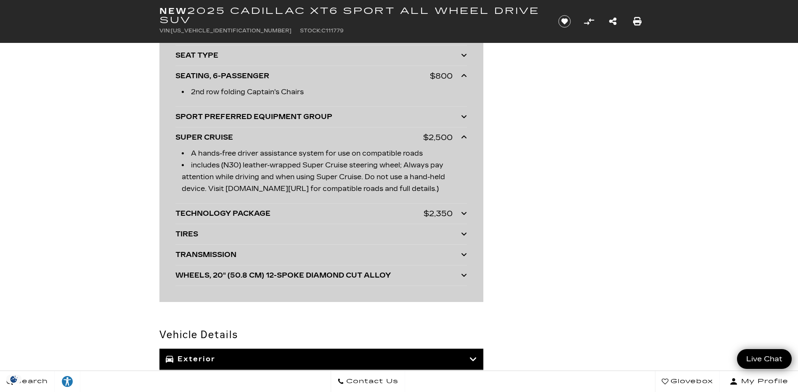
scroll to position [2397, 0]
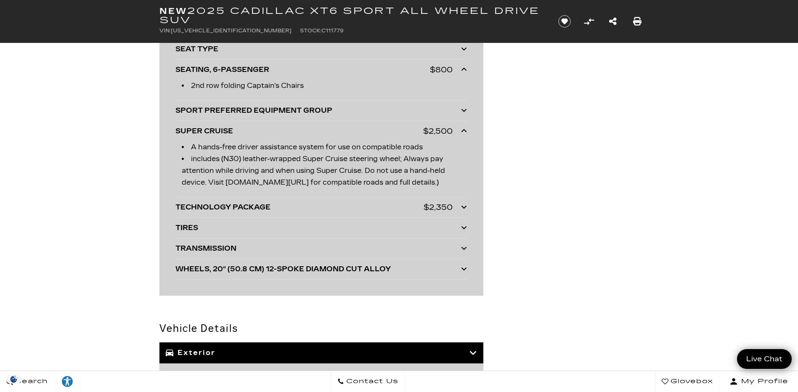
click at [464, 210] on icon at bounding box center [464, 207] width 6 height 7
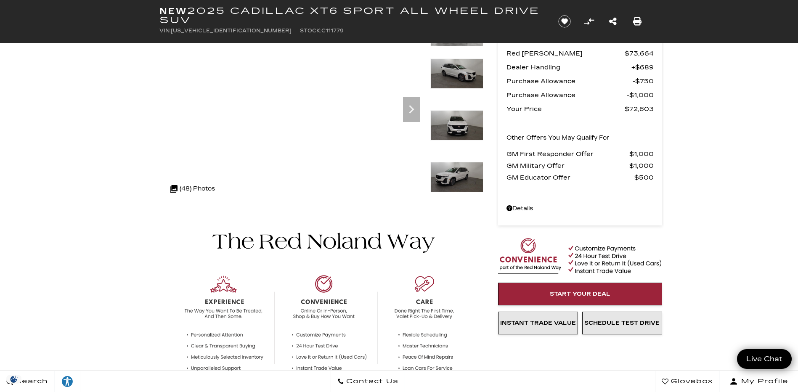
scroll to position [0, 0]
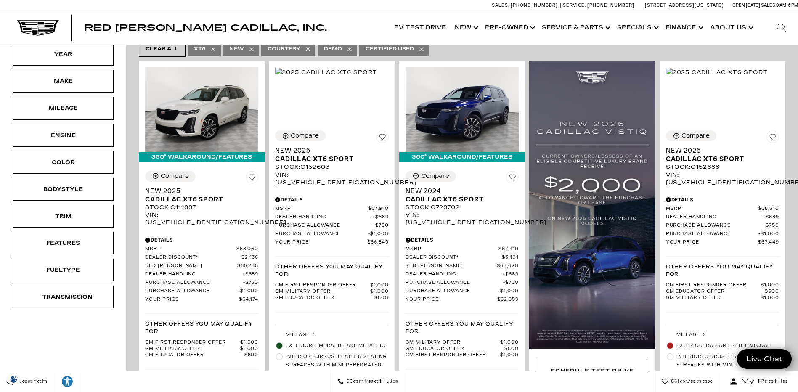
scroll to position [210, 0]
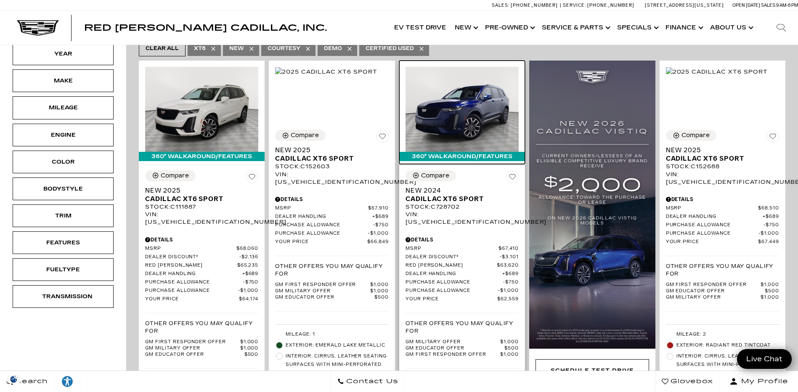
click at [472, 95] on img at bounding box center [462, 109] width 113 height 85
